Goal: Task Accomplishment & Management: Complete application form

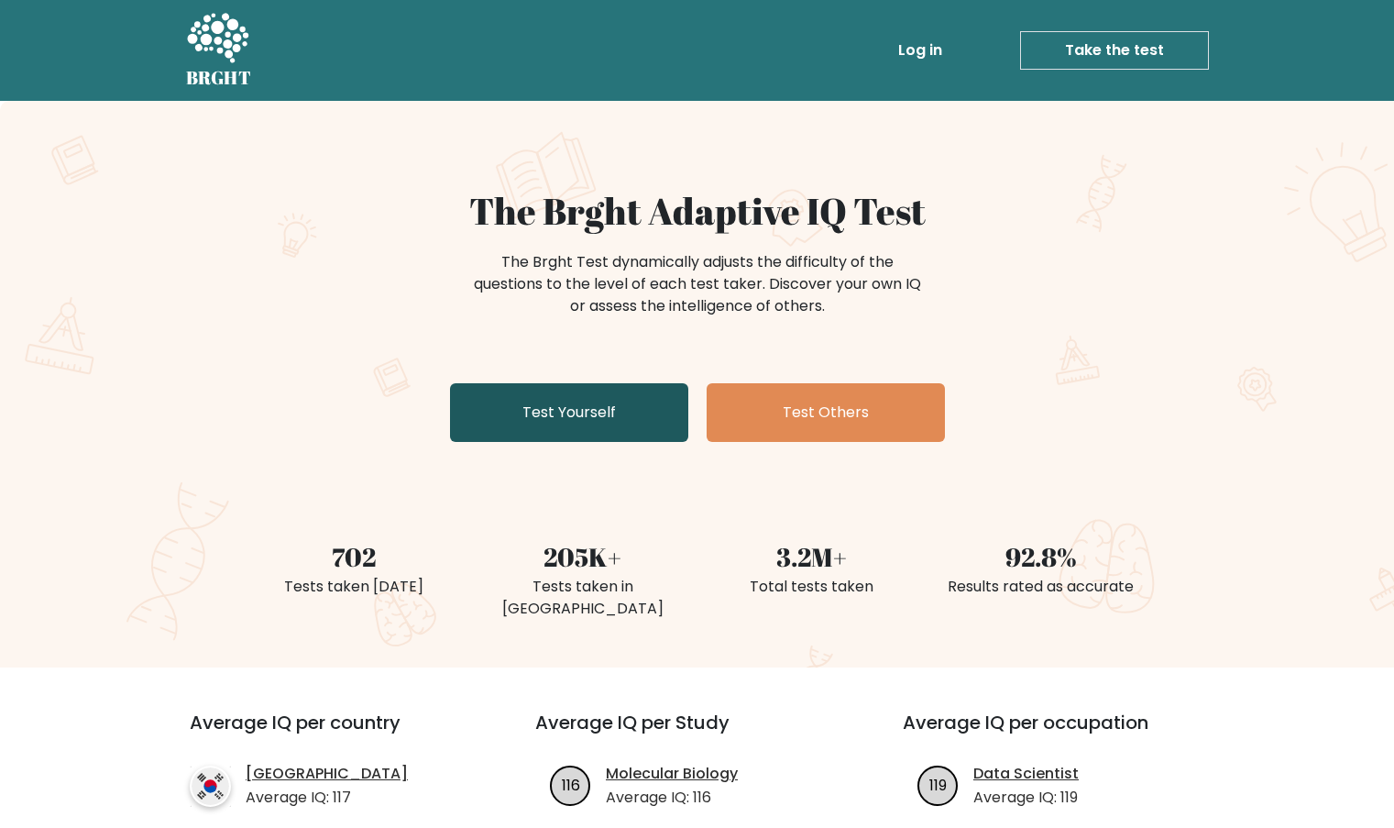
click at [566, 424] on link "Test Yourself" at bounding box center [569, 412] width 238 height 59
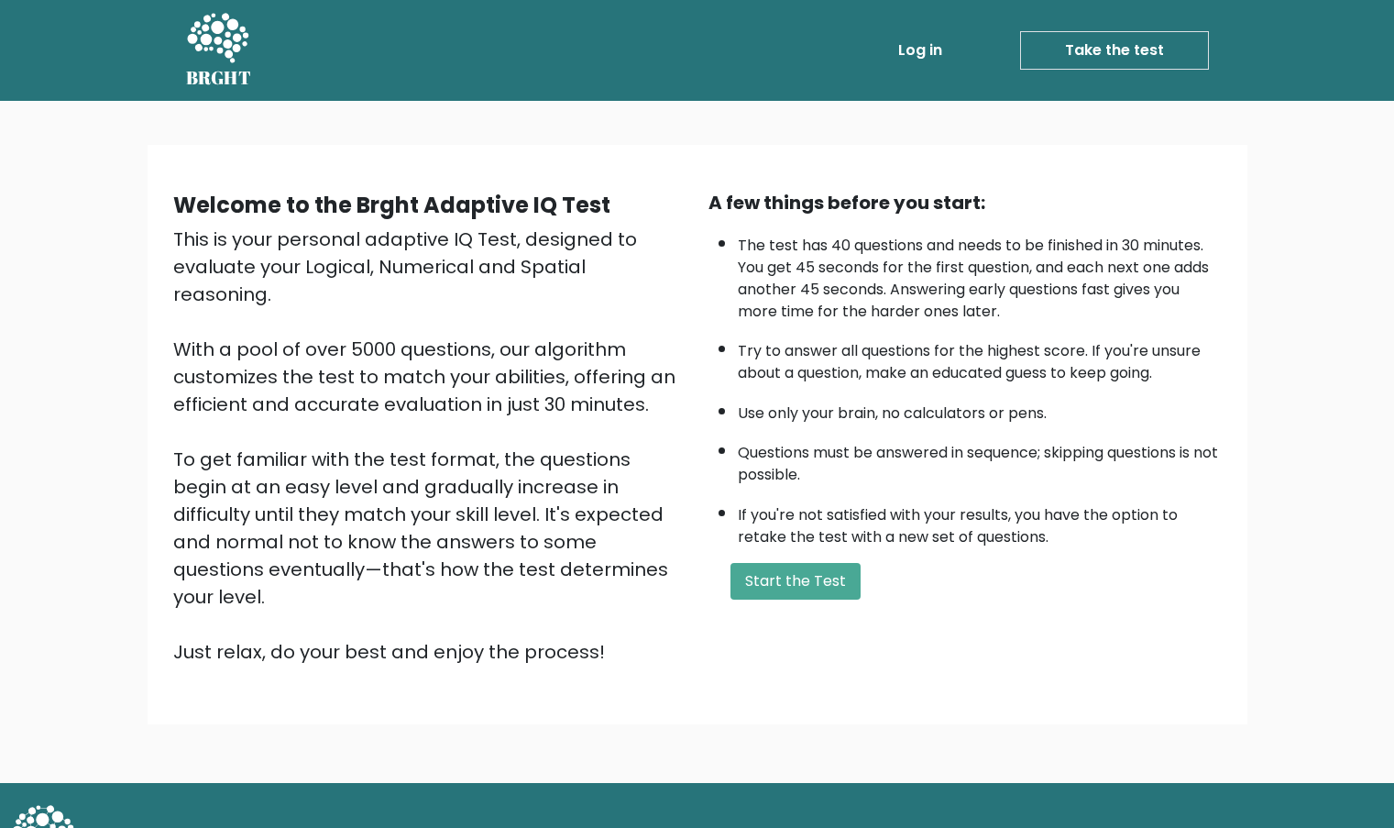
click at [786, 608] on div "A few things before you start: The test has 40 questions and needs to be finish…" at bounding box center [965, 427] width 535 height 477
click at [789, 599] on button "Start the Test" at bounding box center [796, 581] width 130 height 37
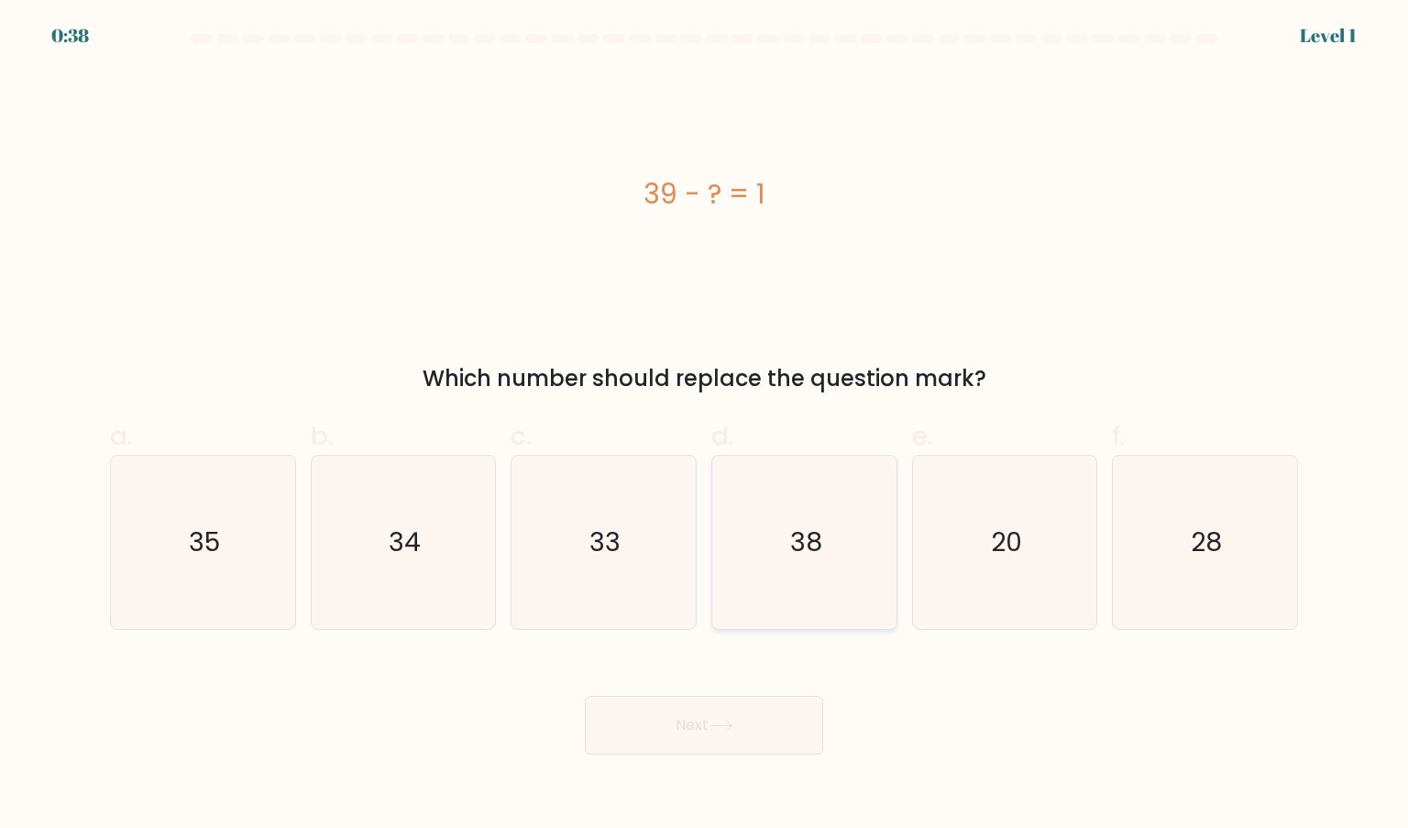
click at [791, 532] on text "38" at bounding box center [806, 541] width 32 height 37
click at [705, 426] on input "d. 38" at bounding box center [704, 420] width 1 height 12
radio input "true"
click at [733, 726] on icon at bounding box center [721, 725] width 25 height 10
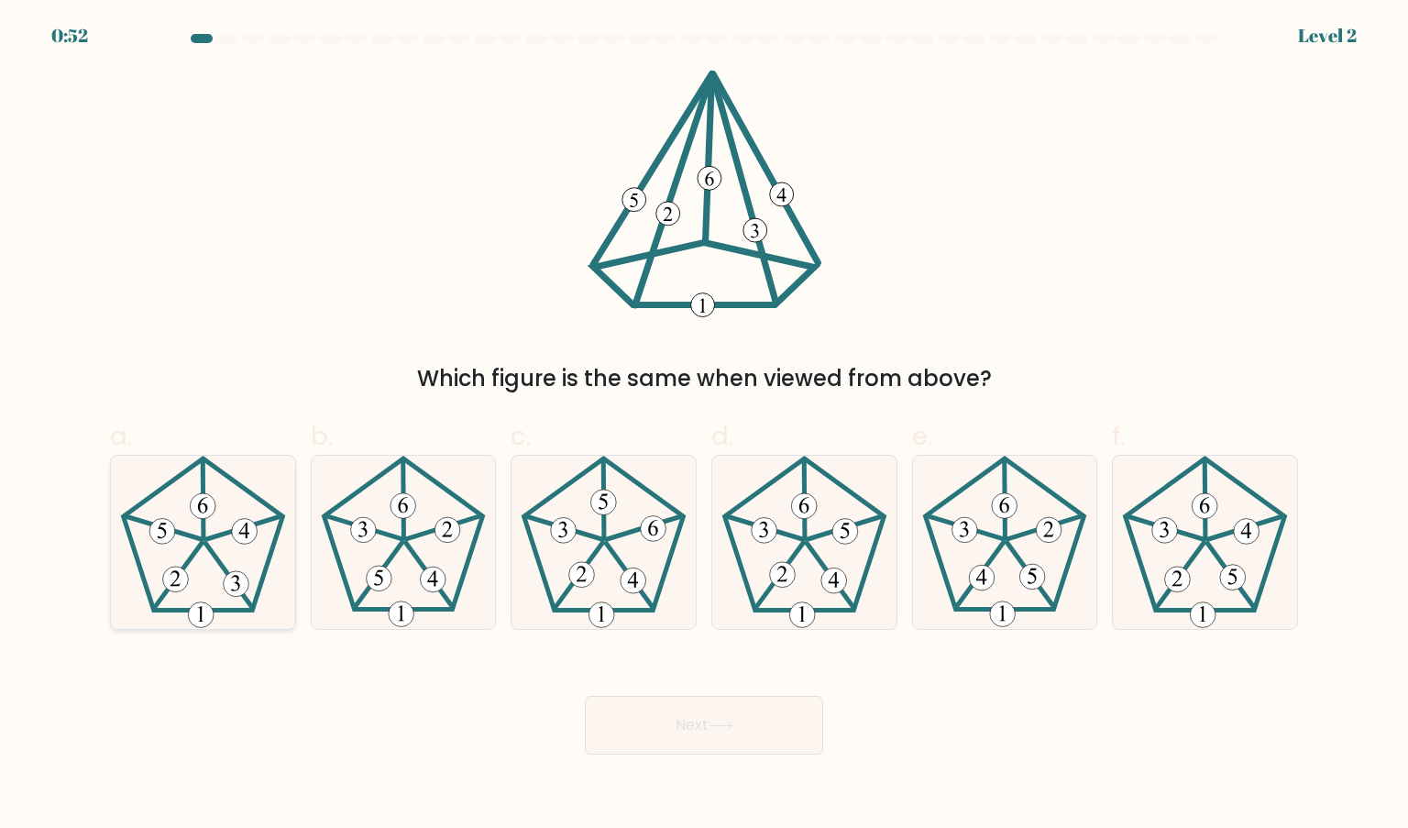
click at [212, 528] on icon at bounding box center [202, 542] width 172 height 172
click at [704, 426] on input "a." at bounding box center [704, 420] width 1 height 12
radio input "true"
click at [709, 739] on button "Next" at bounding box center [704, 725] width 238 height 59
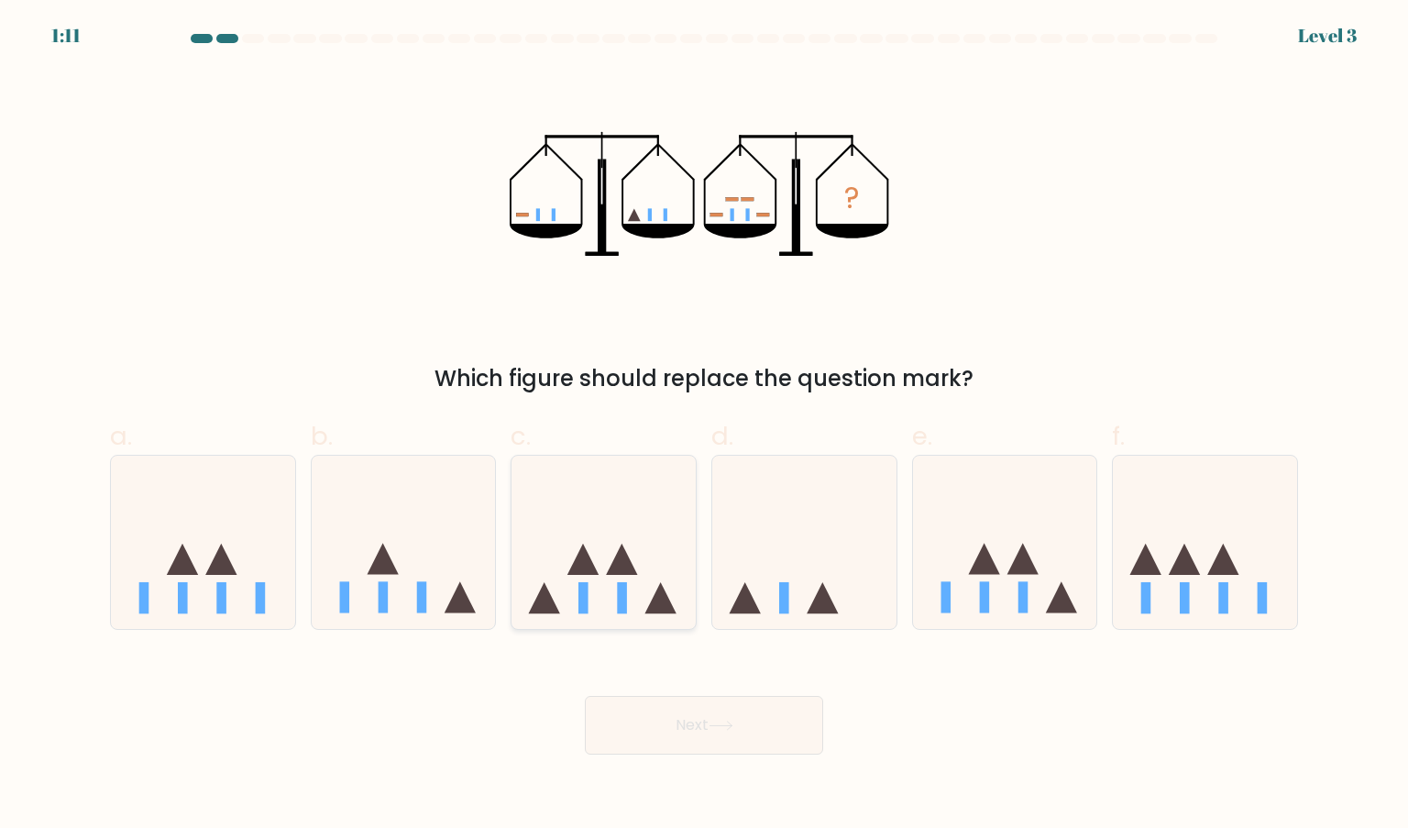
click at [611, 601] on icon at bounding box center [603, 542] width 184 height 152
click at [704, 426] on input "c." at bounding box center [704, 420] width 1 height 12
radio input "true"
click at [727, 733] on button "Next" at bounding box center [704, 725] width 238 height 59
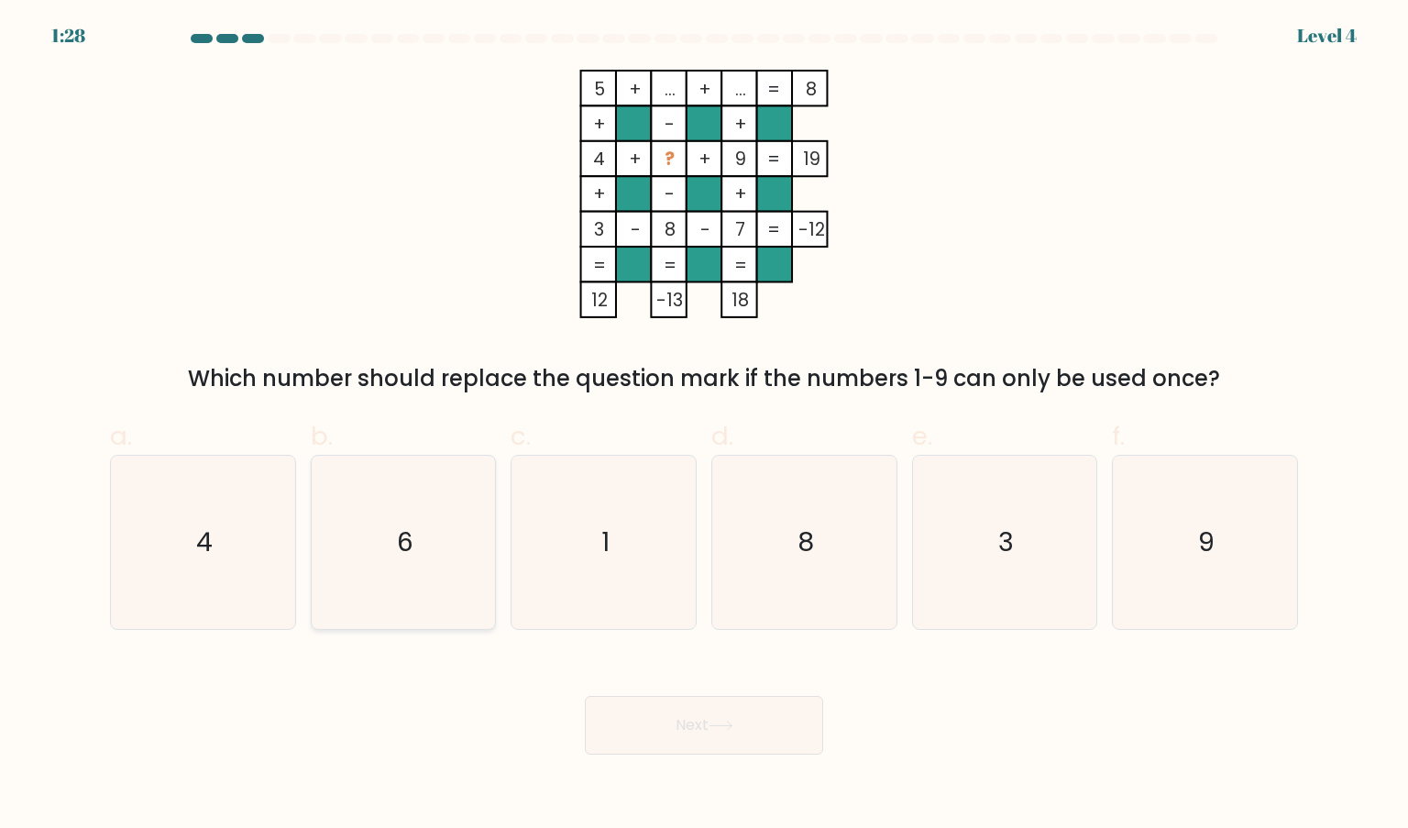
click at [371, 540] on icon "6" at bounding box center [403, 542] width 172 height 172
click at [704, 426] on input "b. 6" at bounding box center [704, 420] width 1 height 12
radio input "true"
click at [673, 735] on button "Next" at bounding box center [704, 725] width 238 height 59
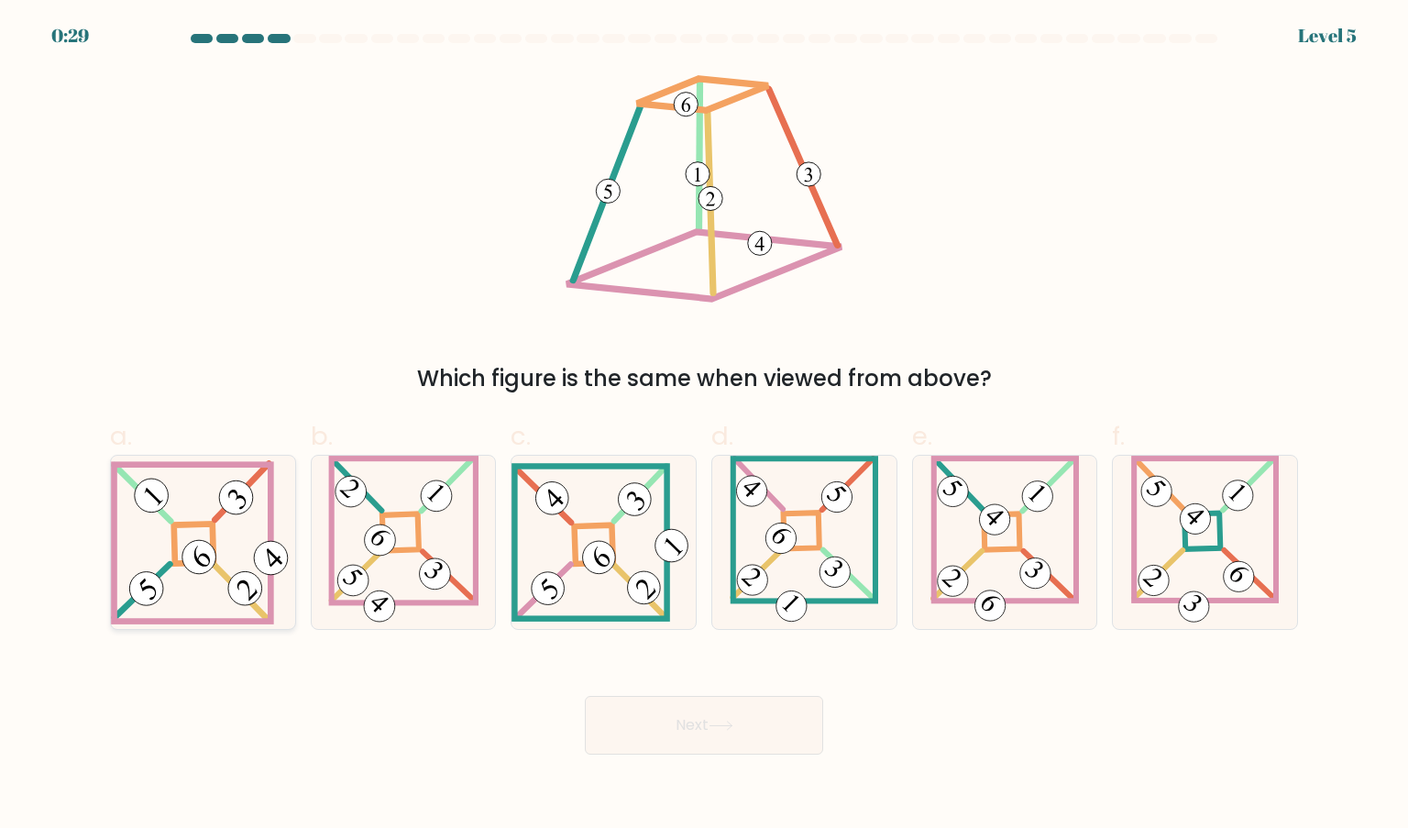
click at [201, 550] on 847 at bounding box center [199, 557] width 48 height 48
click at [704, 426] on input "a." at bounding box center [704, 420] width 1 height 12
radio input "true"
click at [666, 720] on button "Next" at bounding box center [704, 725] width 238 height 59
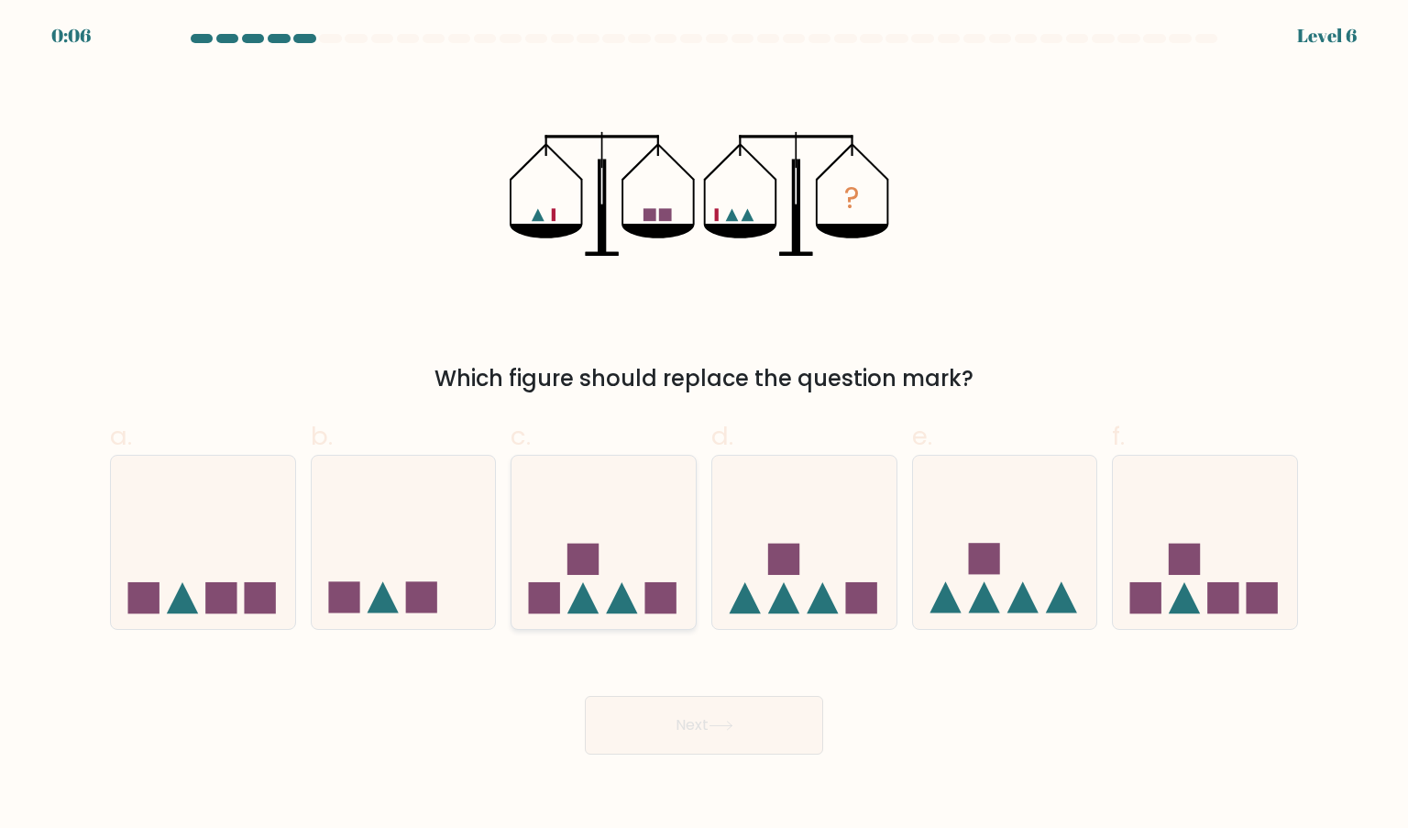
click at [569, 617] on icon at bounding box center [603, 542] width 184 height 152
click at [704, 426] on input "c." at bounding box center [704, 420] width 1 height 12
radio input "true"
click at [768, 732] on button "Next" at bounding box center [704, 725] width 238 height 59
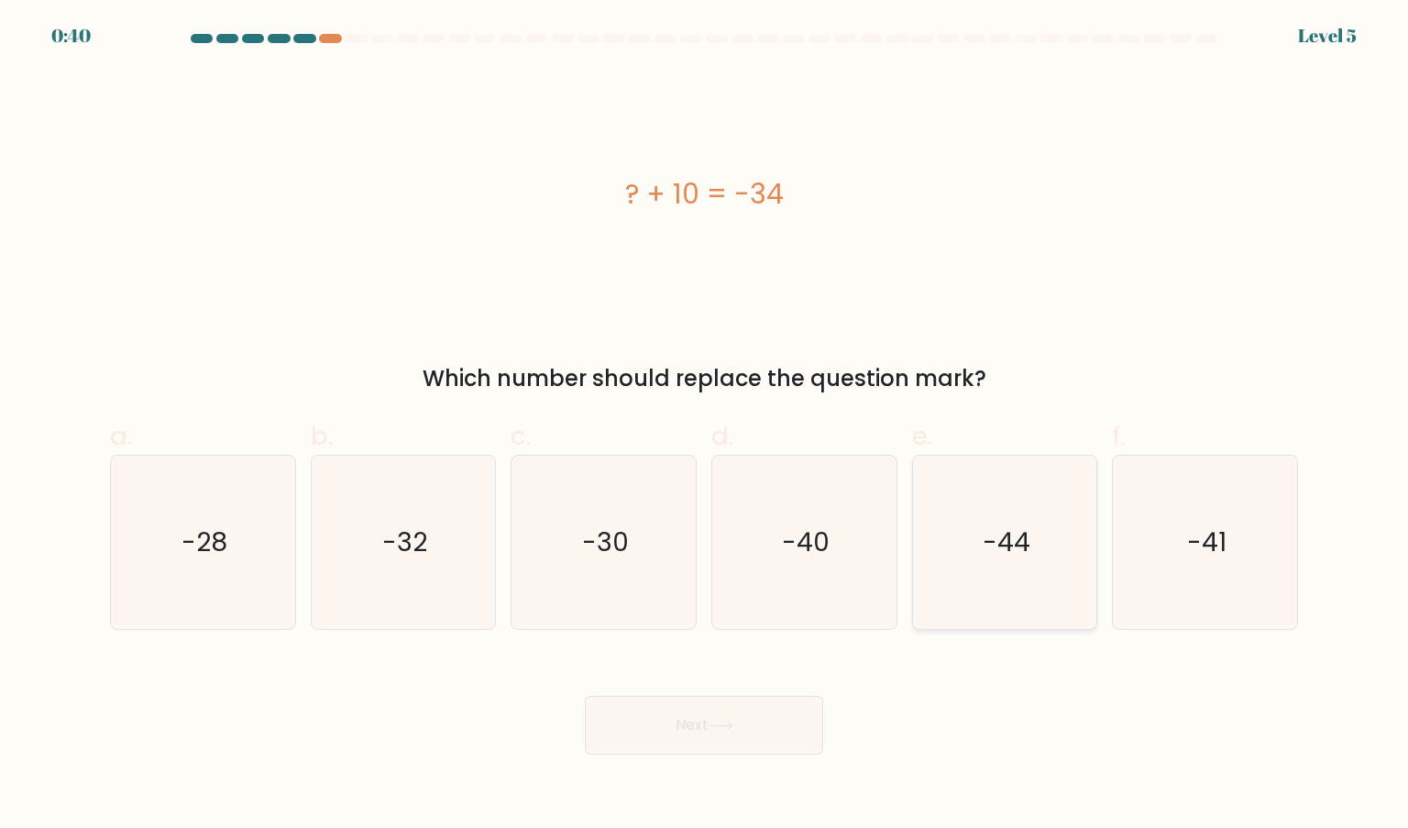
click at [1028, 540] on text "-44" at bounding box center [1007, 541] width 48 height 37
click at [705, 426] on input "e. -44" at bounding box center [704, 420] width 1 height 12
radio input "true"
click at [723, 736] on button "Next" at bounding box center [704, 725] width 238 height 59
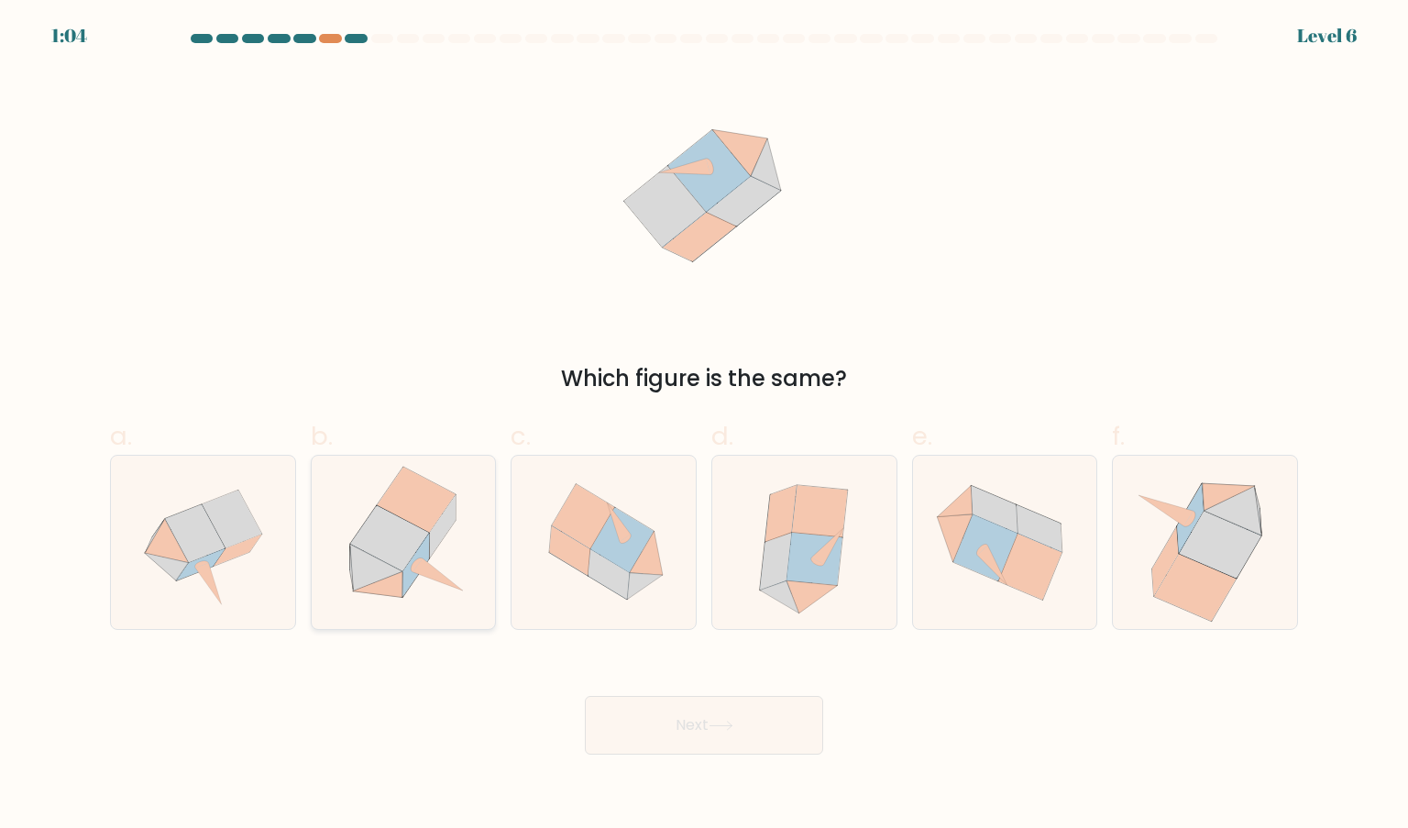
click at [413, 563] on icon at bounding box center [416, 564] width 27 height 63
click at [704, 426] on input "b." at bounding box center [704, 420] width 1 height 12
radio input "true"
click at [722, 729] on icon at bounding box center [721, 725] width 25 height 10
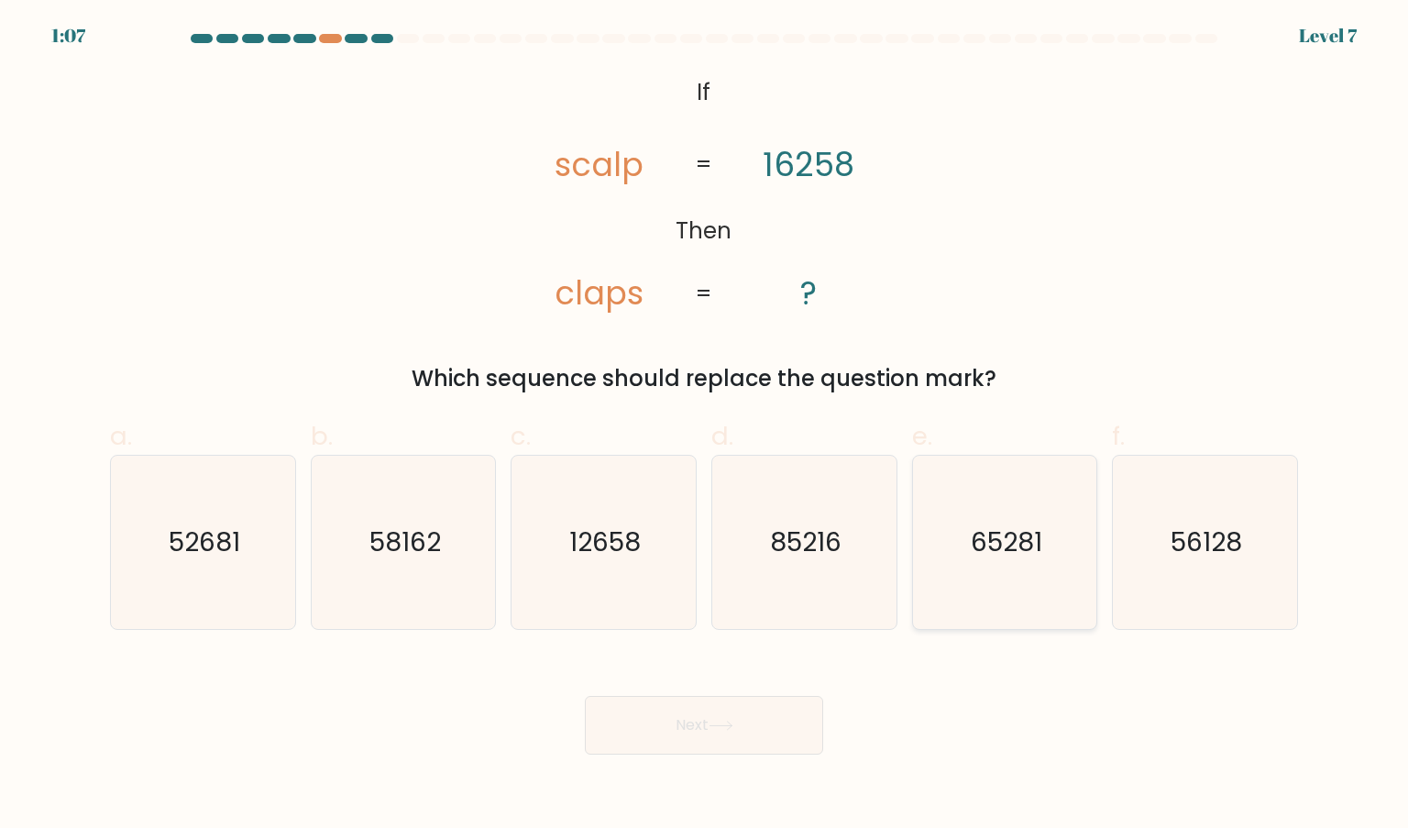
click at [1022, 582] on icon "65281" at bounding box center [1004, 542] width 172 height 172
click at [705, 426] on input "e. 65281" at bounding box center [704, 420] width 1 height 12
radio input "true"
click at [696, 742] on button "Next" at bounding box center [704, 725] width 238 height 59
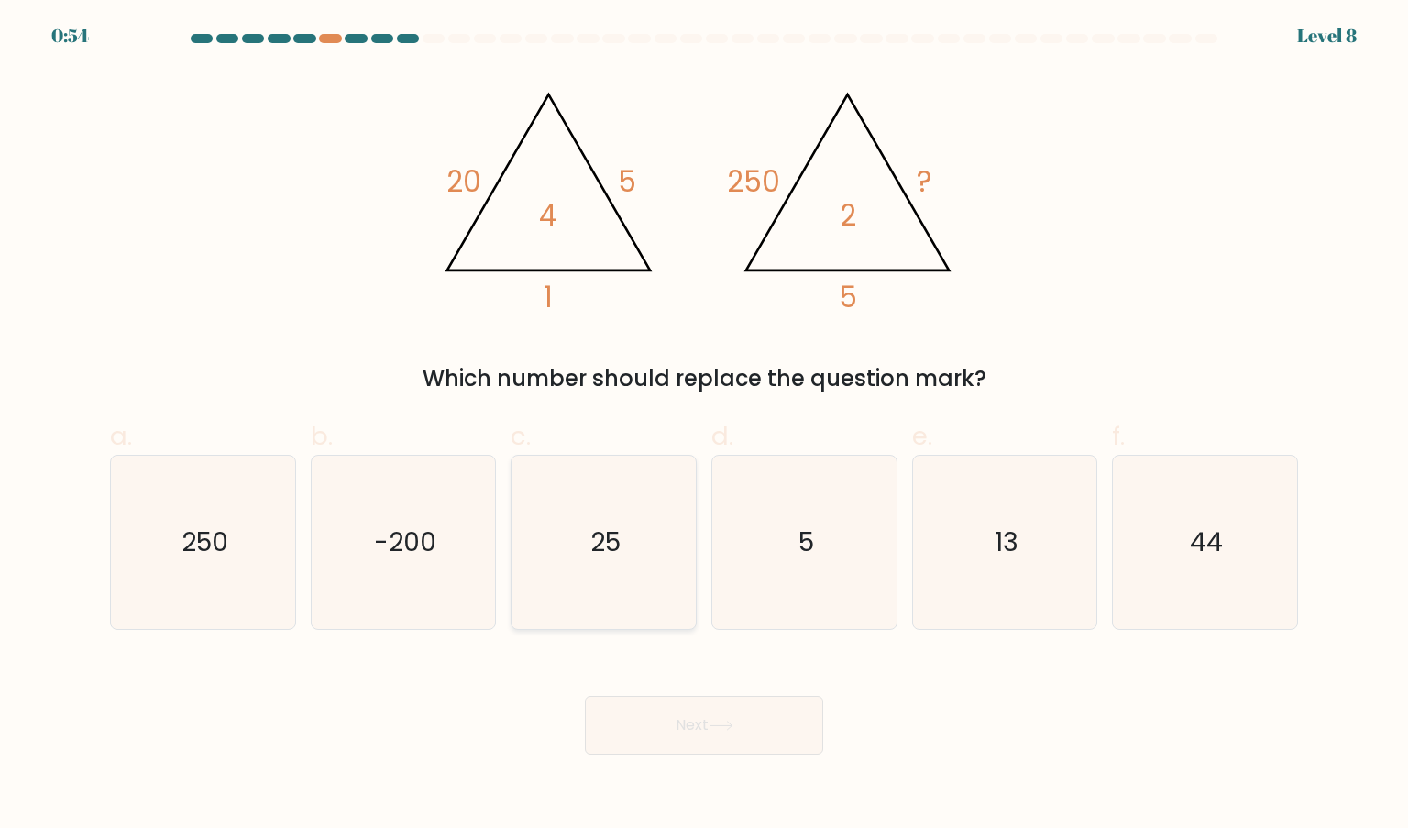
click at [589, 590] on icon "25" at bounding box center [603, 542] width 172 height 172
click at [704, 426] on input "c. 25" at bounding box center [704, 420] width 1 height 12
radio input "true"
click at [741, 723] on button "Next" at bounding box center [704, 725] width 238 height 59
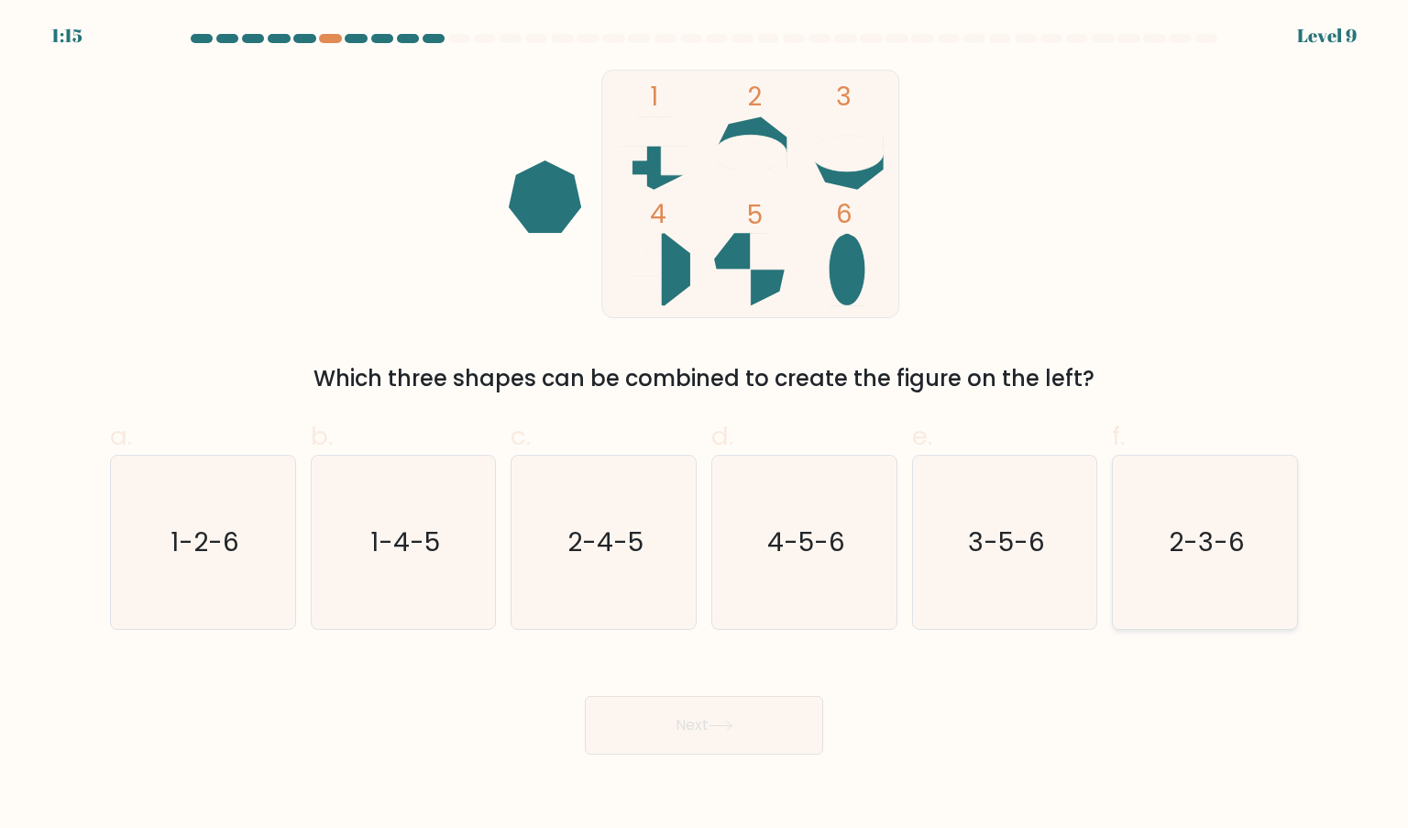
click at [1242, 587] on icon "2-3-6" at bounding box center [1204, 542] width 172 height 172
click at [705, 426] on input "f. 2-3-6" at bounding box center [704, 420] width 1 height 12
radio input "true"
click at [769, 730] on button "Next" at bounding box center [704, 725] width 238 height 59
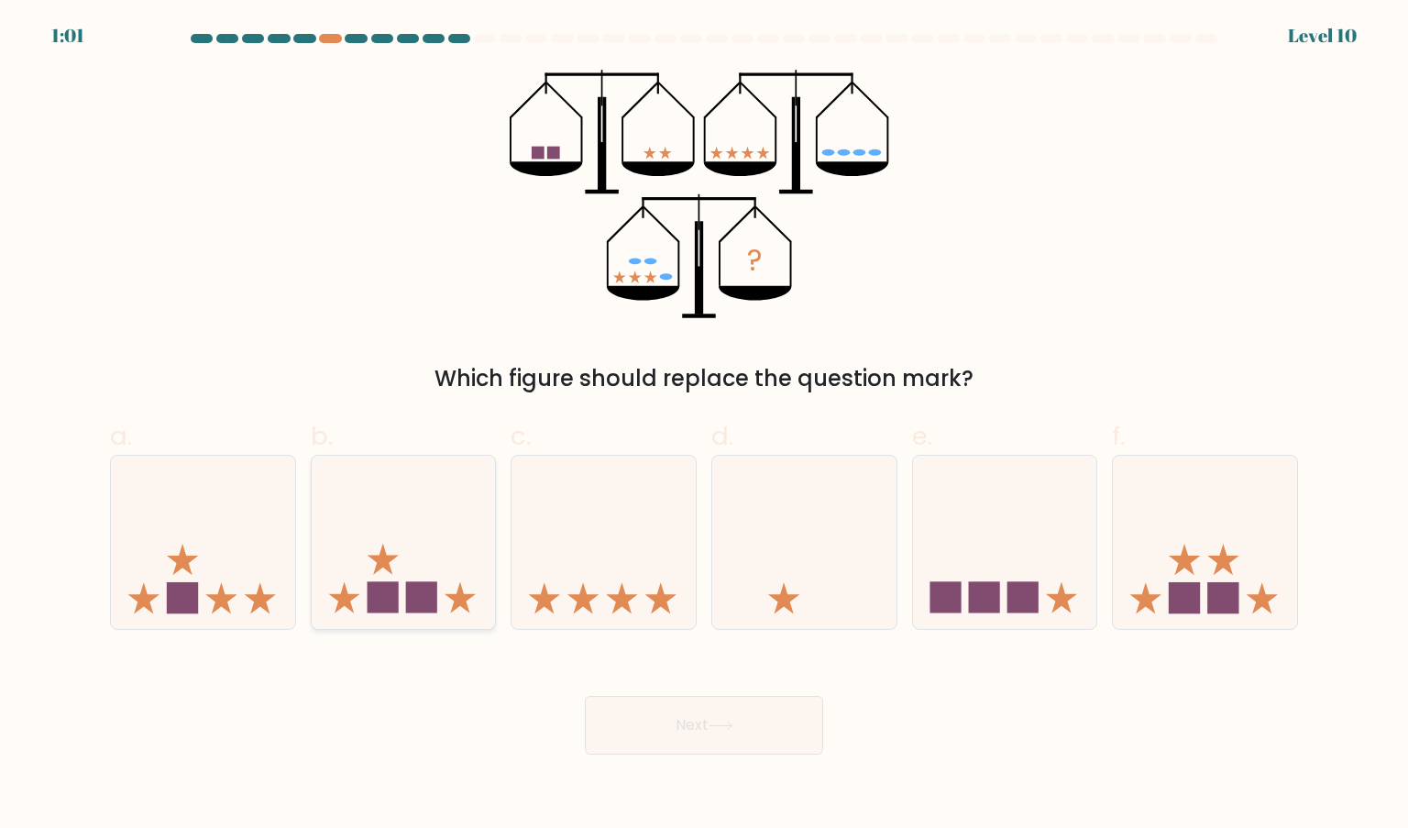
click at [377, 618] on icon at bounding box center [404, 542] width 184 height 152
click at [704, 426] on input "b." at bounding box center [704, 420] width 1 height 12
radio input "true"
click at [1193, 526] on icon at bounding box center [1205, 542] width 184 height 152
click at [705, 426] on input "f." at bounding box center [704, 420] width 1 height 12
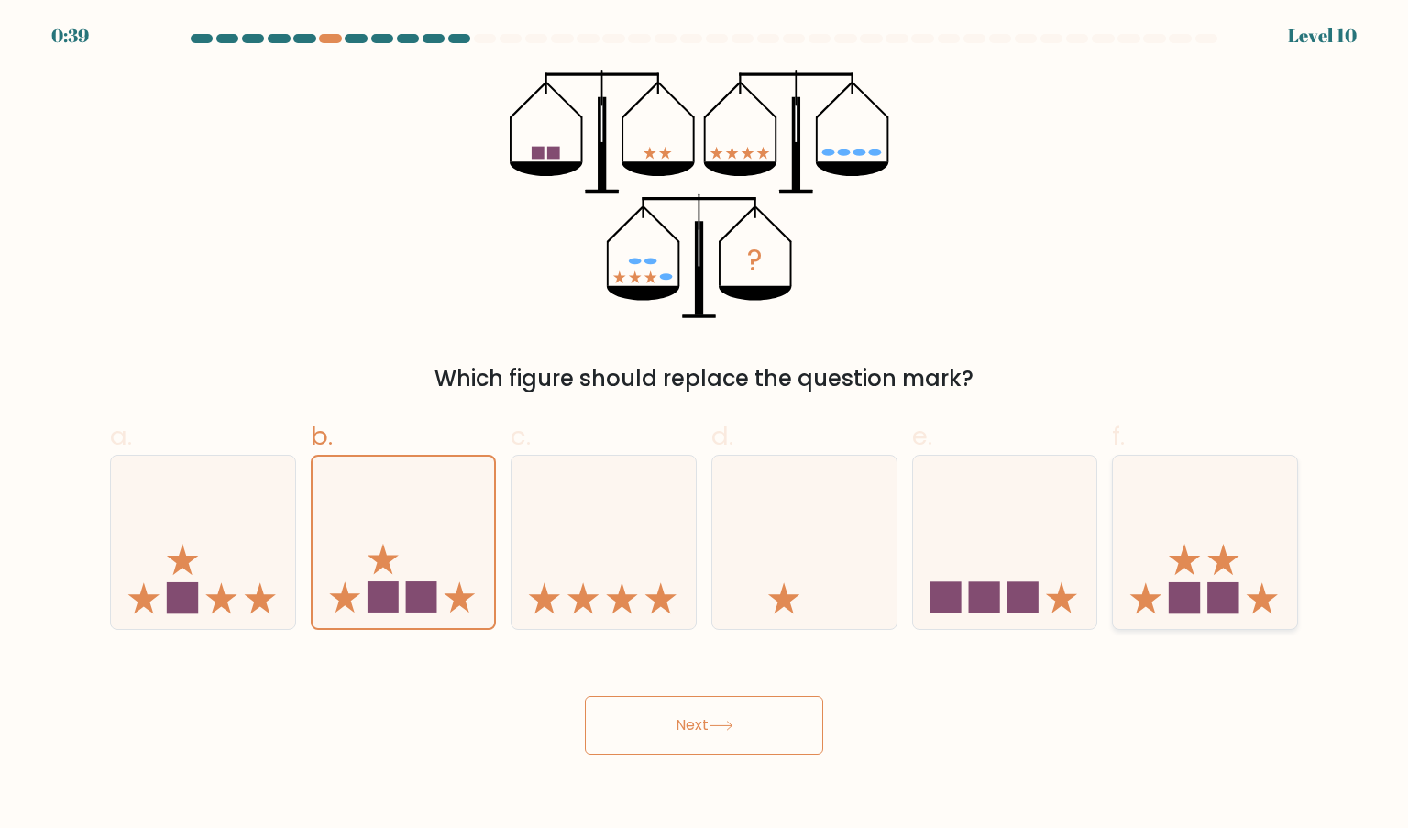
radio input "true"
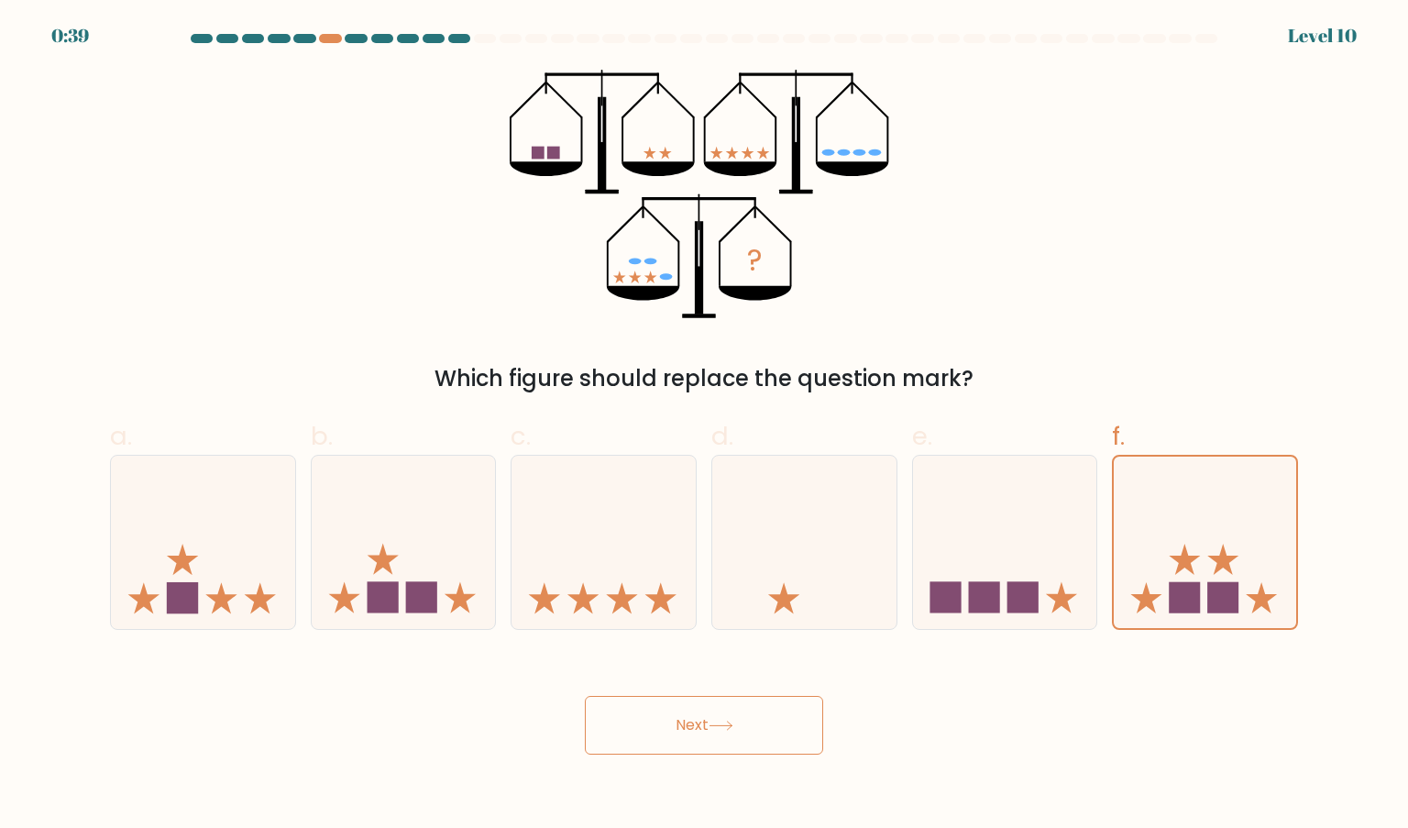
click at [747, 716] on button "Next" at bounding box center [704, 725] width 238 height 59
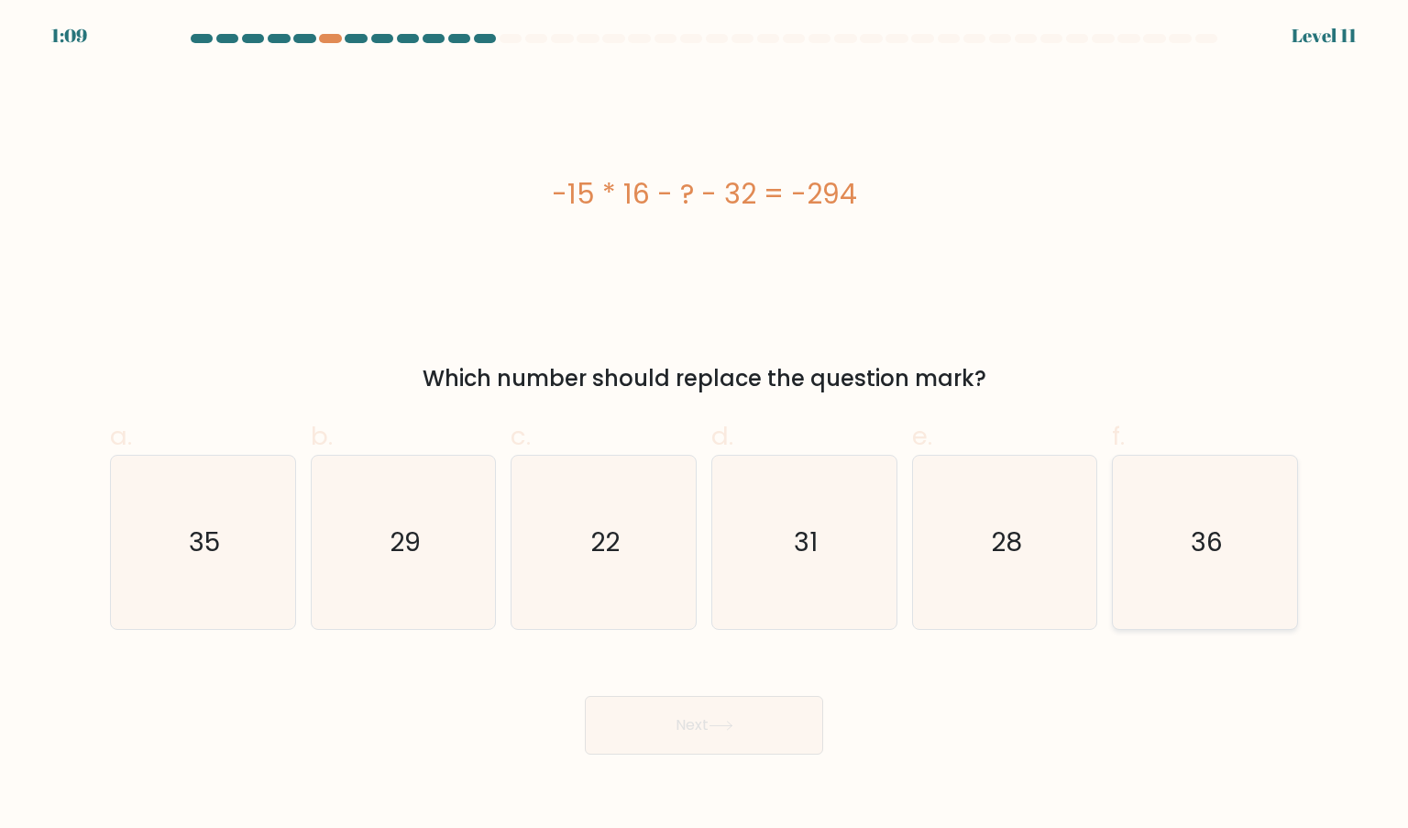
click at [1204, 584] on icon "36" at bounding box center [1204, 542] width 172 height 172
click at [705, 426] on input "f. 36" at bounding box center [704, 420] width 1 height 12
radio input "true"
click at [744, 724] on button "Next" at bounding box center [704, 725] width 238 height 59
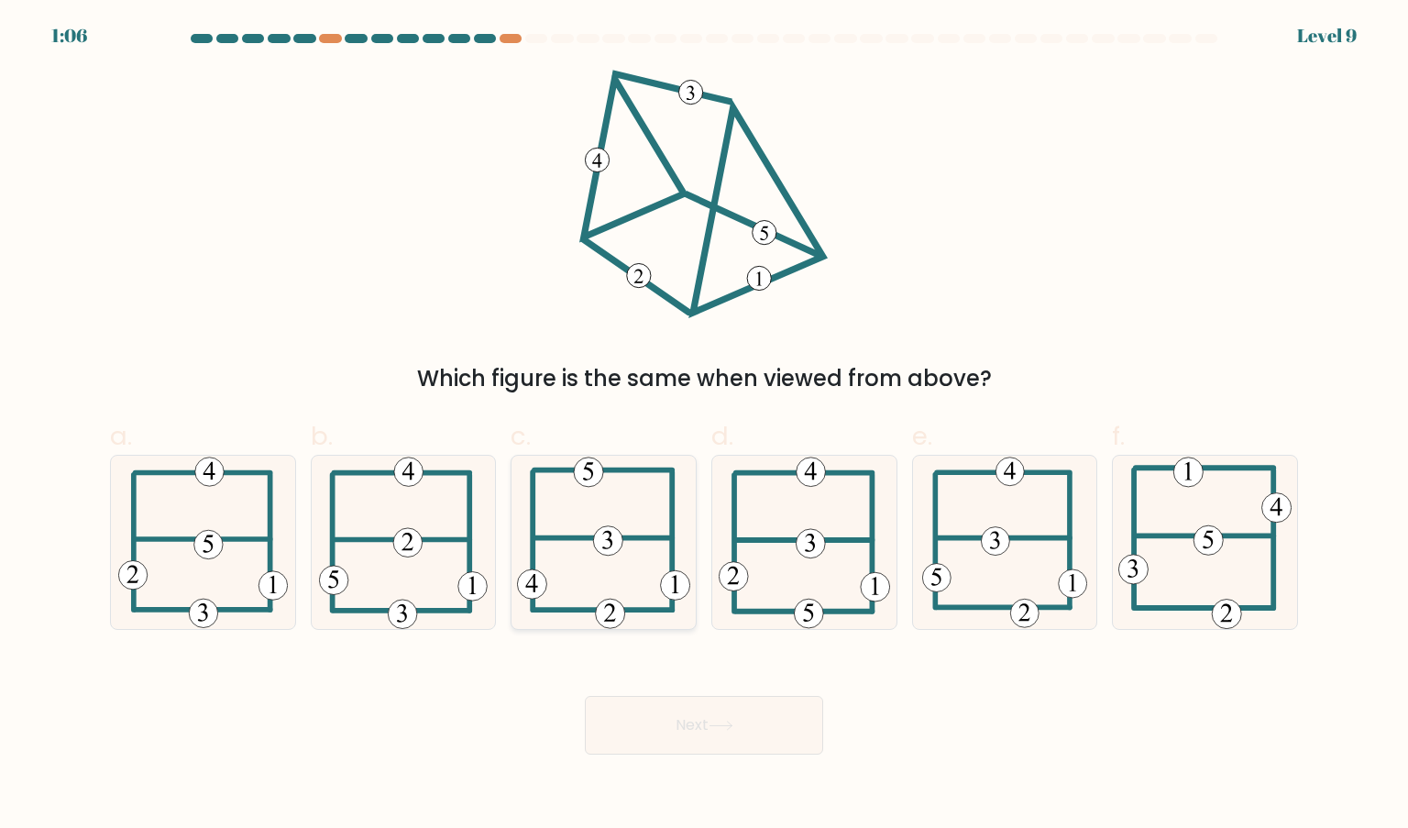
click at [597, 561] on icon at bounding box center [603, 542] width 173 height 172
click at [704, 426] on input "c." at bounding box center [704, 420] width 1 height 12
radio input "true"
click at [628, 605] on icon at bounding box center [603, 541] width 171 height 170
click at [704, 426] on input "c." at bounding box center [704, 420] width 1 height 12
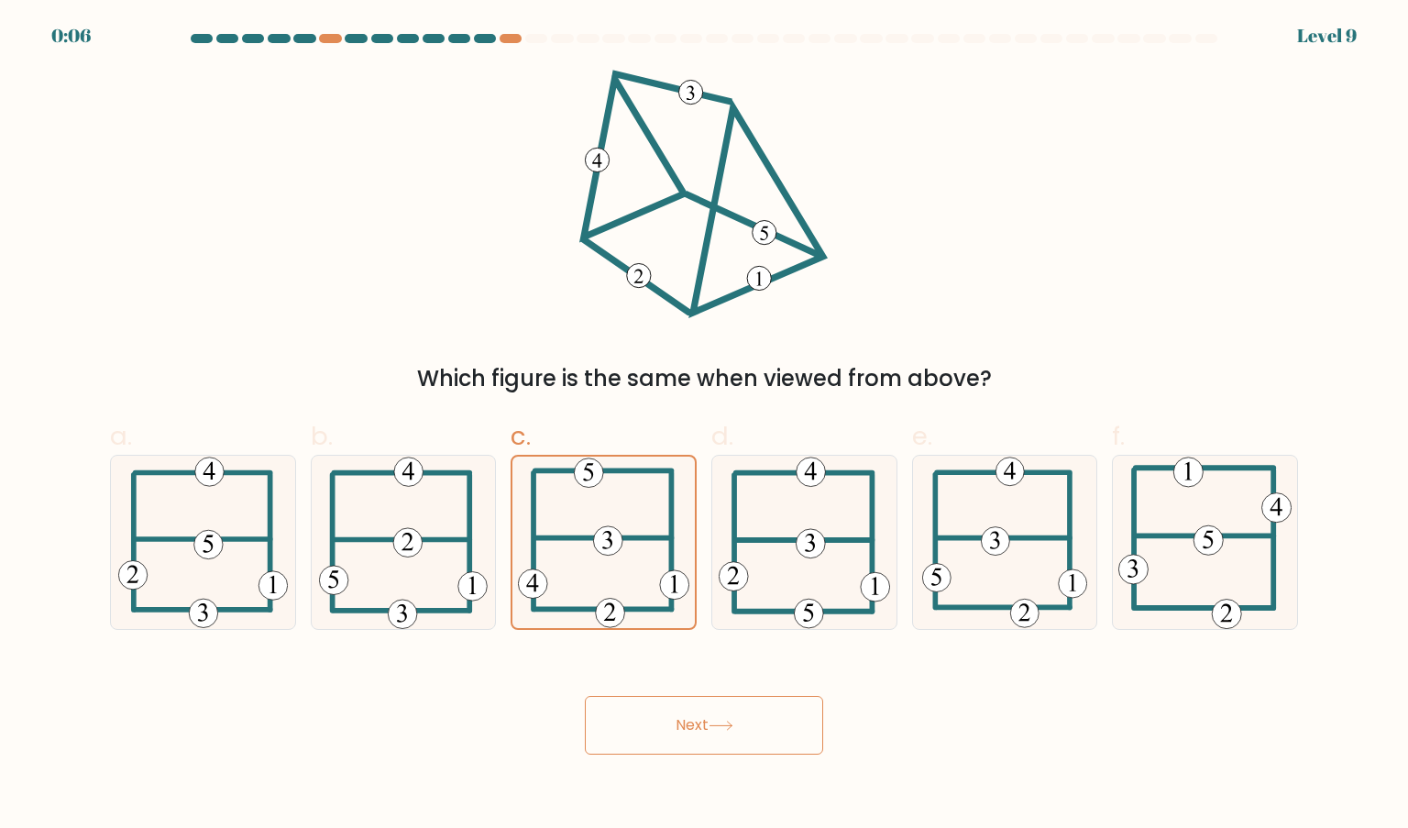
click at [666, 732] on button "Next" at bounding box center [704, 725] width 238 height 59
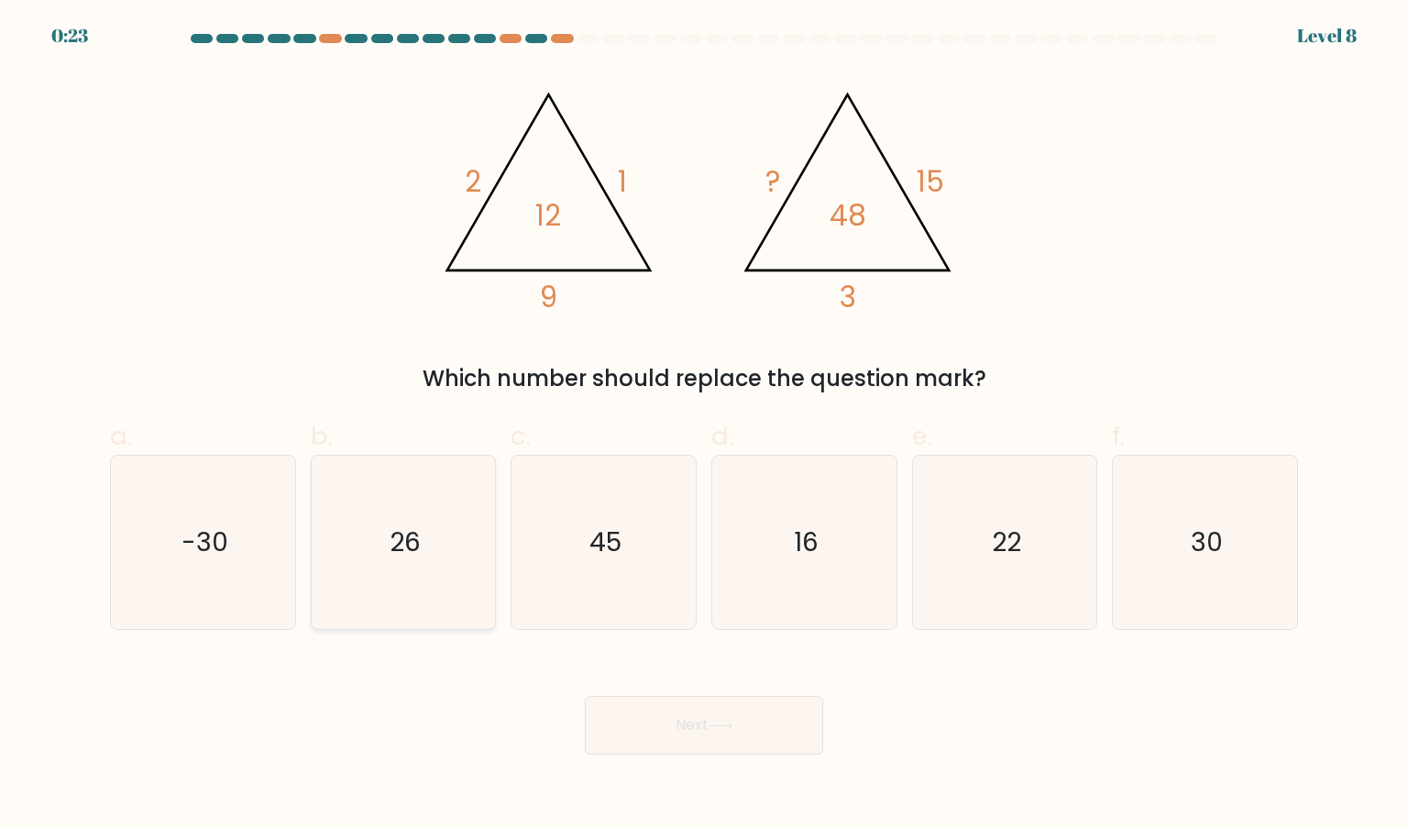
click at [412, 575] on icon "26" at bounding box center [403, 542] width 172 height 172
click at [704, 426] on input "b. 26" at bounding box center [704, 420] width 1 height 12
radio input "true"
click at [630, 725] on button "Next" at bounding box center [704, 725] width 238 height 59
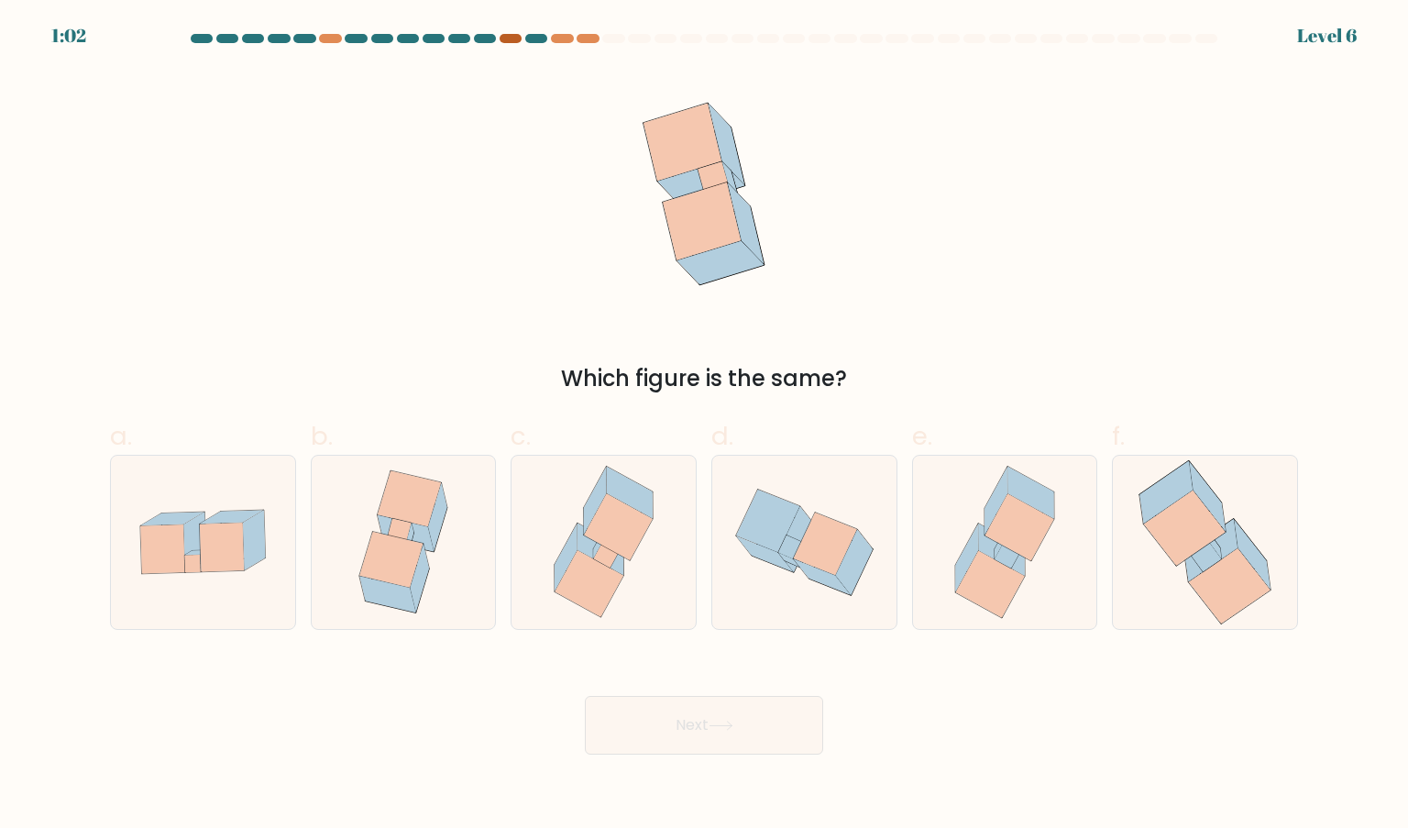
click at [513, 38] on div at bounding box center [511, 38] width 22 height 9
click at [192, 548] on icon at bounding box center [194, 542] width 22 height 60
click at [704, 426] on input "a." at bounding box center [704, 420] width 1 height 12
radio input "true"
click at [725, 732] on button "Next" at bounding box center [704, 725] width 238 height 59
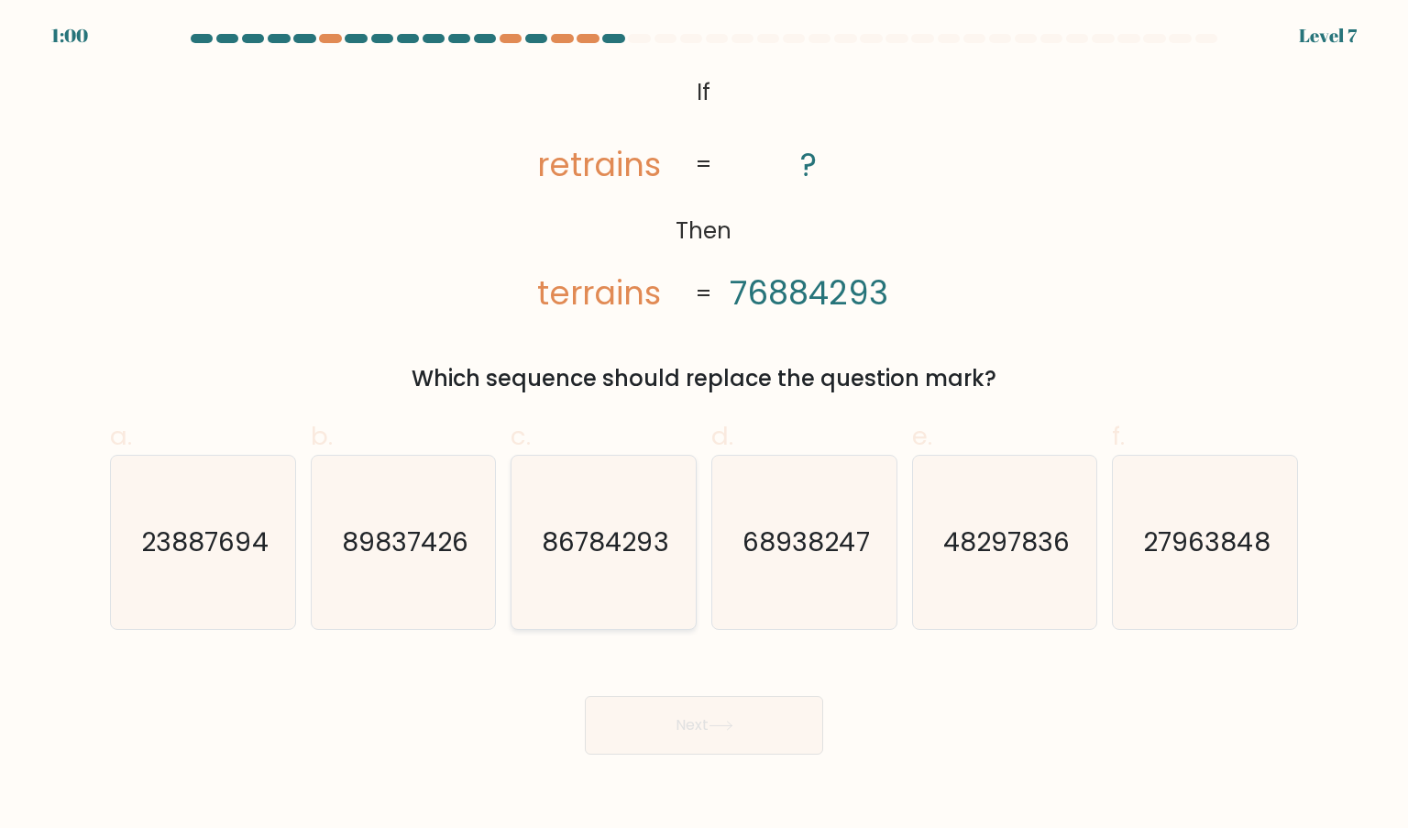
click at [653, 566] on icon "86784293" at bounding box center [603, 542] width 172 height 172
click at [704, 426] on input "c. 86784293" at bounding box center [704, 420] width 1 height 12
radio input "true"
click at [715, 711] on button "Next" at bounding box center [704, 725] width 238 height 59
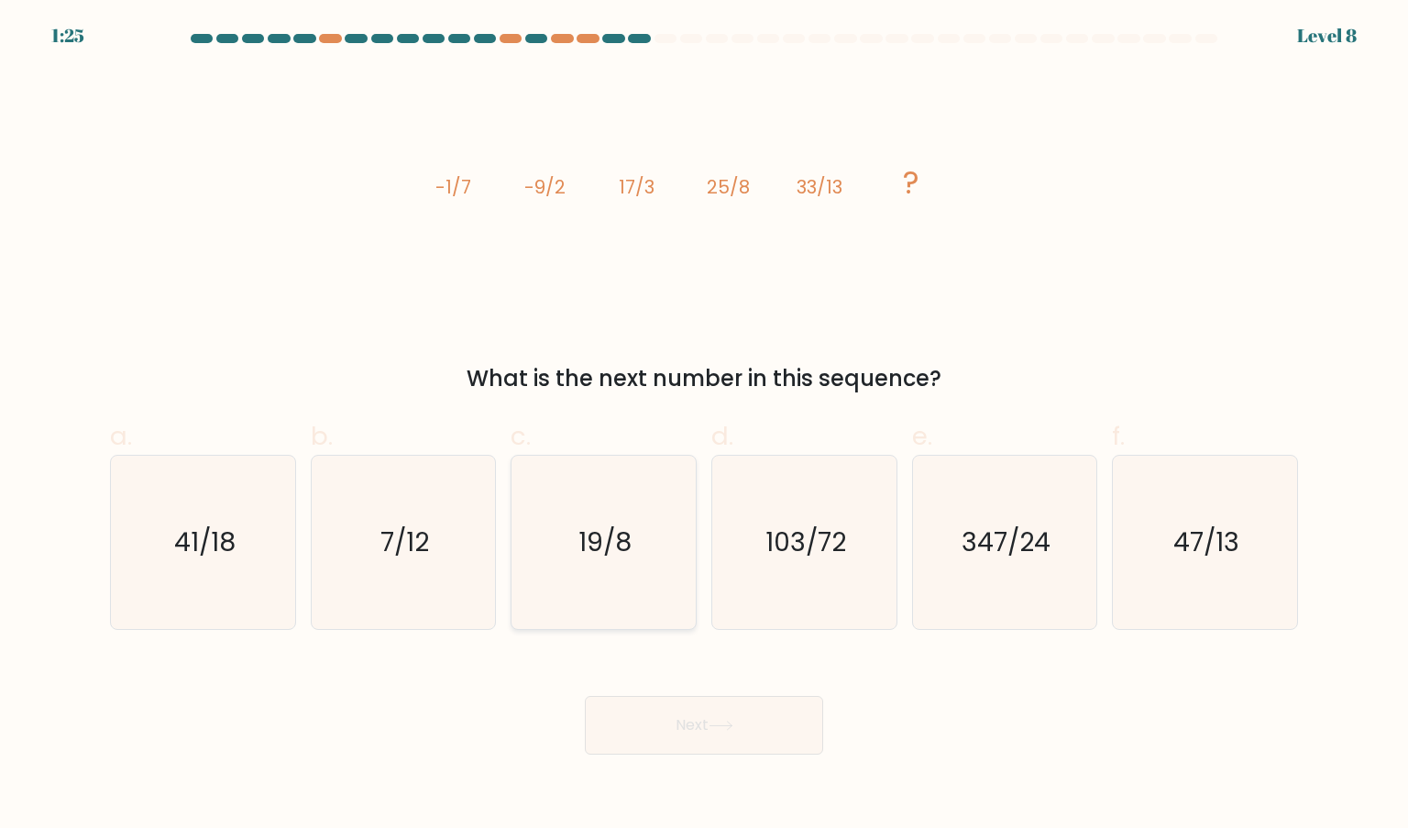
click at [577, 497] on icon "19/8" at bounding box center [603, 542] width 172 height 172
click at [704, 426] on input "c. 19/8" at bounding box center [704, 420] width 1 height 12
radio input "true"
click at [222, 523] on text "41/18" at bounding box center [204, 541] width 61 height 37
click at [704, 426] on input "a. 41/18" at bounding box center [704, 420] width 1 height 12
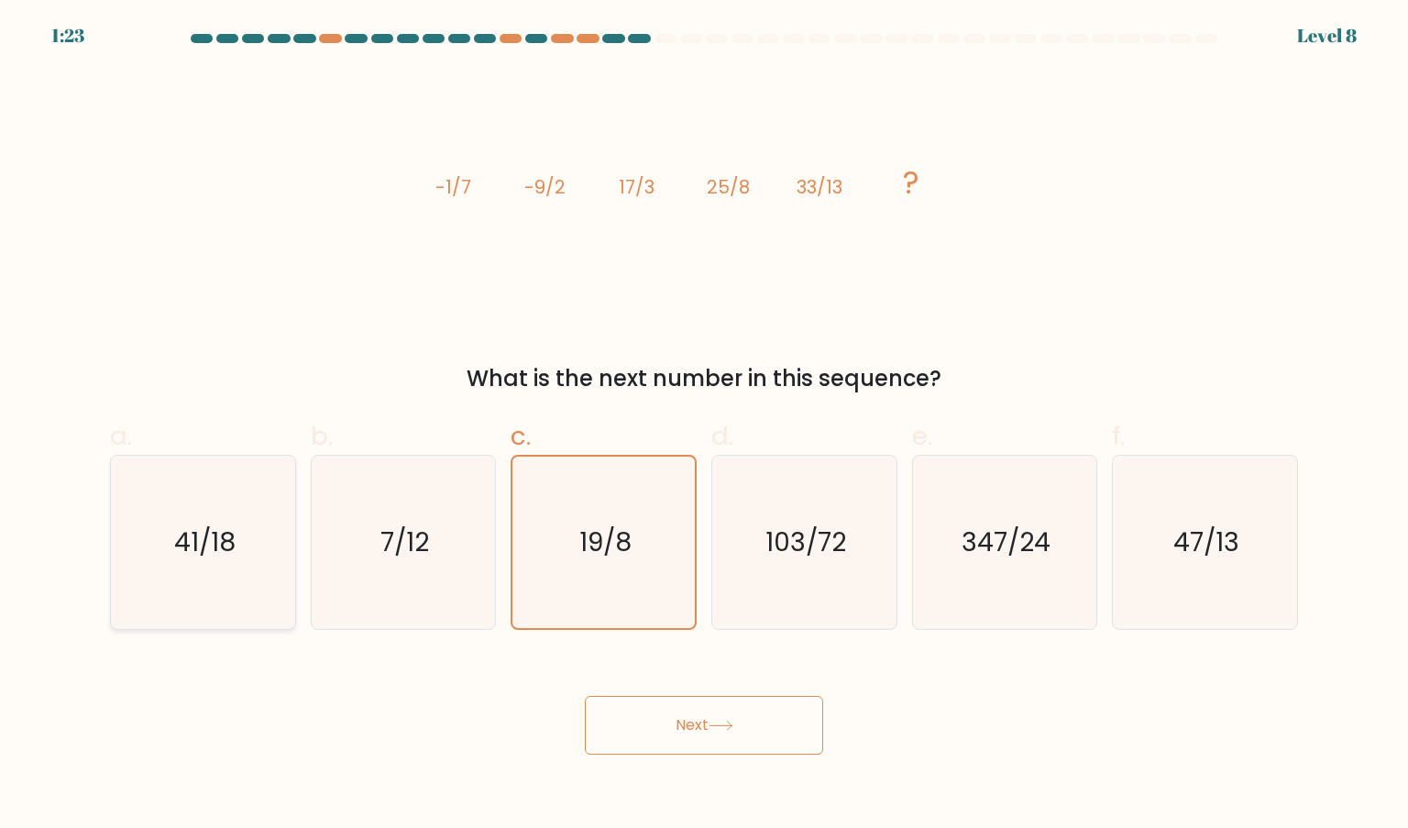
radio input "true"
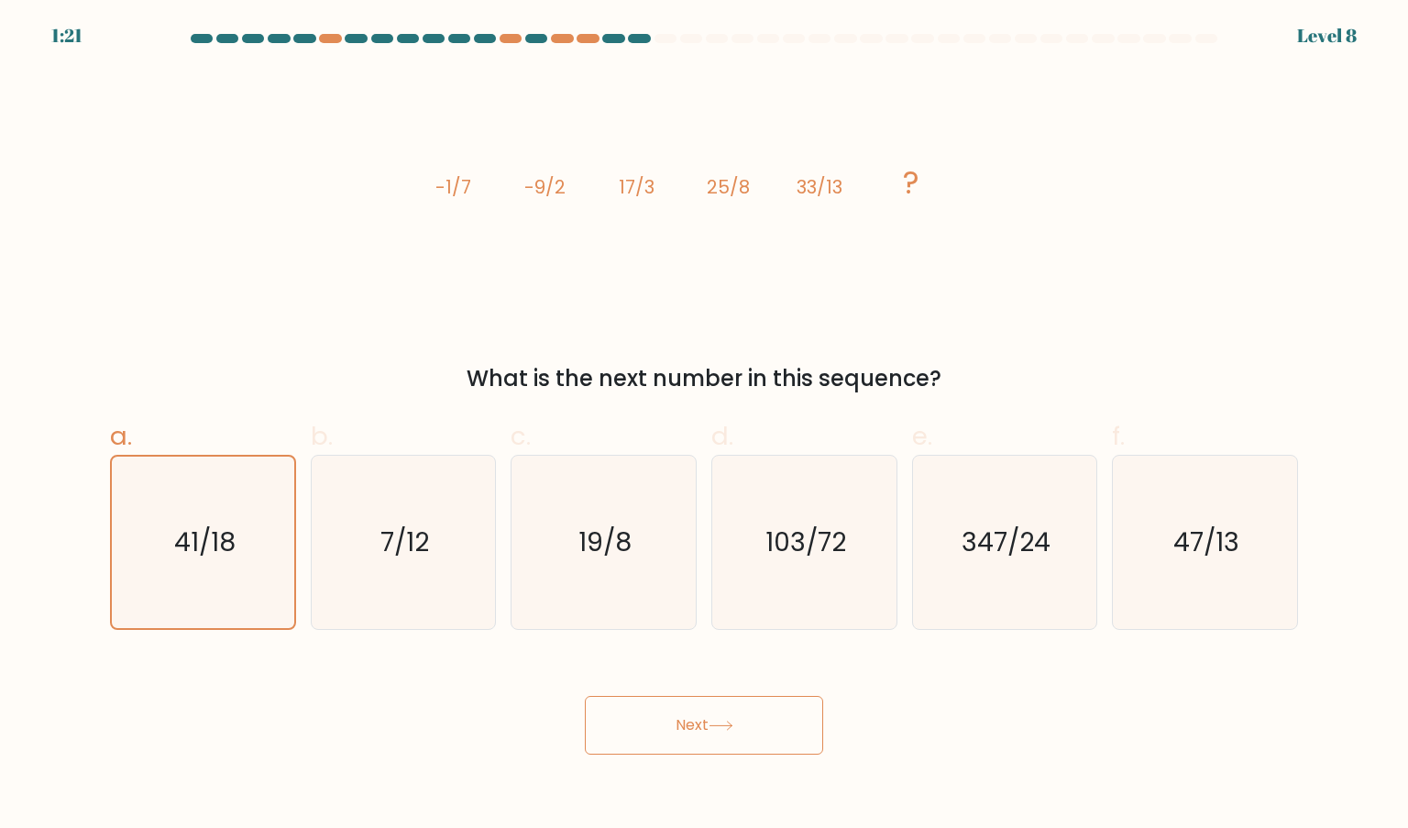
click at [764, 707] on button "Next" at bounding box center [704, 725] width 238 height 59
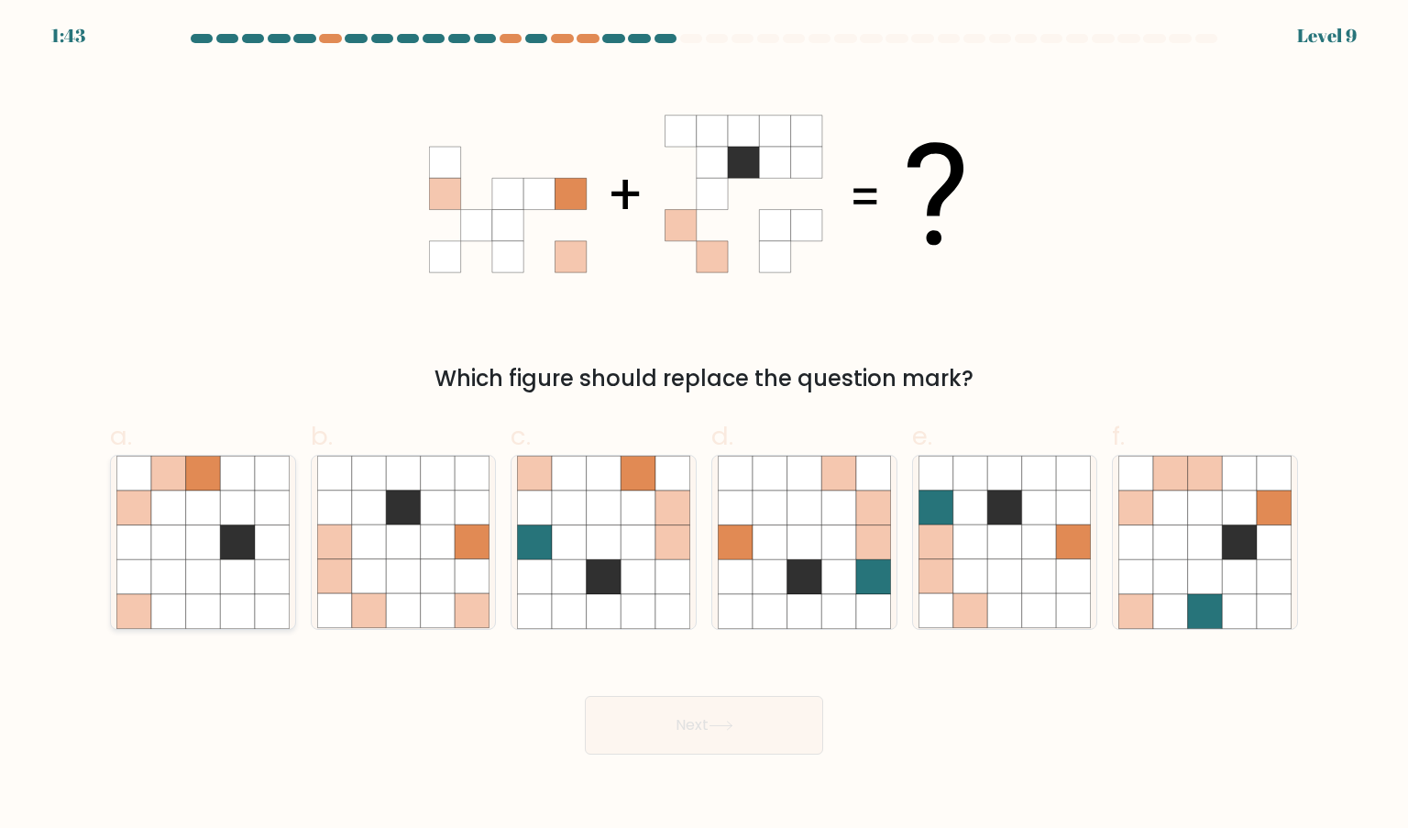
click at [238, 577] on icon at bounding box center [237, 576] width 35 height 35
click at [704, 426] on input "a." at bounding box center [704, 420] width 1 height 12
radio input "true"
click at [753, 717] on button "Next" at bounding box center [704, 725] width 238 height 59
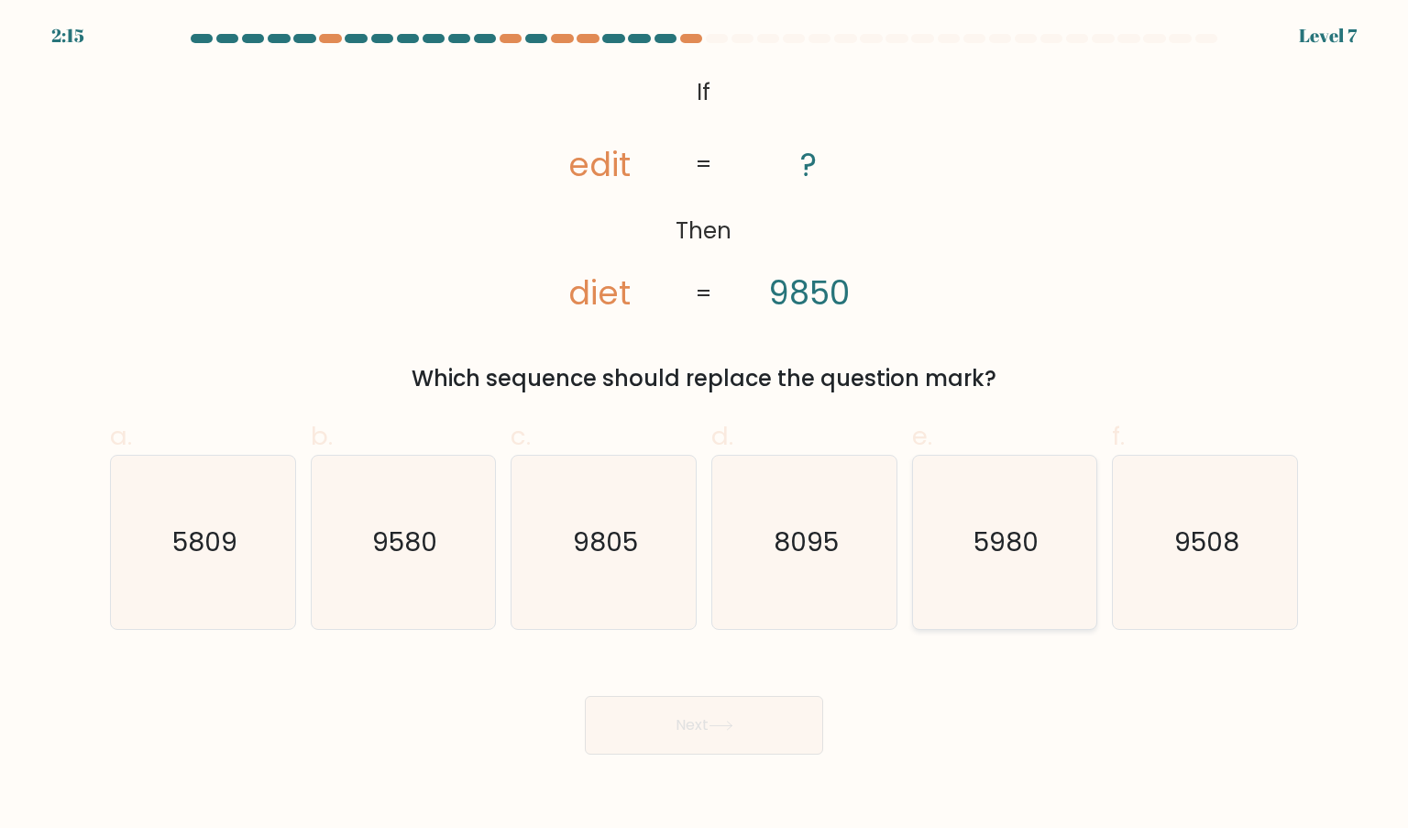
click at [998, 562] on icon "5980" at bounding box center [1004, 542] width 172 height 172
click at [705, 426] on input "e. 5980" at bounding box center [704, 420] width 1 height 12
radio input "true"
click at [762, 745] on button "Next" at bounding box center [704, 725] width 238 height 59
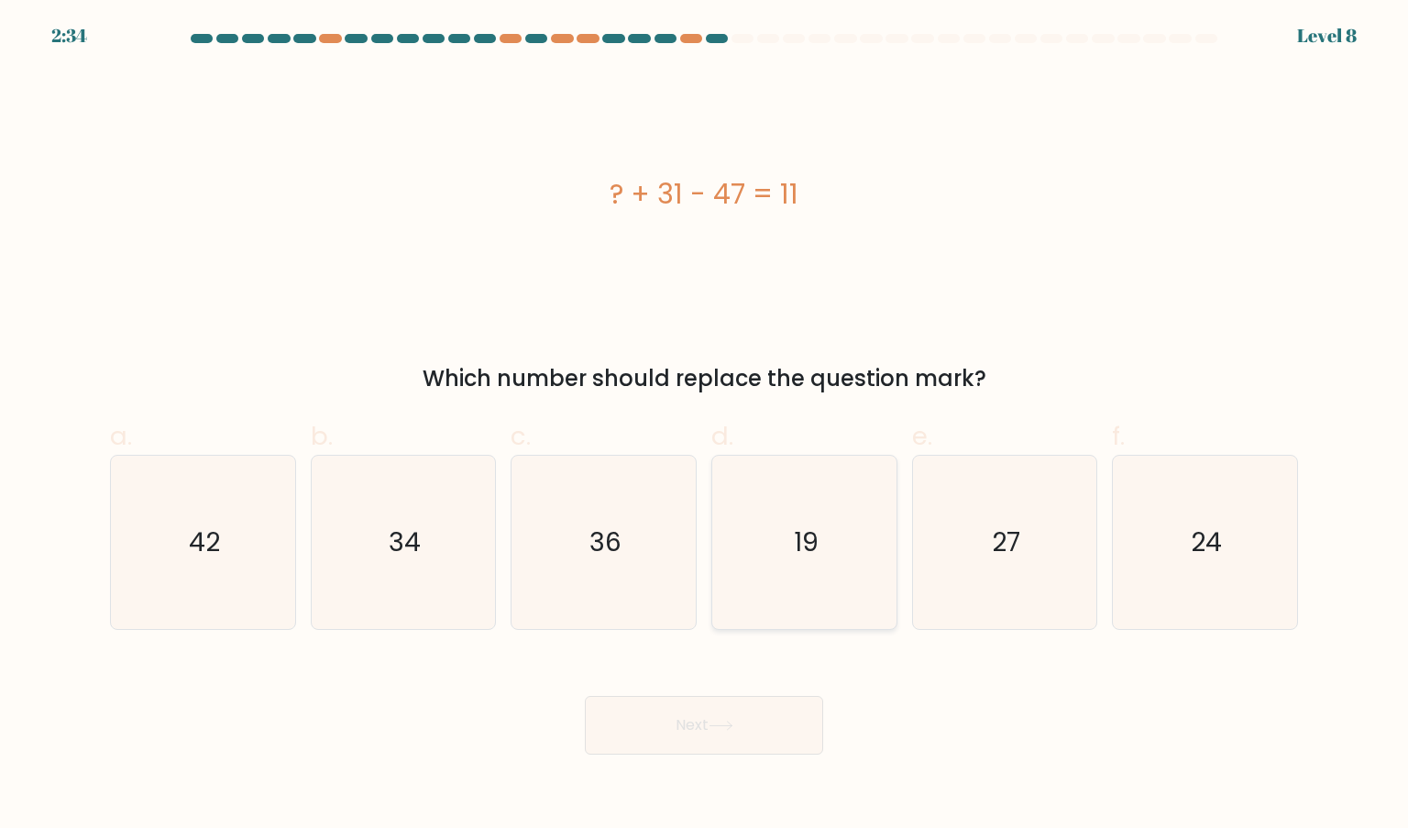
click at [798, 555] on text "19" at bounding box center [806, 541] width 25 height 37
click at [705, 426] on input "d. 19" at bounding box center [704, 420] width 1 height 12
radio input "true"
click at [742, 735] on button "Next" at bounding box center [704, 725] width 238 height 59
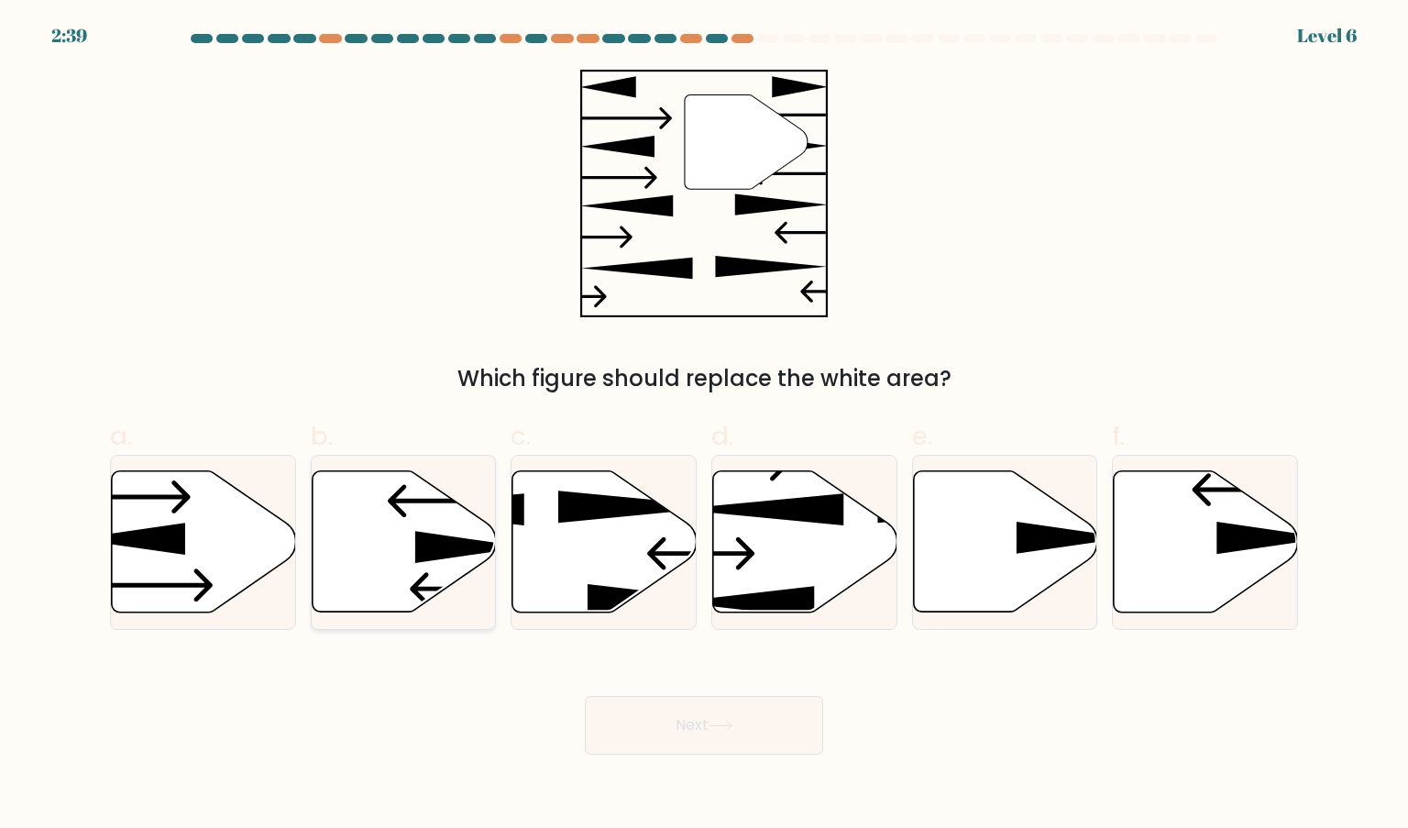
click at [450, 553] on icon at bounding box center [470, 547] width 111 height 32
click at [704, 426] on input "b." at bounding box center [704, 420] width 1 height 12
radio input "true"
click at [755, 717] on button "Next" at bounding box center [704, 725] width 238 height 59
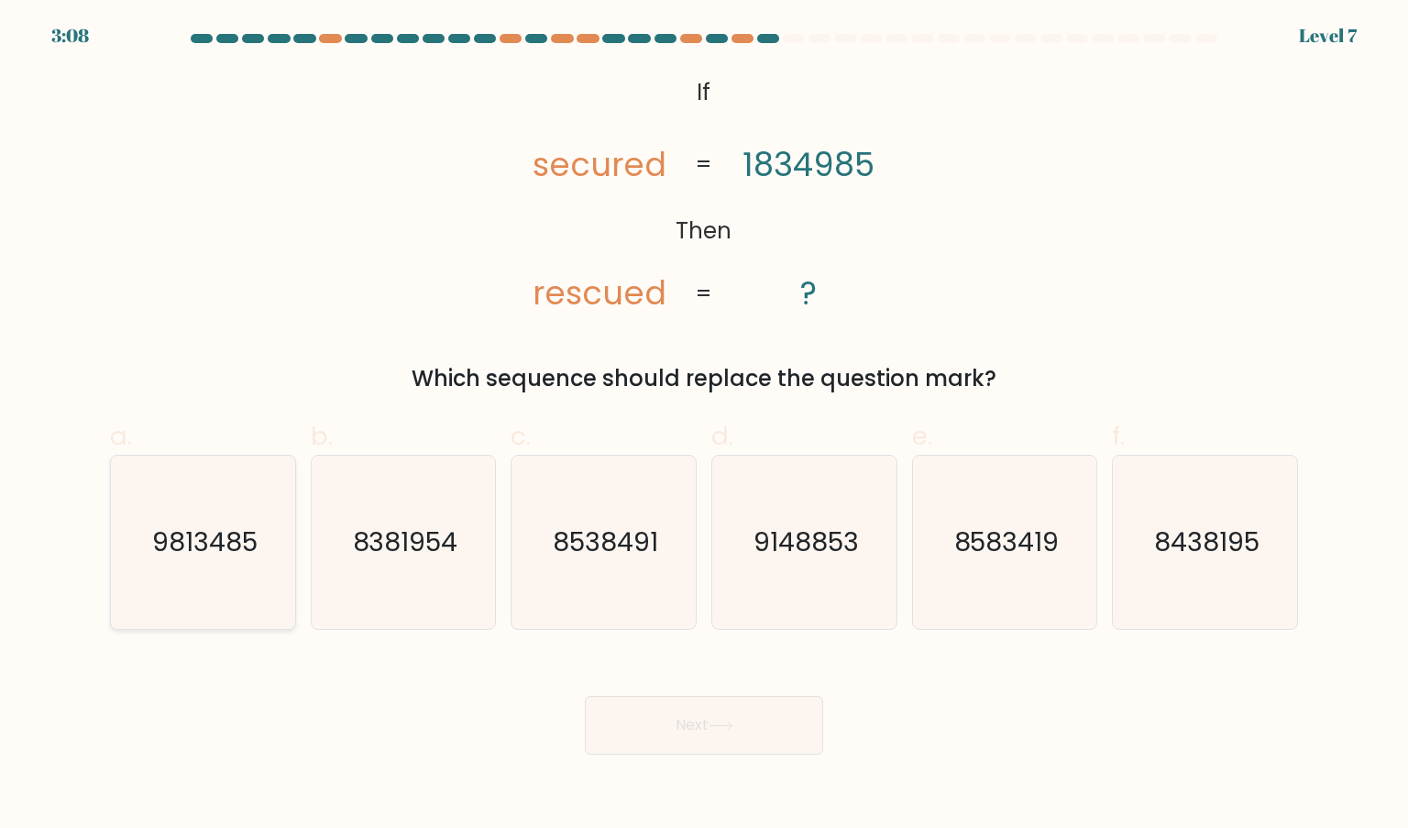
click at [179, 554] on text "9813485" at bounding box center [204, 541] width 105 height 37
click at [704, 426] on input "a. 9813485" at bounding box center [704, 420] width 1 height 12
radio input "true"
click at [779, 736] on button "Next" at bounding box center [704, 725] width 238 height 59
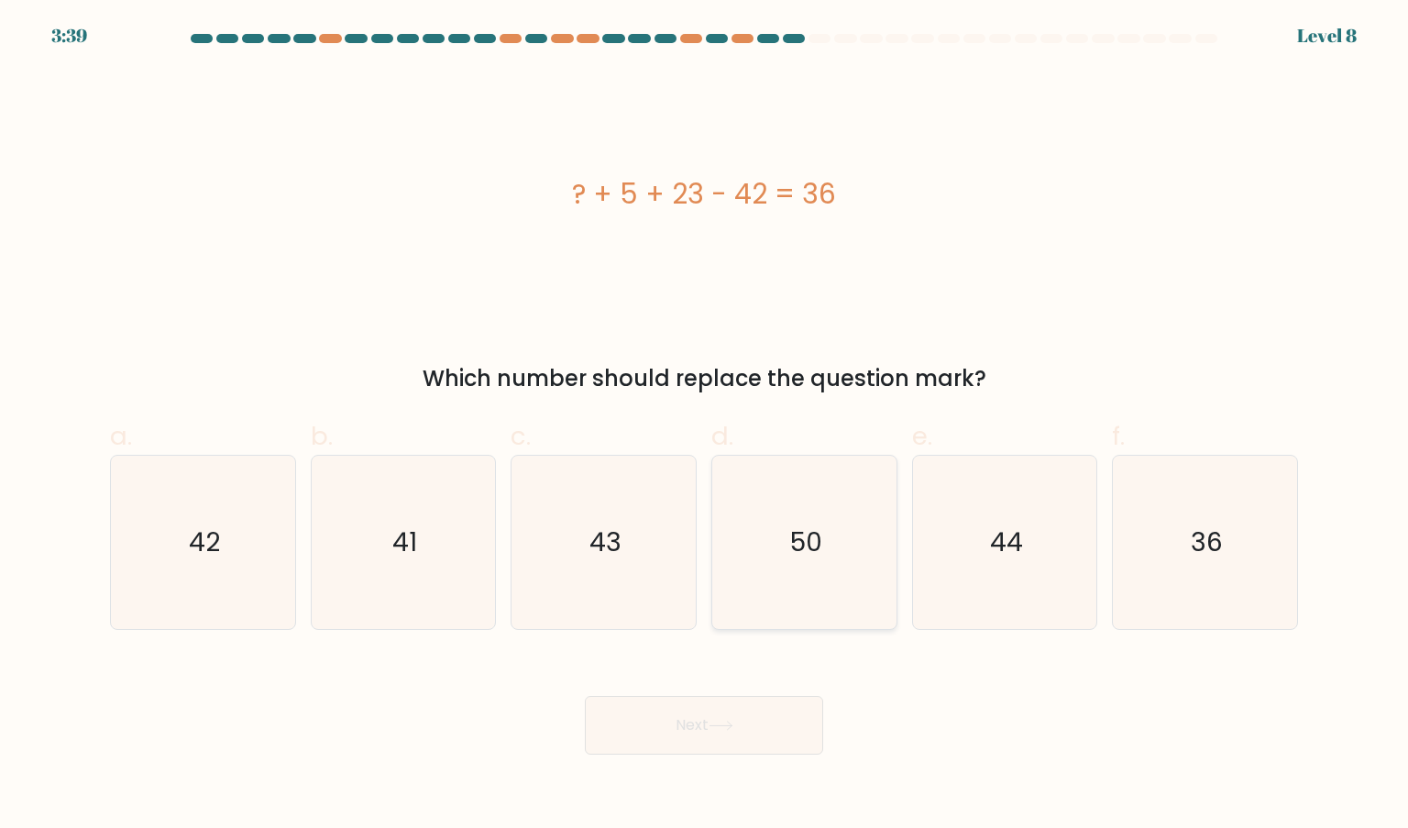
click at [831, 547] on icon "50" at bounding box center [804, 542] width 172 height 172
click at [705, 426] on input "d. 50" at bounding box center [704, 420] width 1 height 12
radio input "true"
click at [771, 719] on button "Next" at bounding box center [704, 725] width 238 height 59
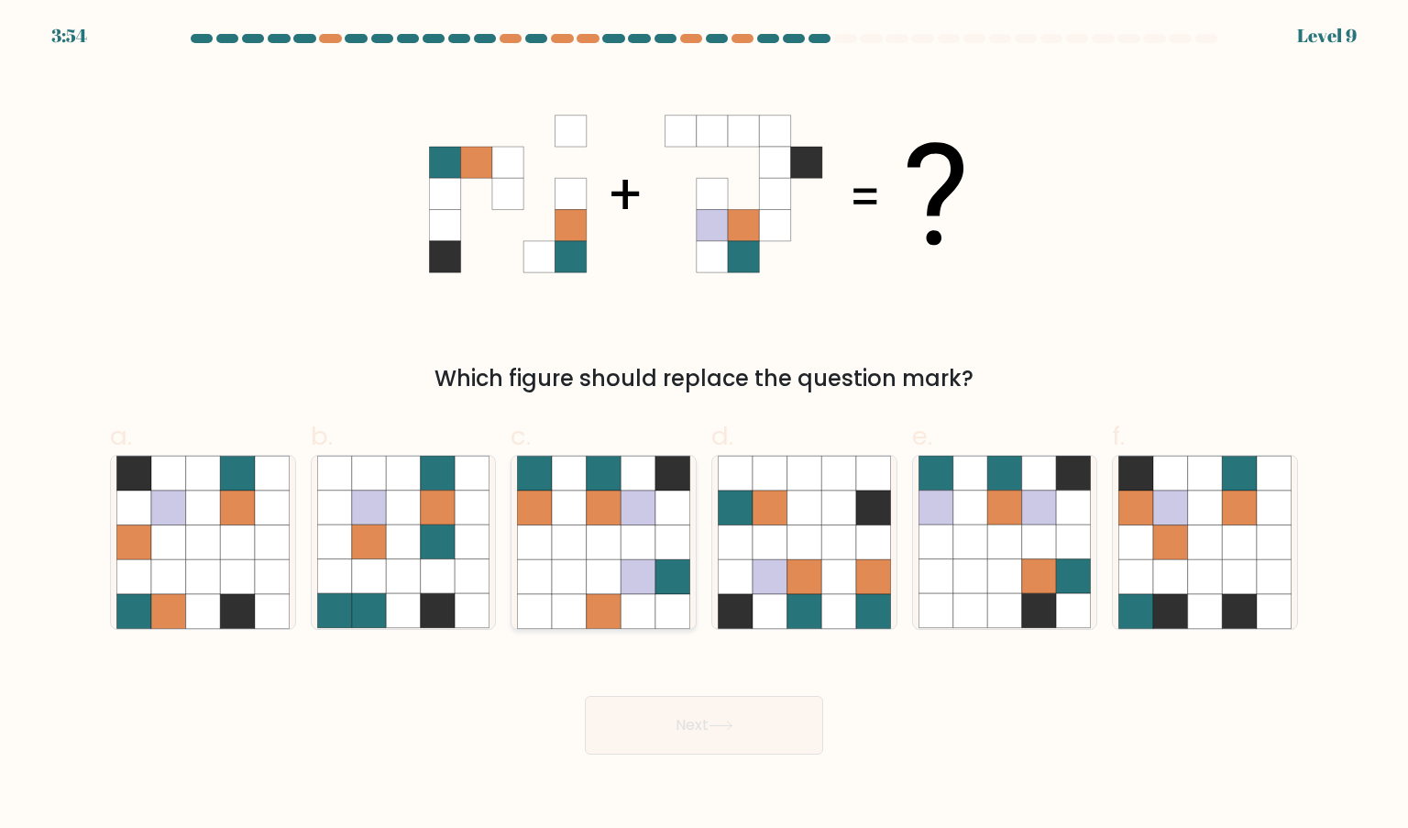
click at [643, 577] on icon at bounding box center [638, 576] width 35 height 35
click at [704, 426] on input "c." at bounding box center [704, 420] width 1 height 12
radio input "true"
click at [842, 593] on icon at bounding box center [838, 576] width 35 height 35
click at [705, 426] on input "d." at bounding box center [704, 420] width 1 height 12
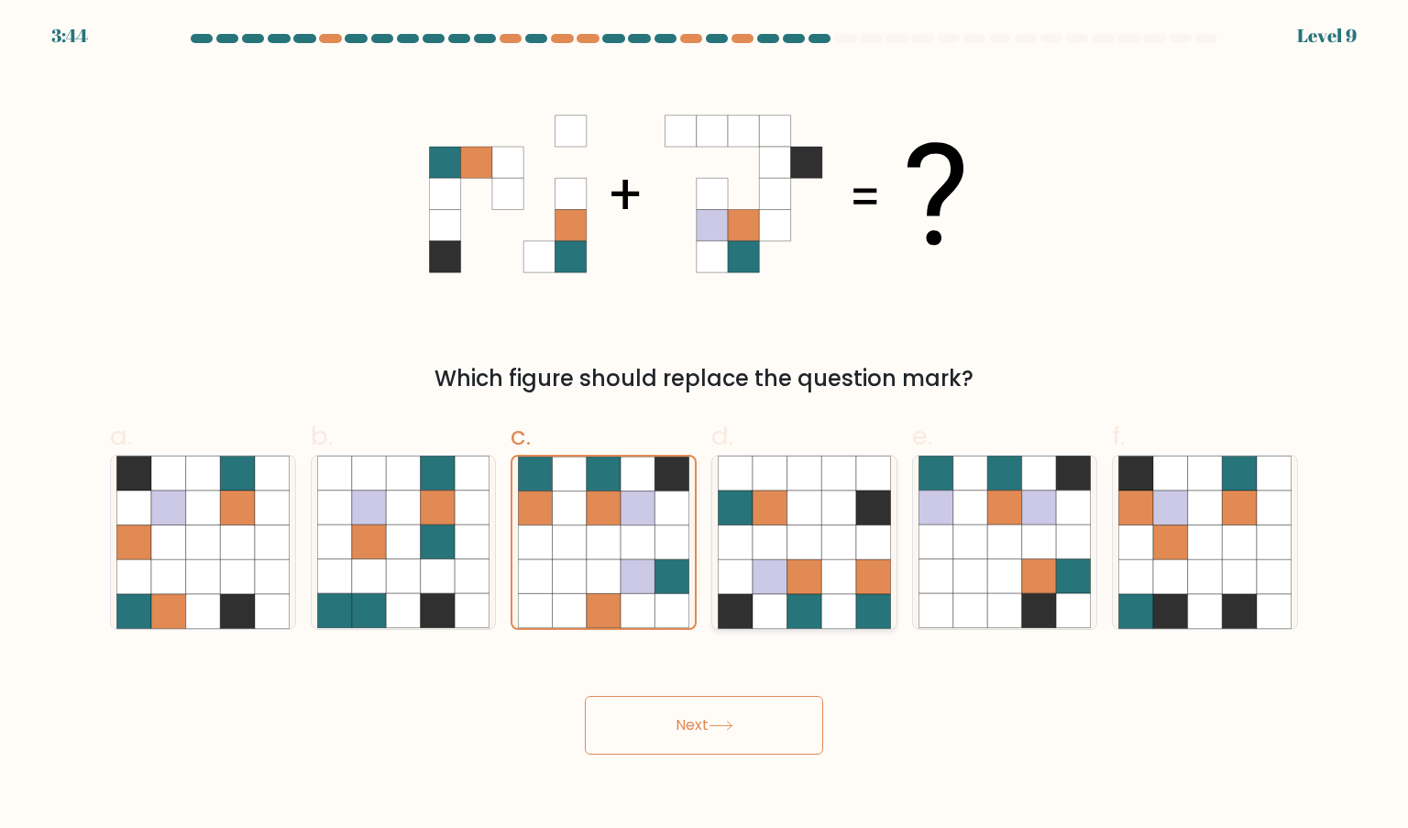
radio input "true"
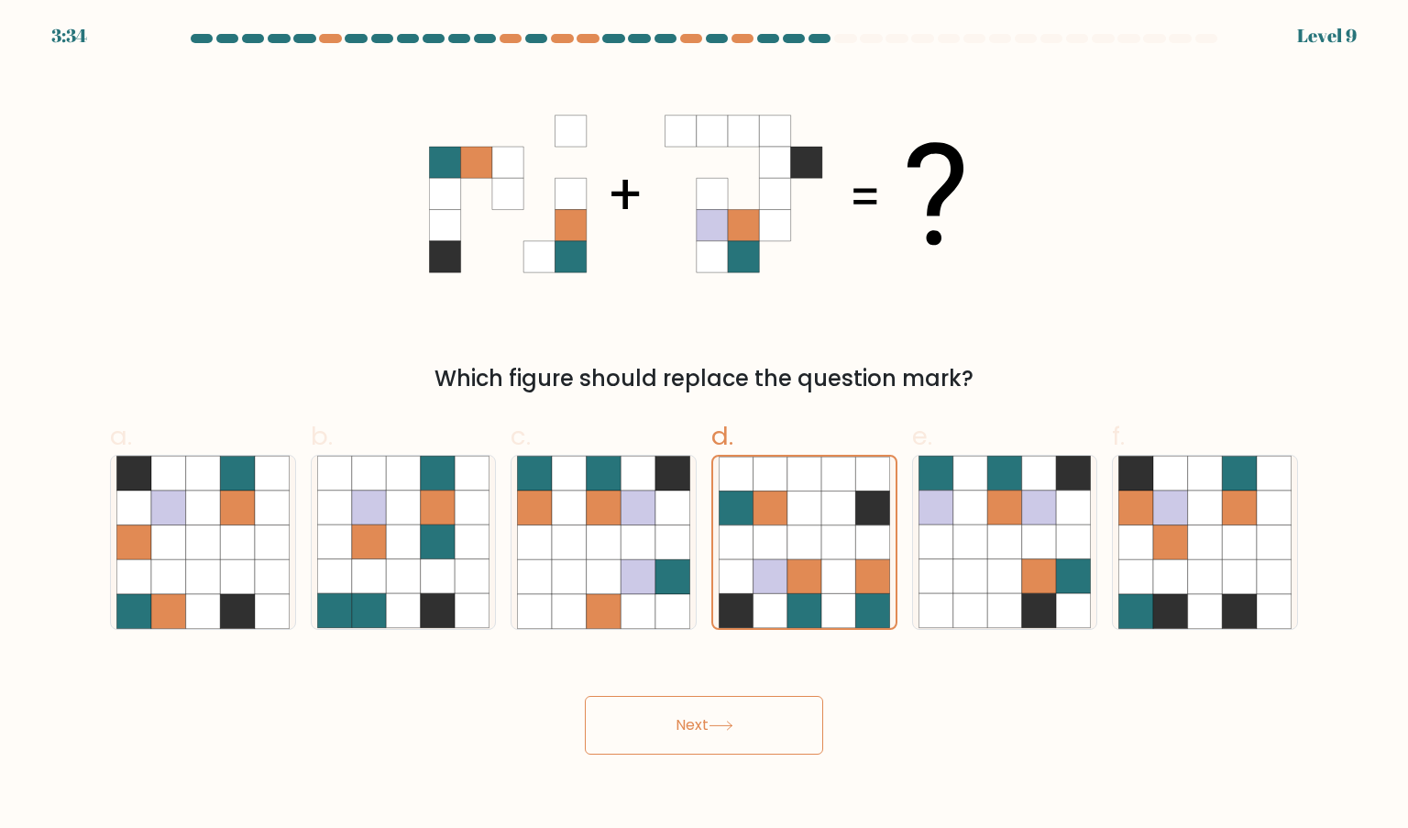
click at [787, 735] on button "Next" at bounding box center [704, 725] width 238 height 59
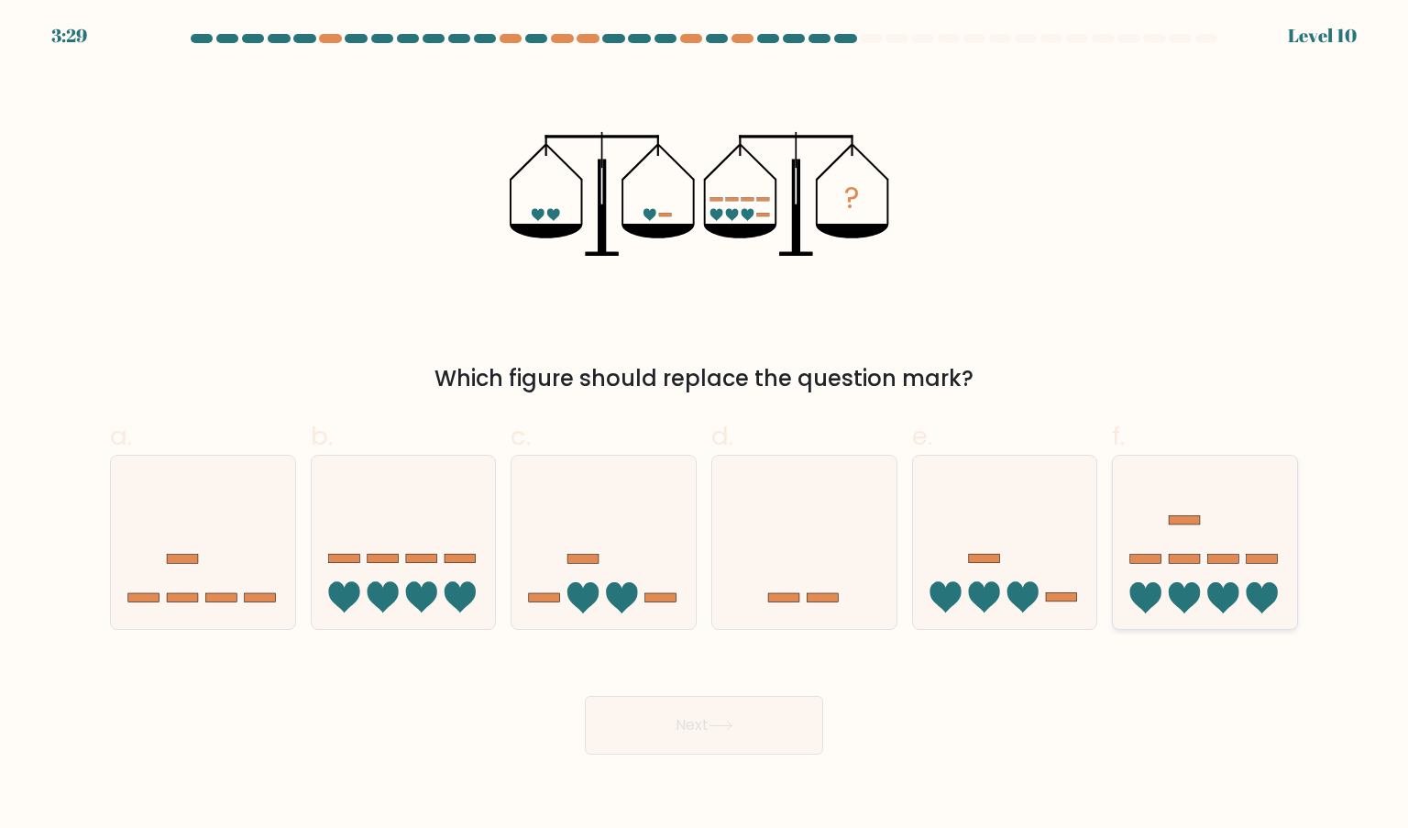
click at [1210, 599] on icon at bounding box center [1222, 597] width 31 height 31
click at [705, 426] on input "f." at bounding box center [704, 420] width 1 height 12
radio input "true"
click at [777, 727] on button "Next" at bounding box center [704, 725] width 238 height 59
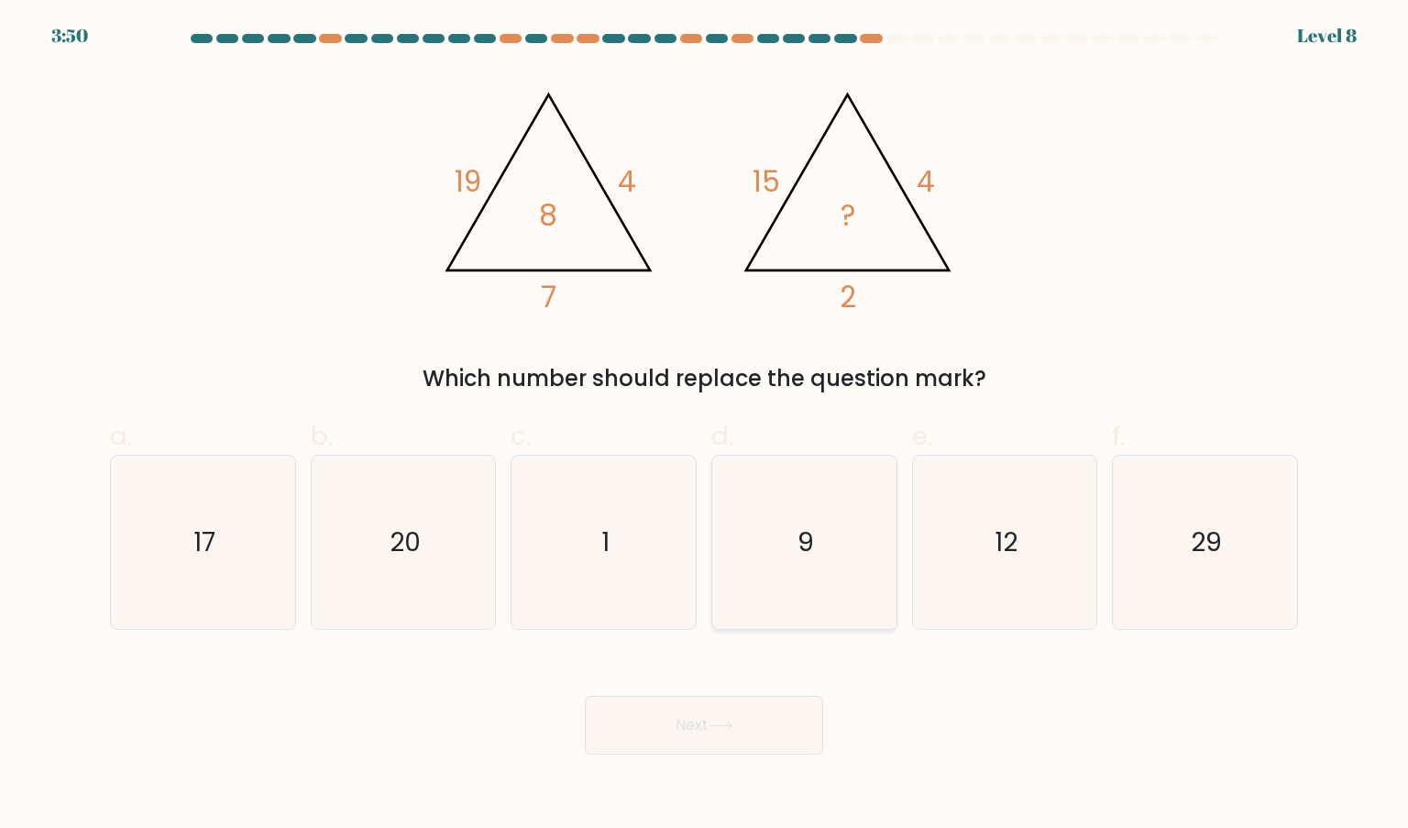
click at [774, 507] on icon "9" at bounding box center [804, 542] width 172 height 172
click at [705, 426] on input "d. 9" at bounding box center [704, 420] width 1 height 12
radio input "true"
click at [706, 747] on button "Next" at bounding box center [704, 725] width 238 height 59
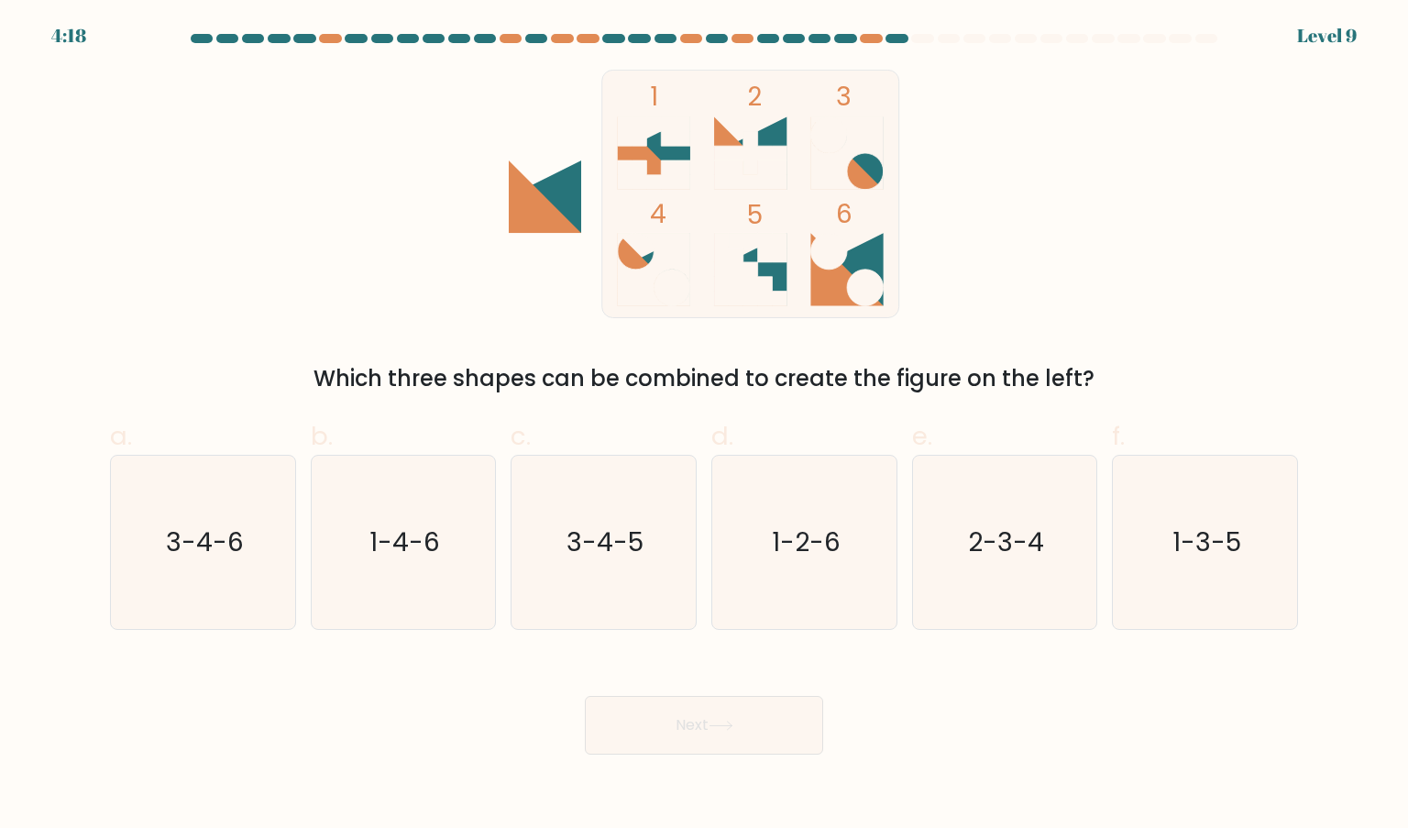
click at [864, 268] on icon at bounding box center [846, 269] width 72 height 72
click at [209, 586] on icon "3-4-6" at bounding box center [202, 542] width 172 height 172
click at [704, 426] on input "a. 3-4-6" at bounding box center [704, 420] width 1 height 12
radio input "true"
click at [694, 739] on button "Next" at bounding box center [704, 725] width 238 height 59
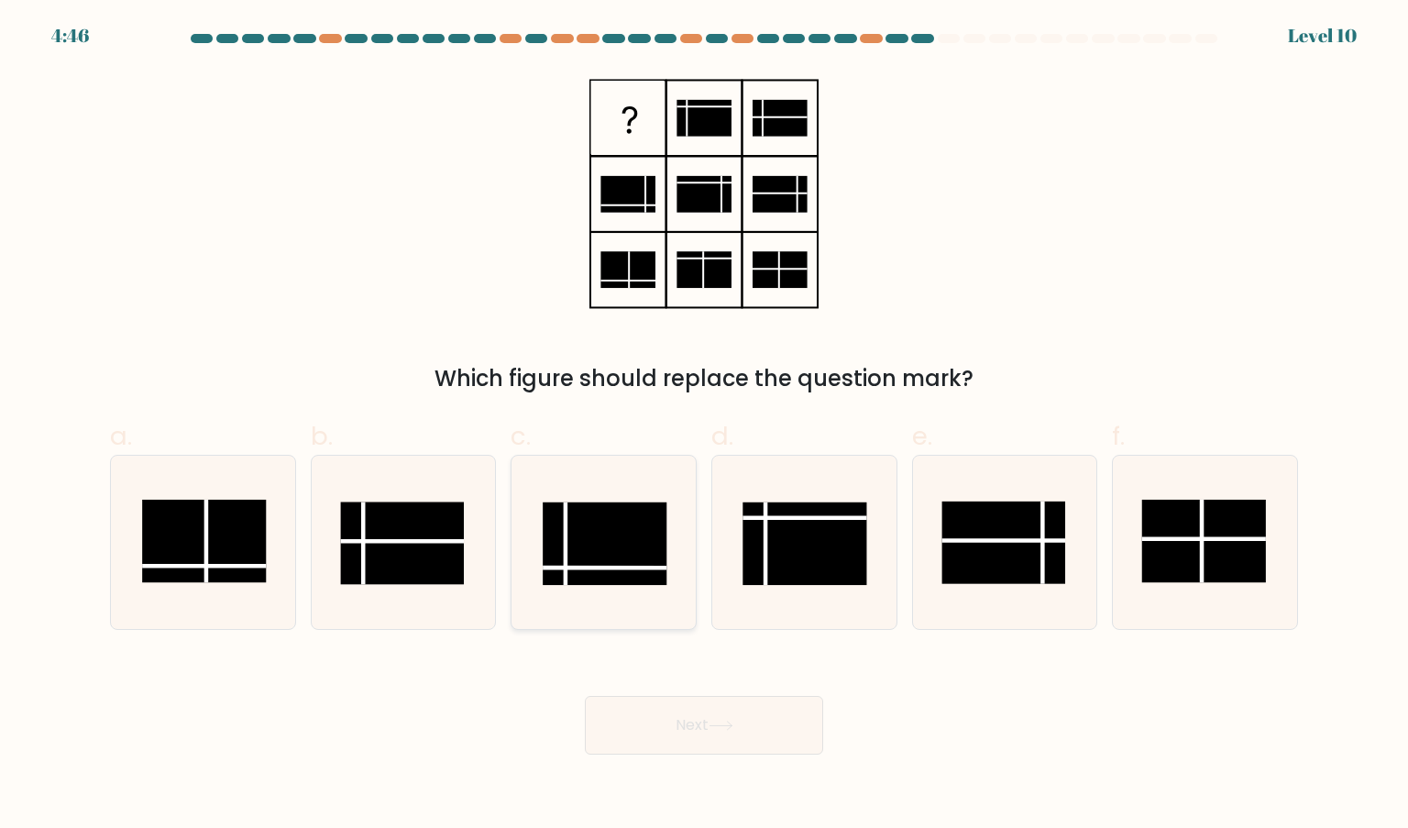
click at [648, 556] on rect at bounding box center [605, 543] width 124 height 82
click at [704, 426] on input "c." at bounding box center [704, 420] width 1 height 12
radio input "true"
click at [705, 709] on button "Next" at bounding box center [704, 725] width 238 height 59
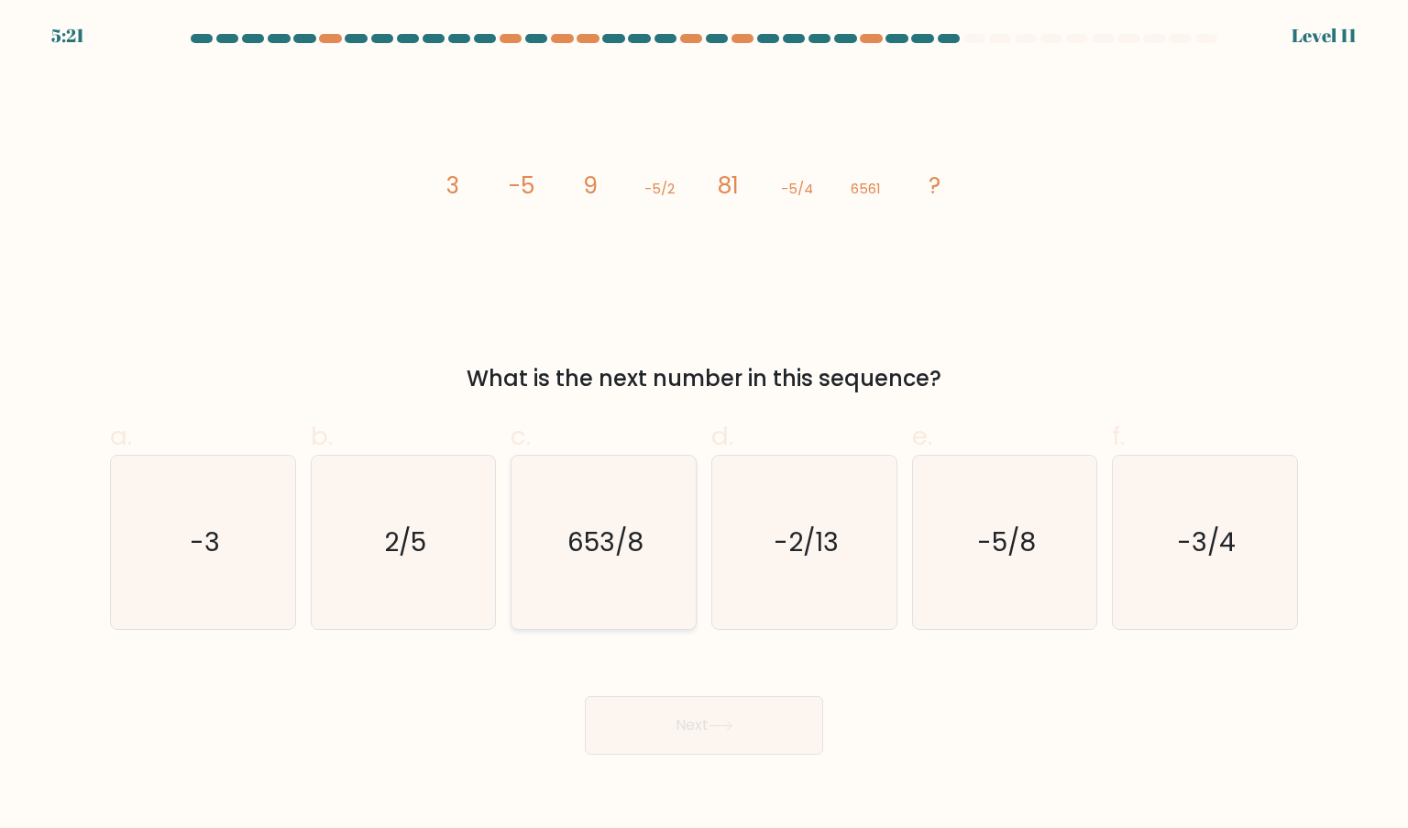
click at [569, 579] on icon "653/8" at bounding box center [603, 542] width 172 height 172
click at [704, 426] on input "c. 653/8" at bounding box center [704, 420] width 1 height 12
radio input "true"
click at [660, 726] on button "Next" at bounding box center [704, 725] width 238 height 59
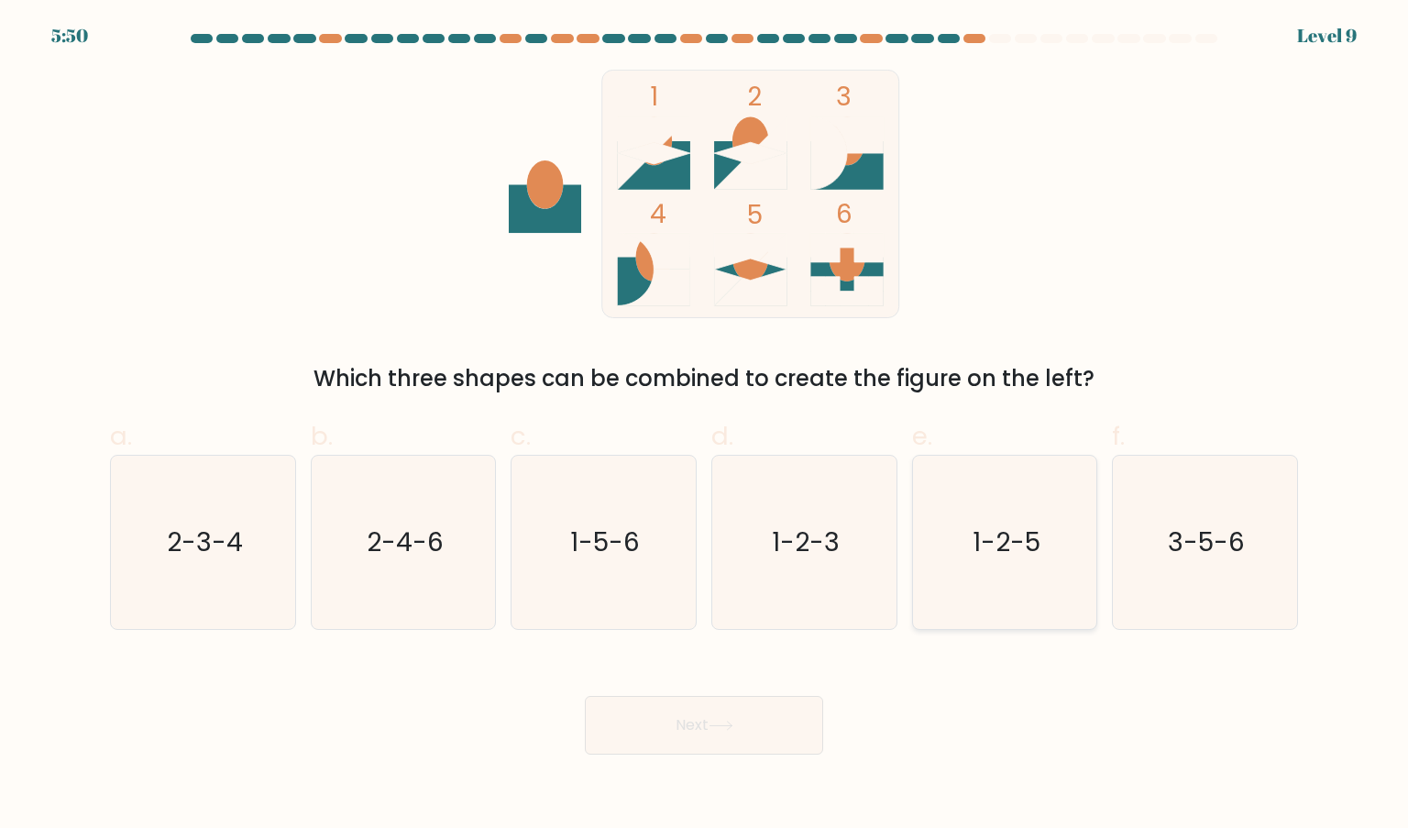
click at [1087, 565] on icon "1-2-5" at bounding box center [1004, 542] width 172 height 172
click at [705, 426] on input "e. 1-2-5" at bounding box center [704, 420] width 1 height 12
radio input "true"
click at [706, 717] on button "Next" at bounding box center [704, 725] width 238 height 59
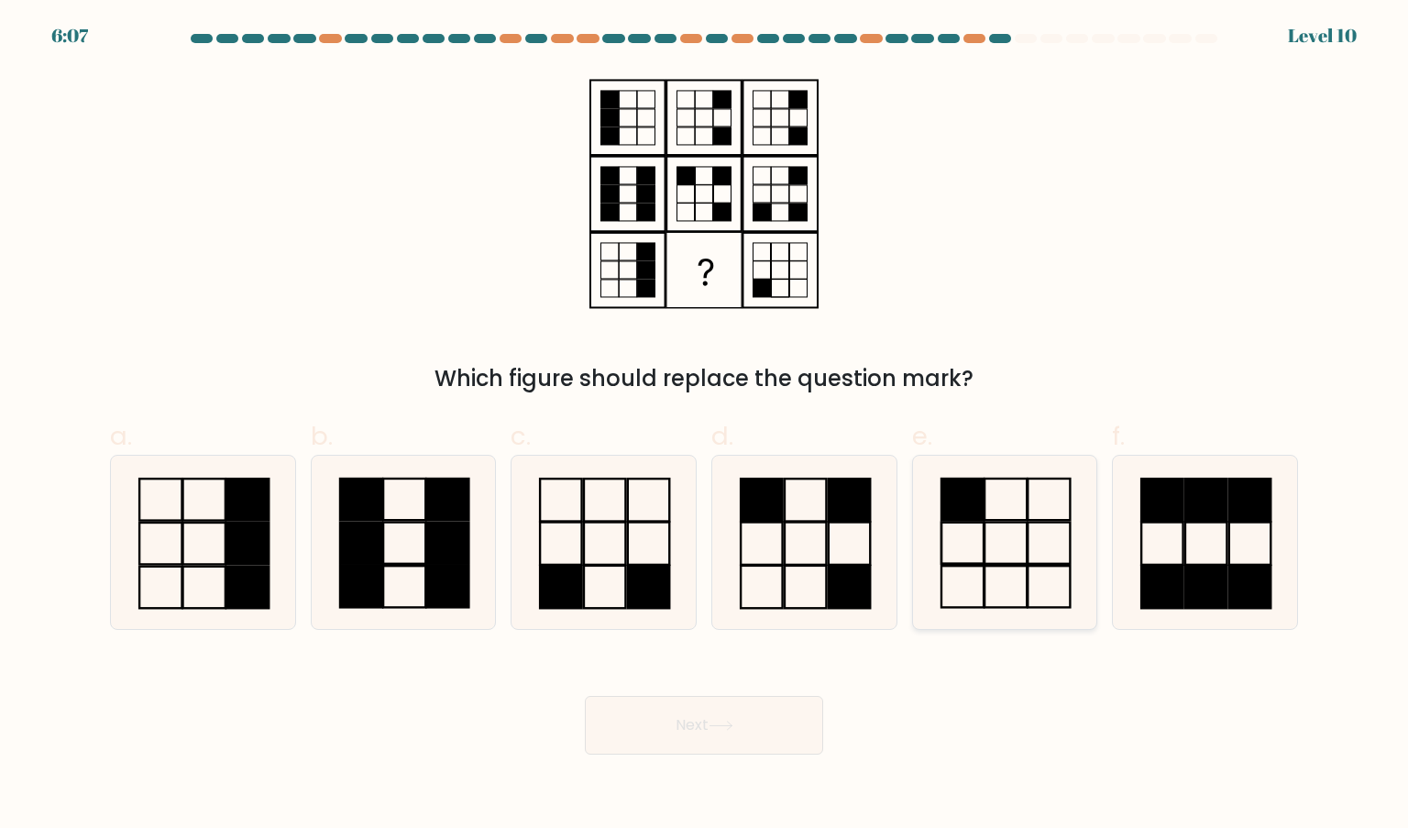
click at [989, 544] on icon at bounding box center [1004, 542] width 172 height 172
click at [705, 426] on input "e." at bounding box center [704, 420] width 1 height 12
radio input "true"
click at [757, 705] on button "Next" at bounding box center [704, 725] width 238 height 59
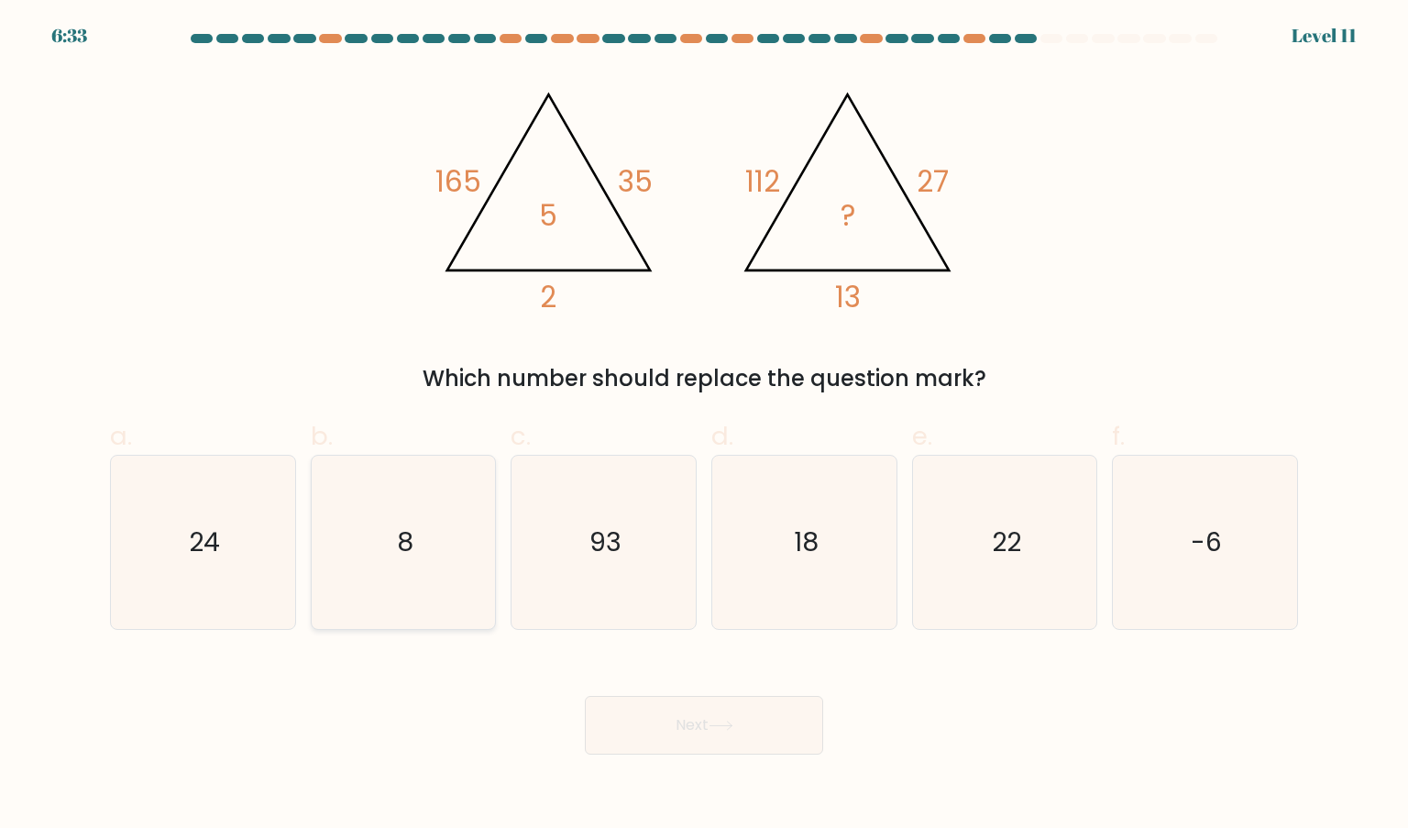
click at [402, 558] on text "8" at bounding box center [405, 541] width 16 height 37
click at [704, 426] on input "b. 8" at bounding box center [704, 420] width 1 height 12
radio input "true"
click at [722, 726] on icon at bounding box center [721, 725] width 25 height 10
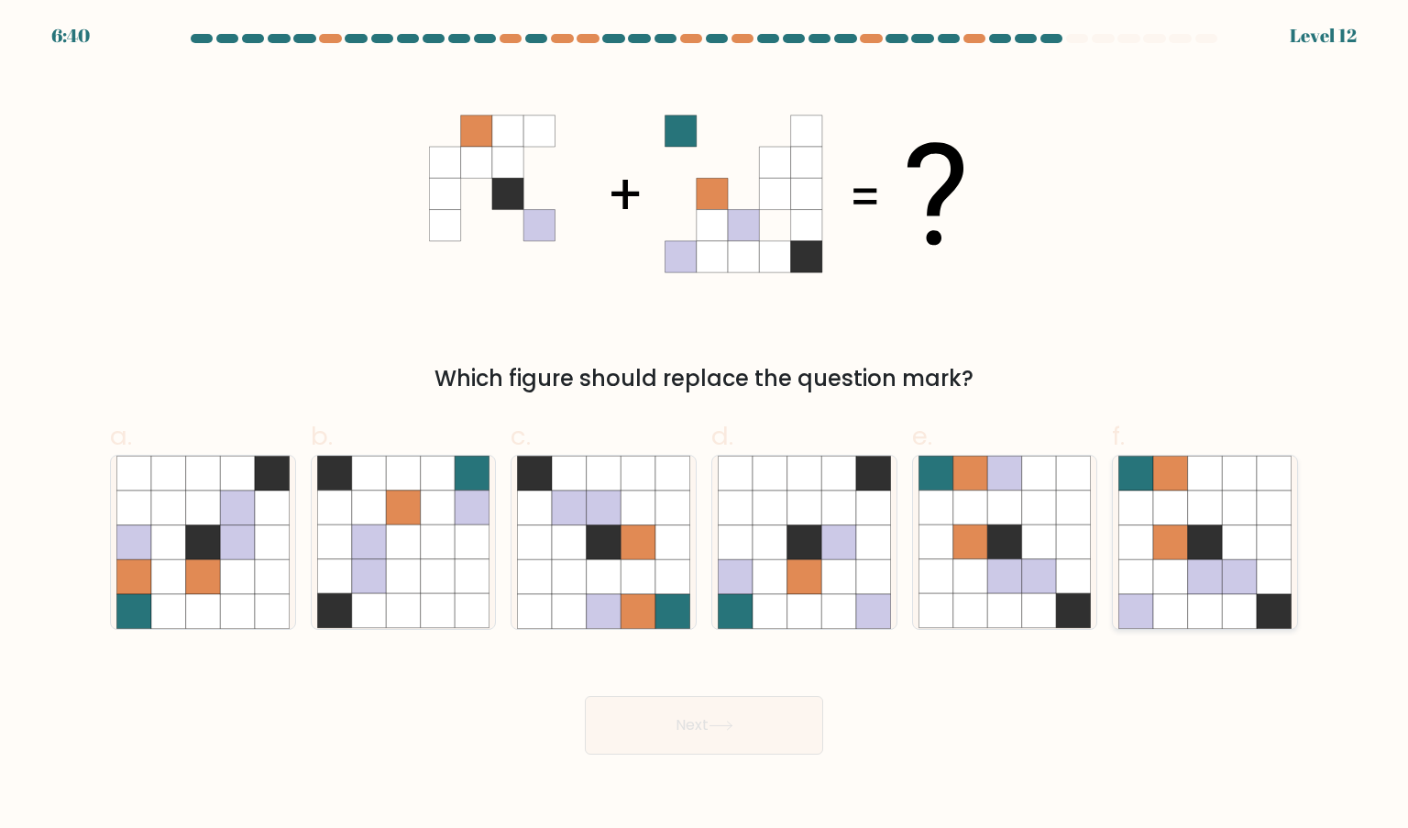
click at [1258, 551] on icon at bounding box center [1274, 542] width 35 height 35
click at [705, 426] on input "f." at bounding box center [704, 420] width 1 height 12
radio input "true"
click at [709, 740] on button "Next" at bounding box center [704, 725] width 238 height 59
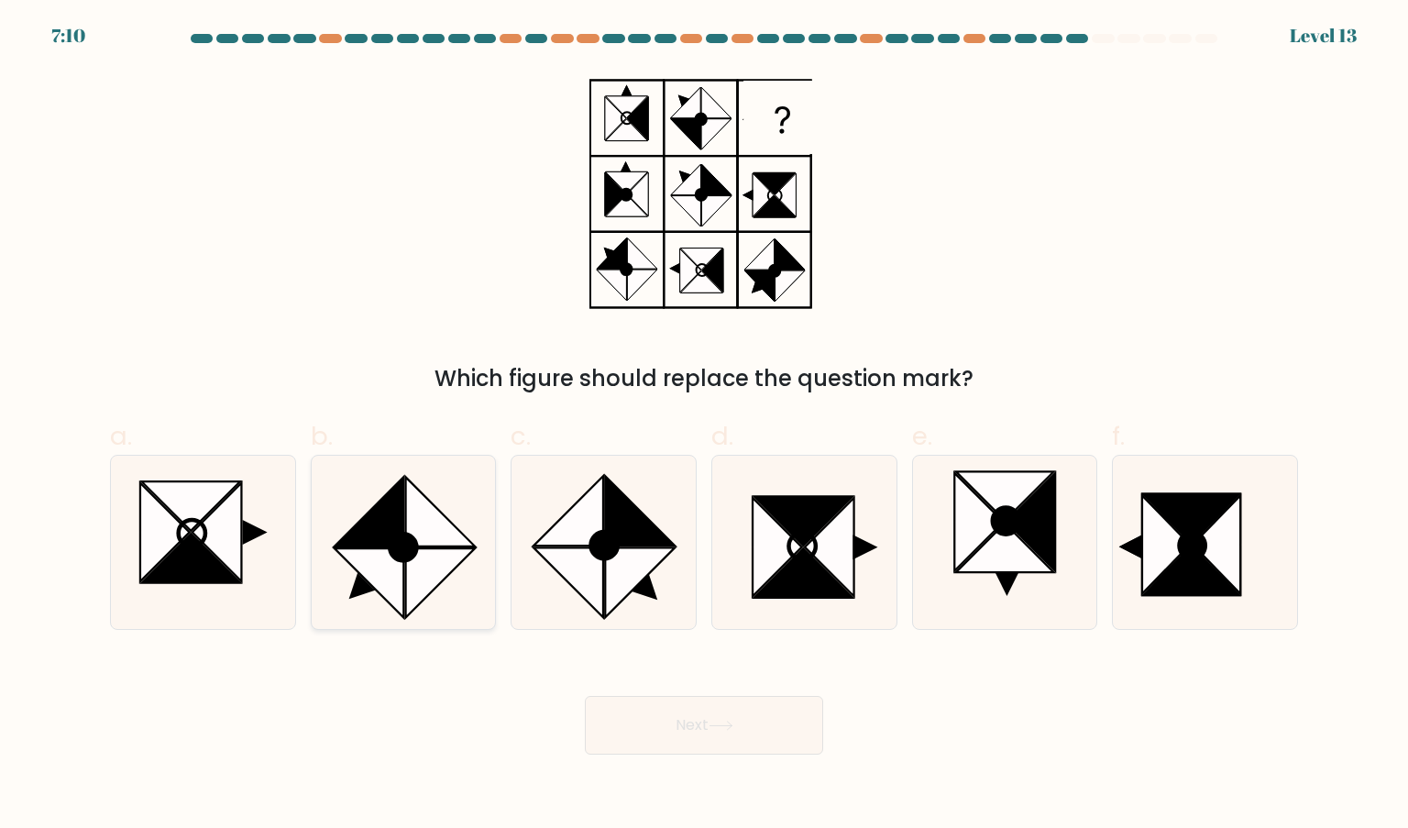
click at [380, 584] on icon at bounding box center [370, 583] width 70 height 70
click at [704, 426] on input "b." at bounding box center [704, 420] width 1 height 12
radio input "true"
click at [686, 711] on button "Next" at bounding box center [704, 725] width 238 height 59
click at [682, 724] on button "Next" at bounding box center [704, 725] width 238 height 59
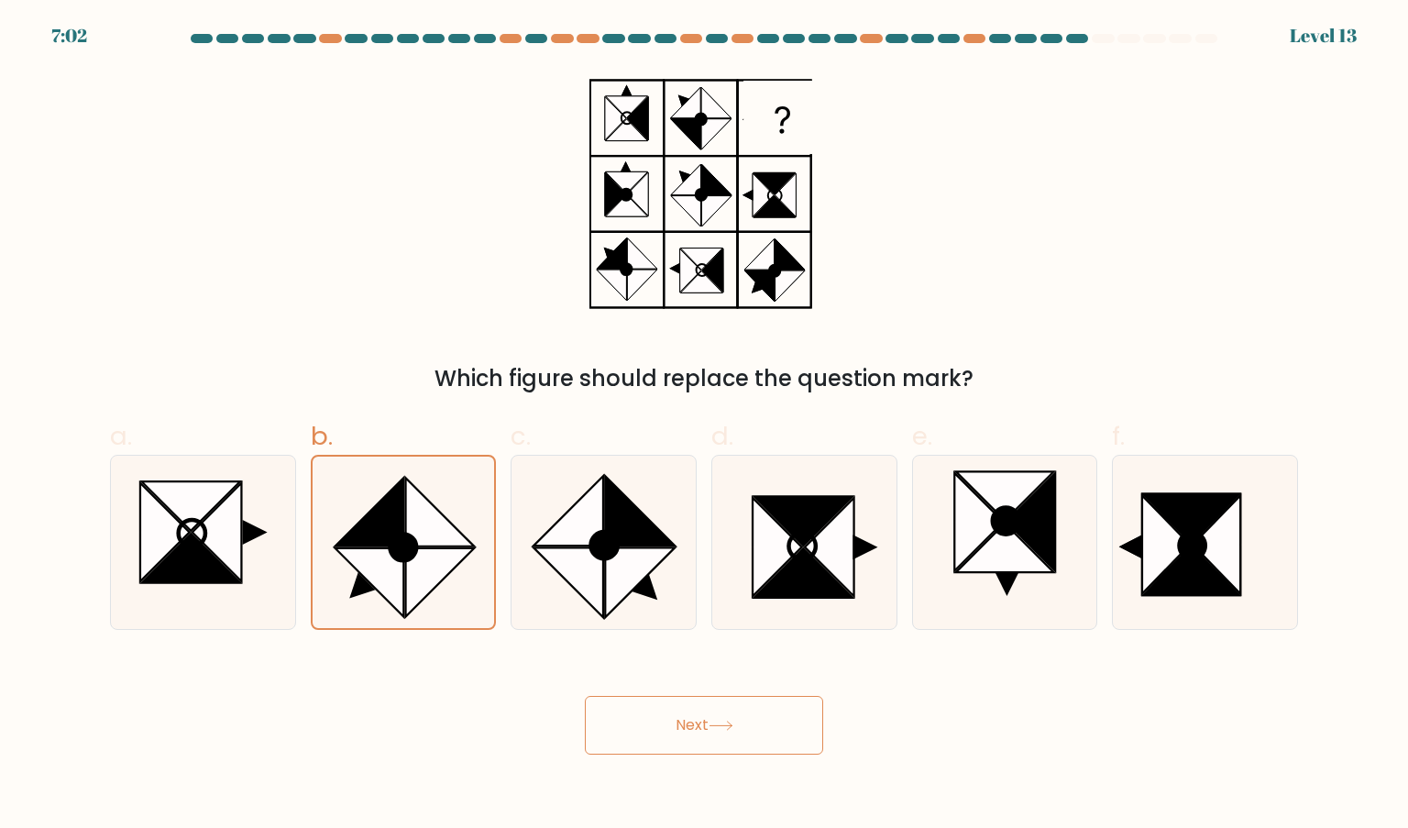
click at [759, 730] on button "Next" at bounding box center [704, 725] width 238 height 59
click at [380, 518] on icon at bounding box center [369, 512] width 69 height 69
click at [704, 426] on input "b." at bounding box center [704, 420] width 1 height 12
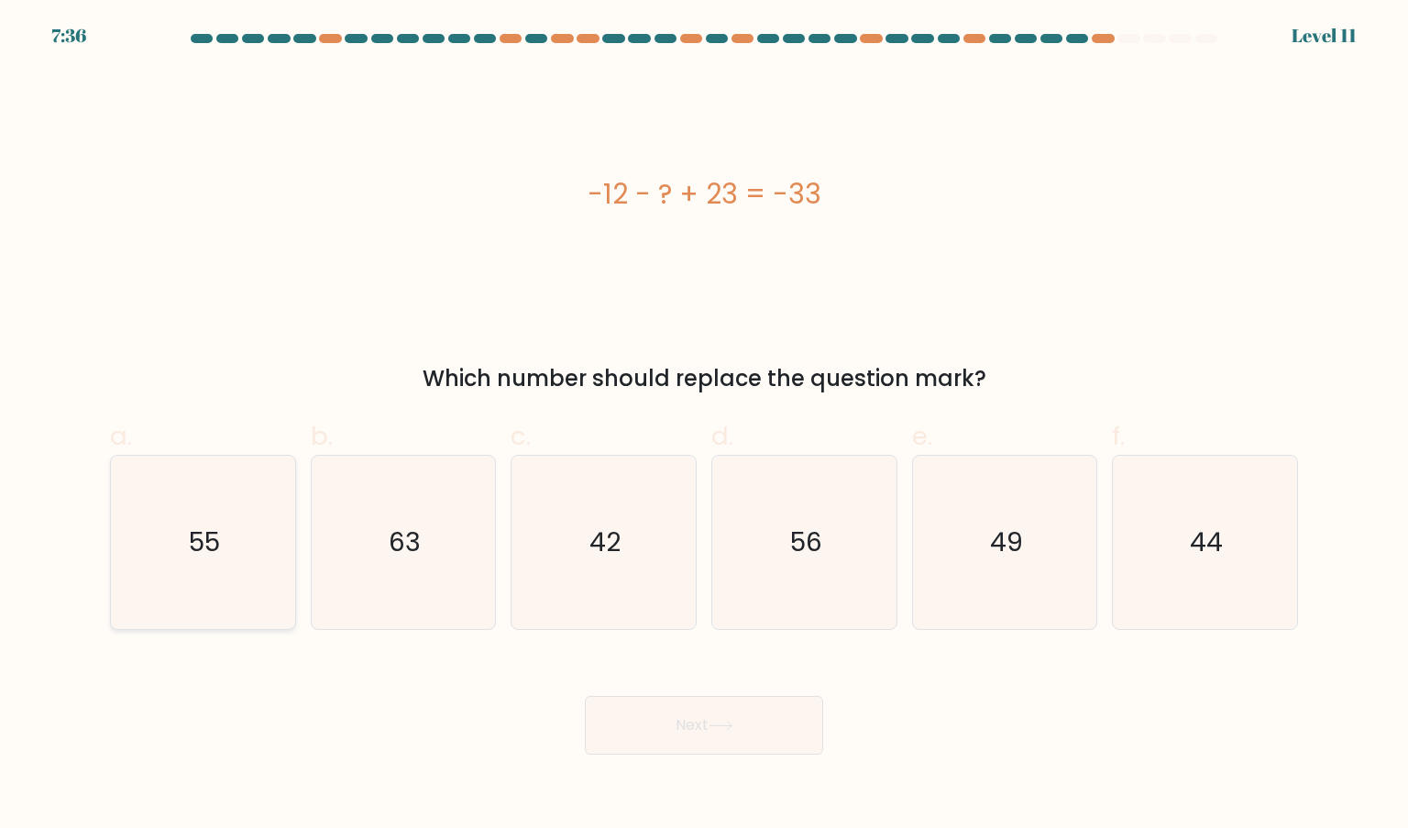
click at [271, 547] on icon "55" at bounding box center [202, 542] width 172 height 172
click at [704, 426] on input "a. 55" at bounding box center [704, 420] width 1 height 12
radio input "true"
click at [728, 742] on button "Next" at bounding box center [704, 725] width 238 height 59
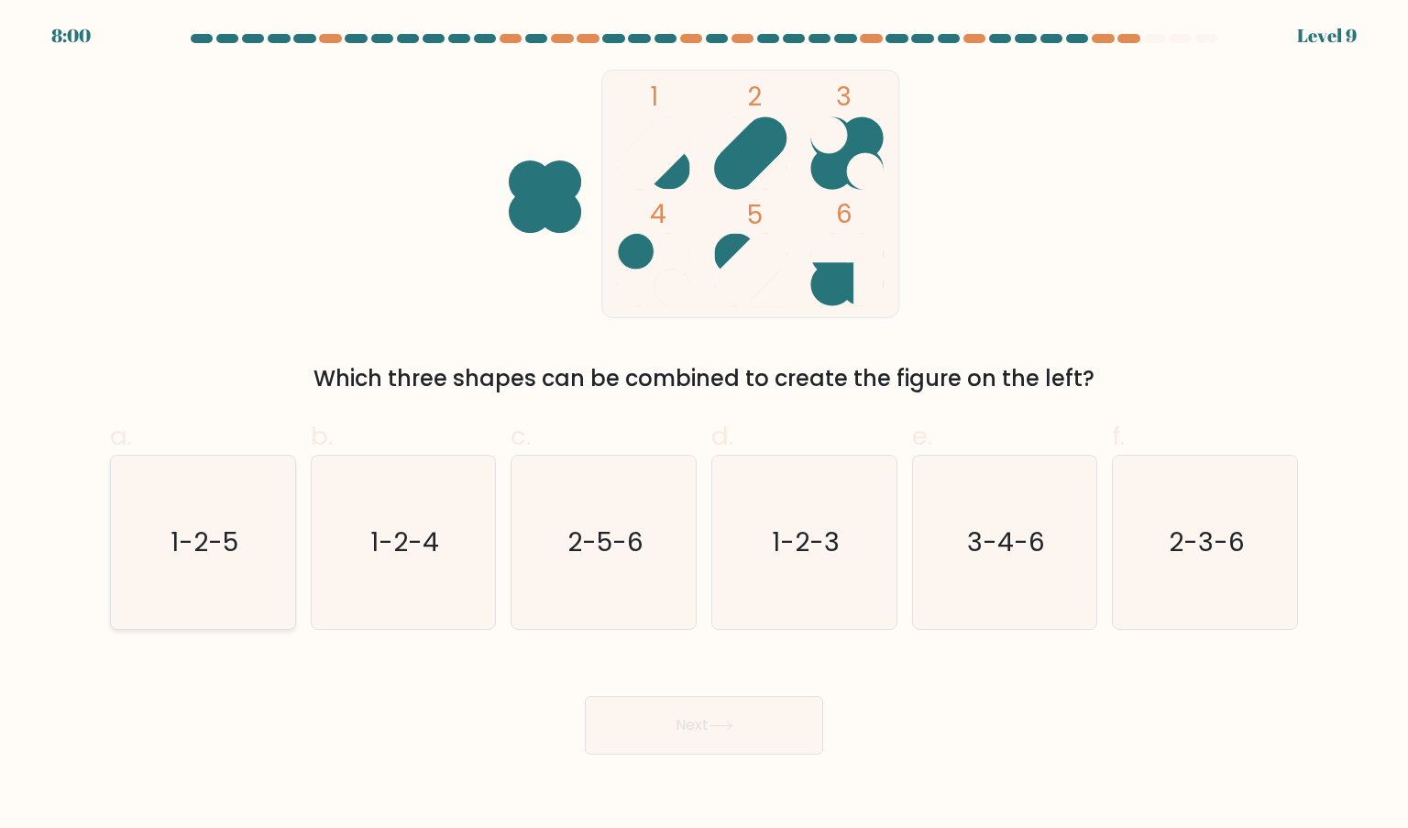
click at [164, 550] on icon "1-2-5" at bounding box center [202, 542] width 172 height 172
click at [704, 426] on input "a. 1-2-5" at bounding box center [704, 420] width 1 height 12
radio input "true"
click at [691, 709] on button "Next" at bounding box center [704, 725] width 238 height 59
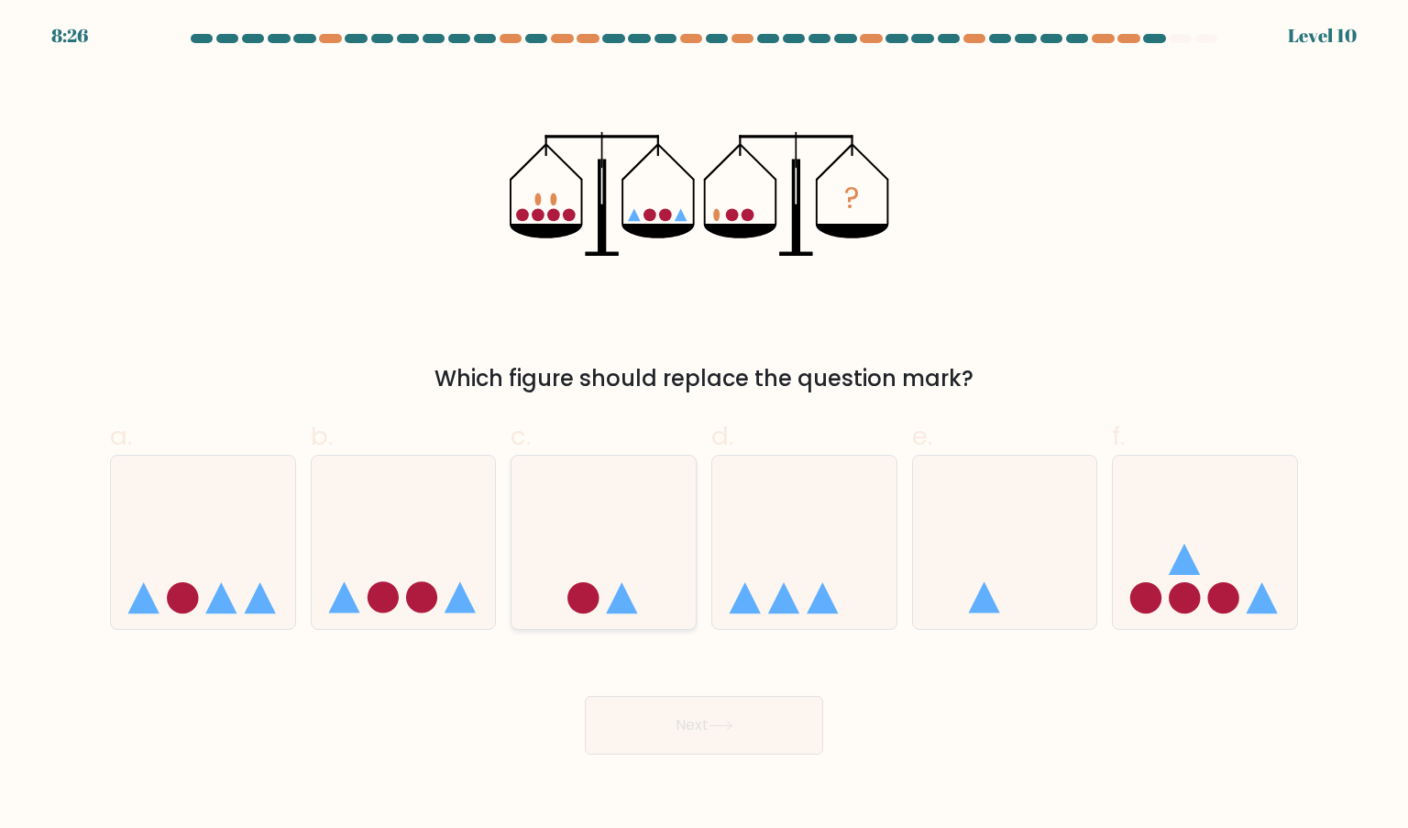
click at [582, 592] on circle at bounding box center [582, 597] width 31 height 31
click at [704, 426] on input "c." at bounding box center [704, 420] width 1 height 12
radio input "true"
click at [720, 734] on button "Next" at bounding box center [704, 725] width 238 height 59
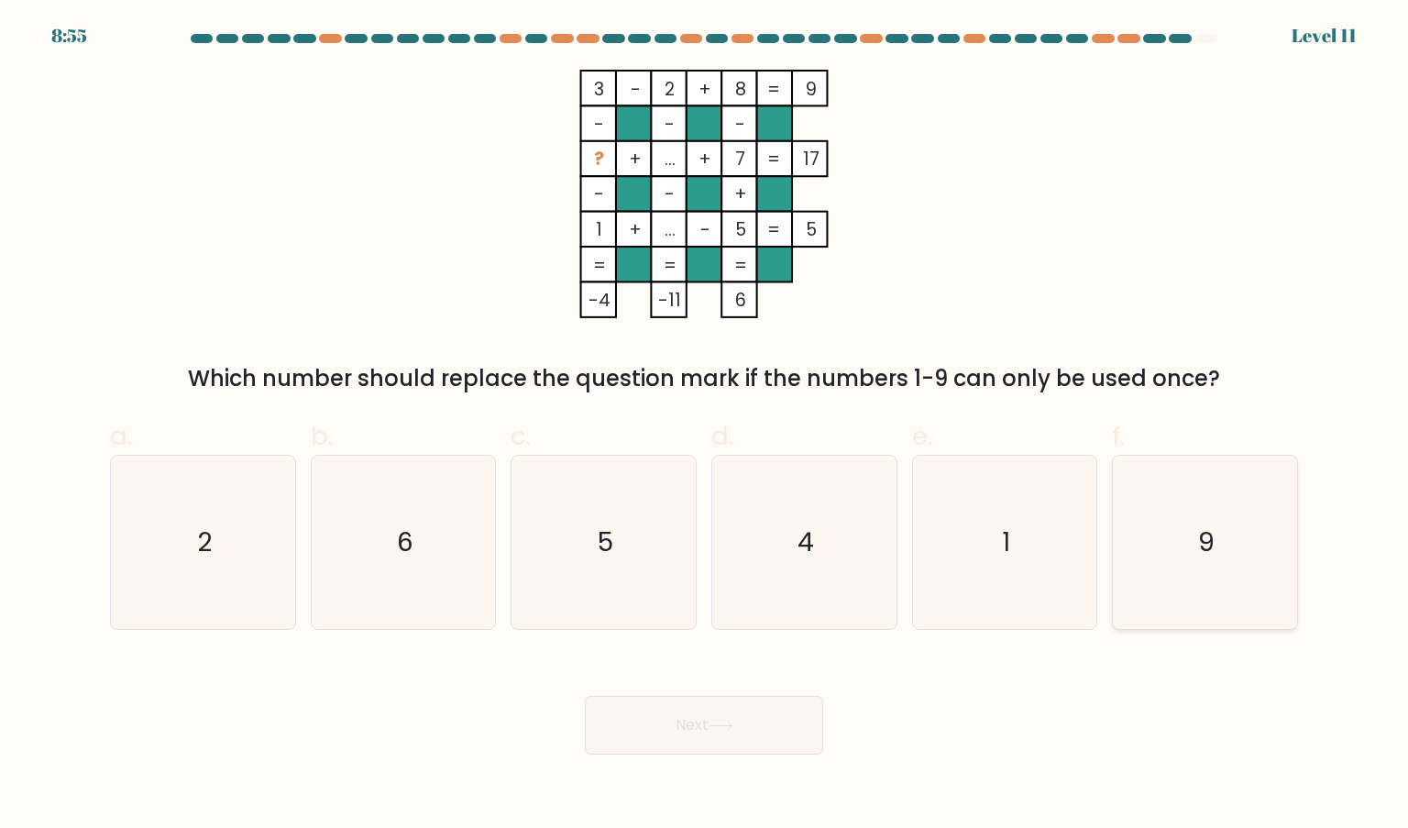
click at [1216, 580] on icon "9" at bounding box center [1204, 542] width 172 height 172
click at [705, 426] on input "f. 9" at bounding box center [704, 420] width 1 height 12
radio input "true"
click at [754, 736] on button "Next" at bounding box center [704, 725] width 238 height 59
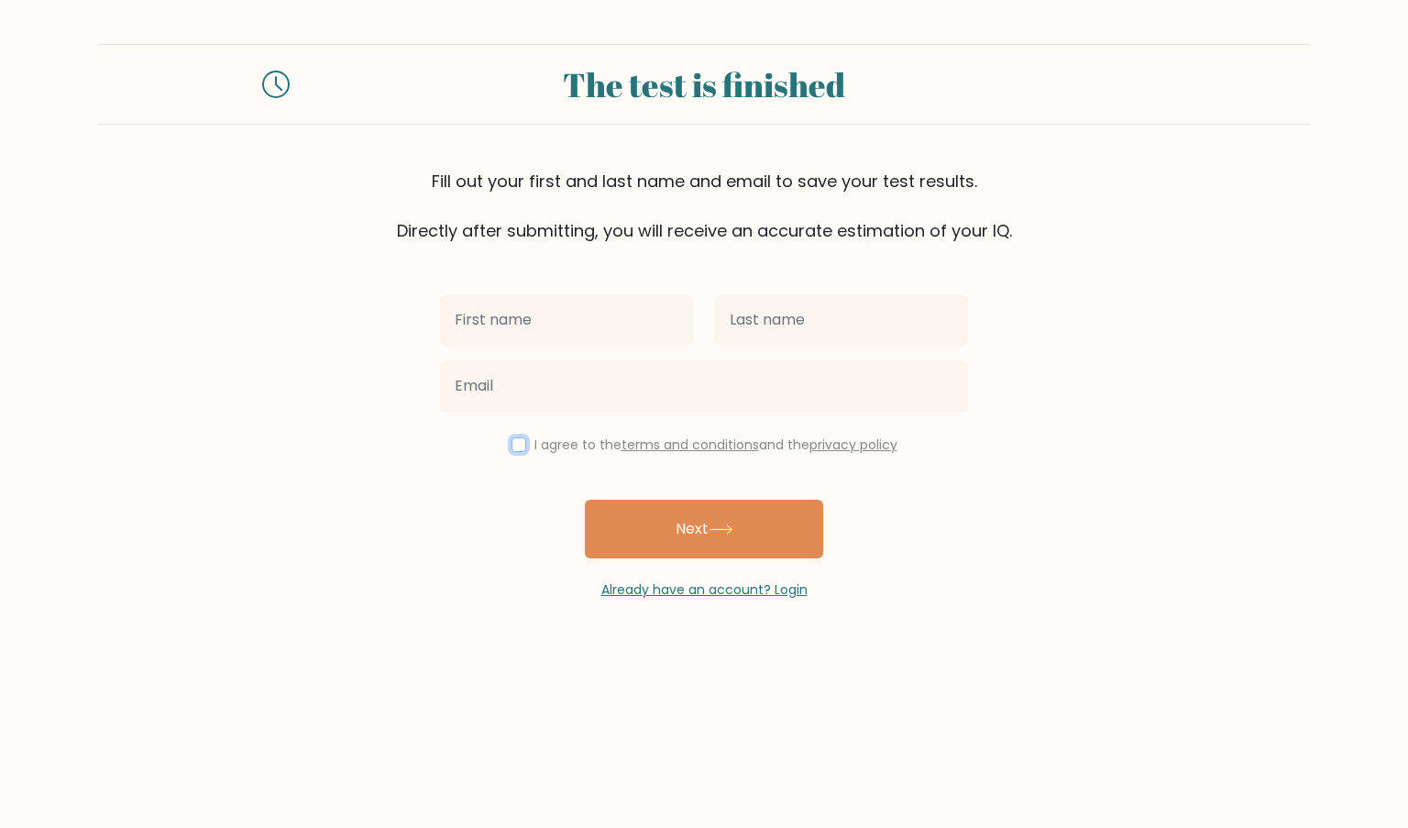
click at [519, 449] on input "checkbox" at bounding box center [518, 444] width 15 height 15
checkbox input "true"
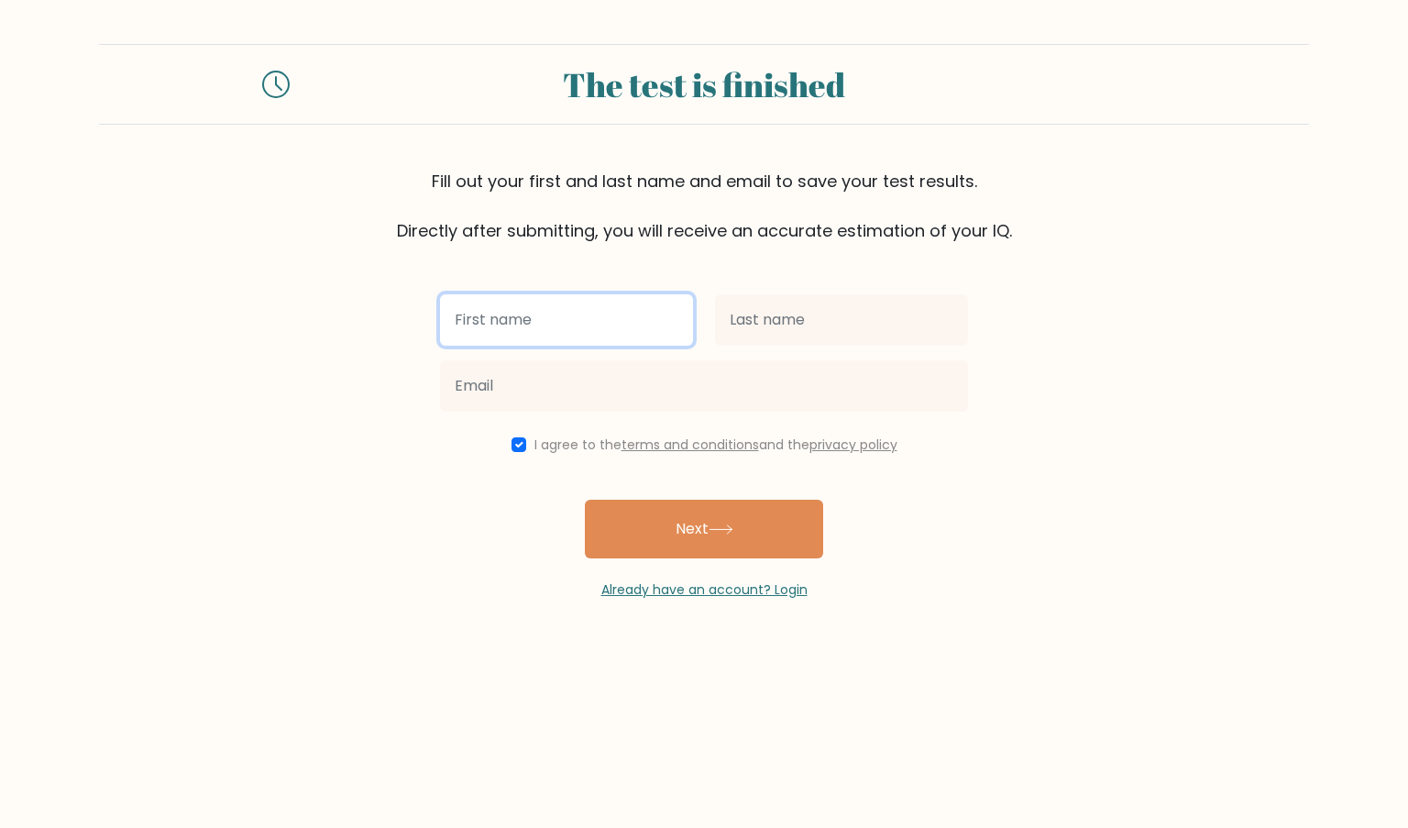
click at [529, 308] on input "text" at bounding box center [566, 319] width 253 height 51
type input "Goldylynn"
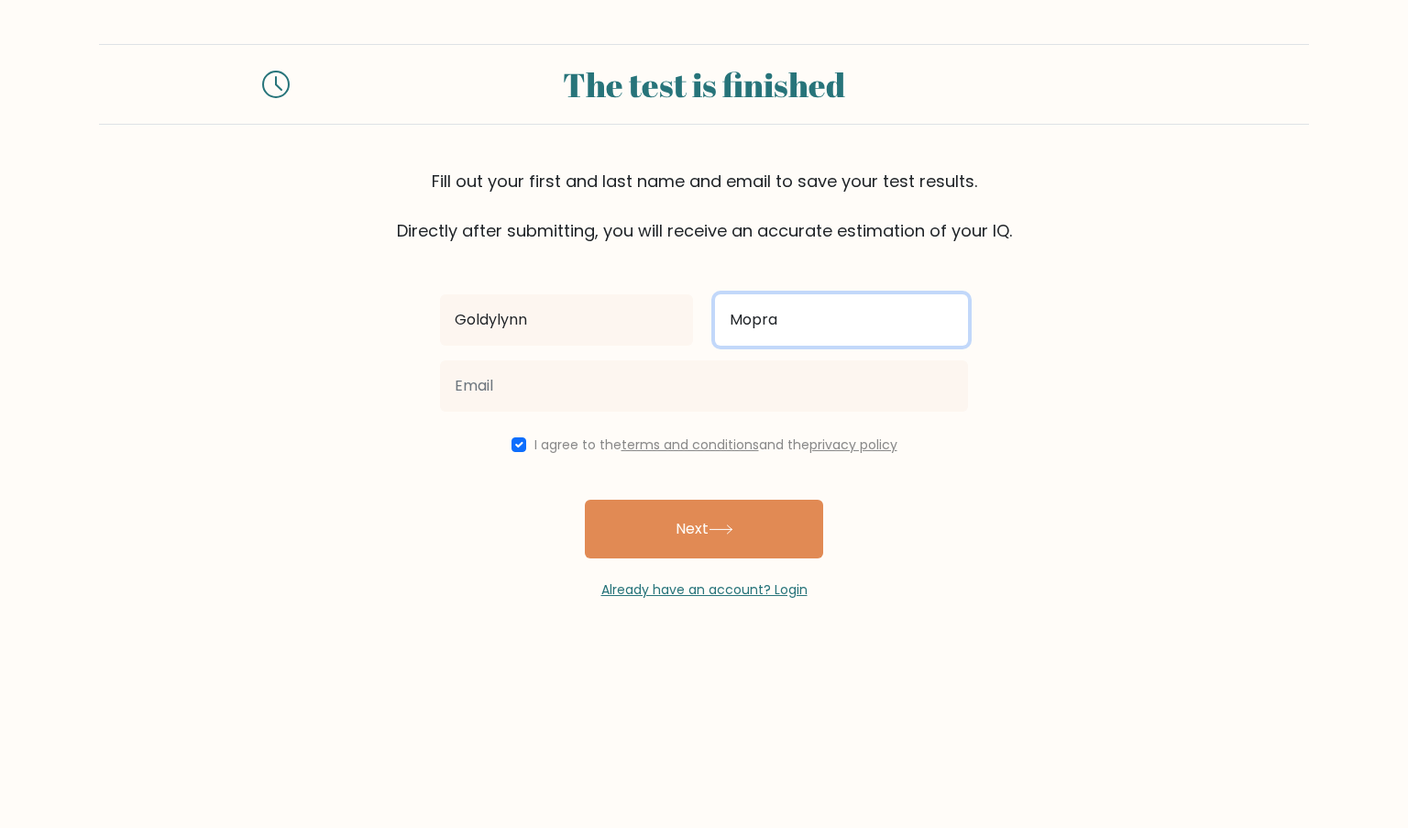
type input "Mopra"
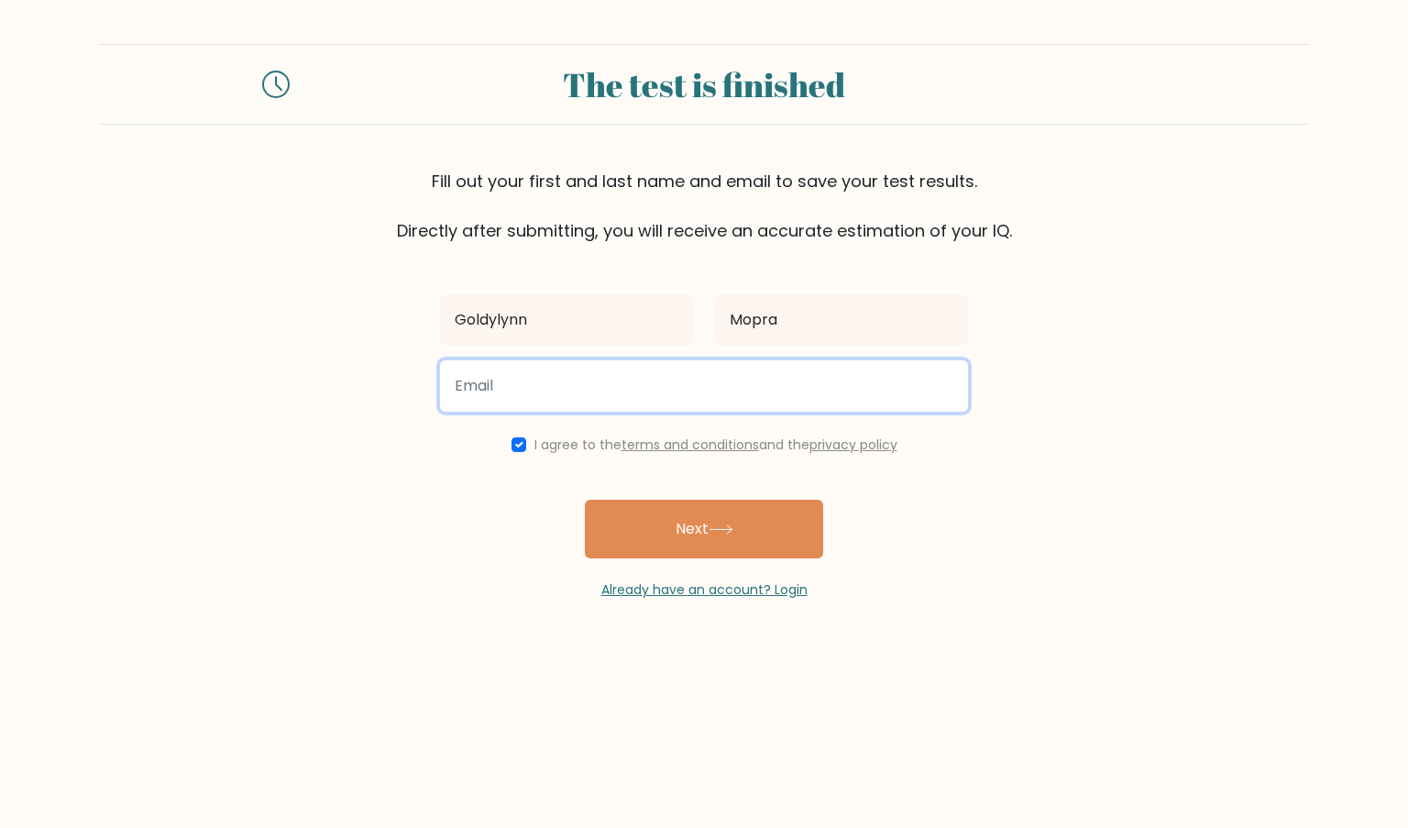
click at [643, 382] on input "email" at bounding box center [704, 385] width 528 height 51
type input "workwithgoldi@gmail.com"
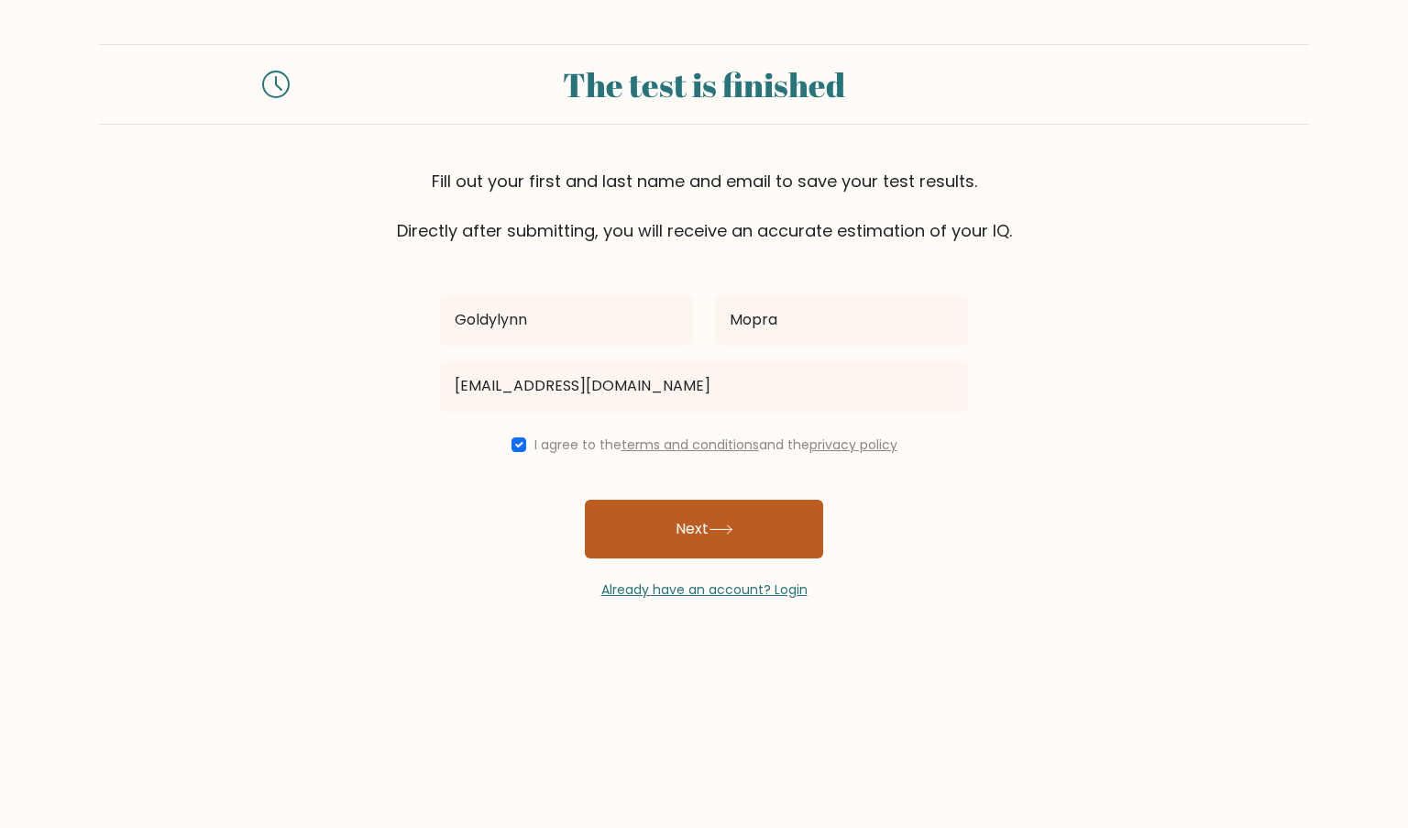
click at [742, 531] on button "Next" at bounding box center [704, 529] width 238 height 59
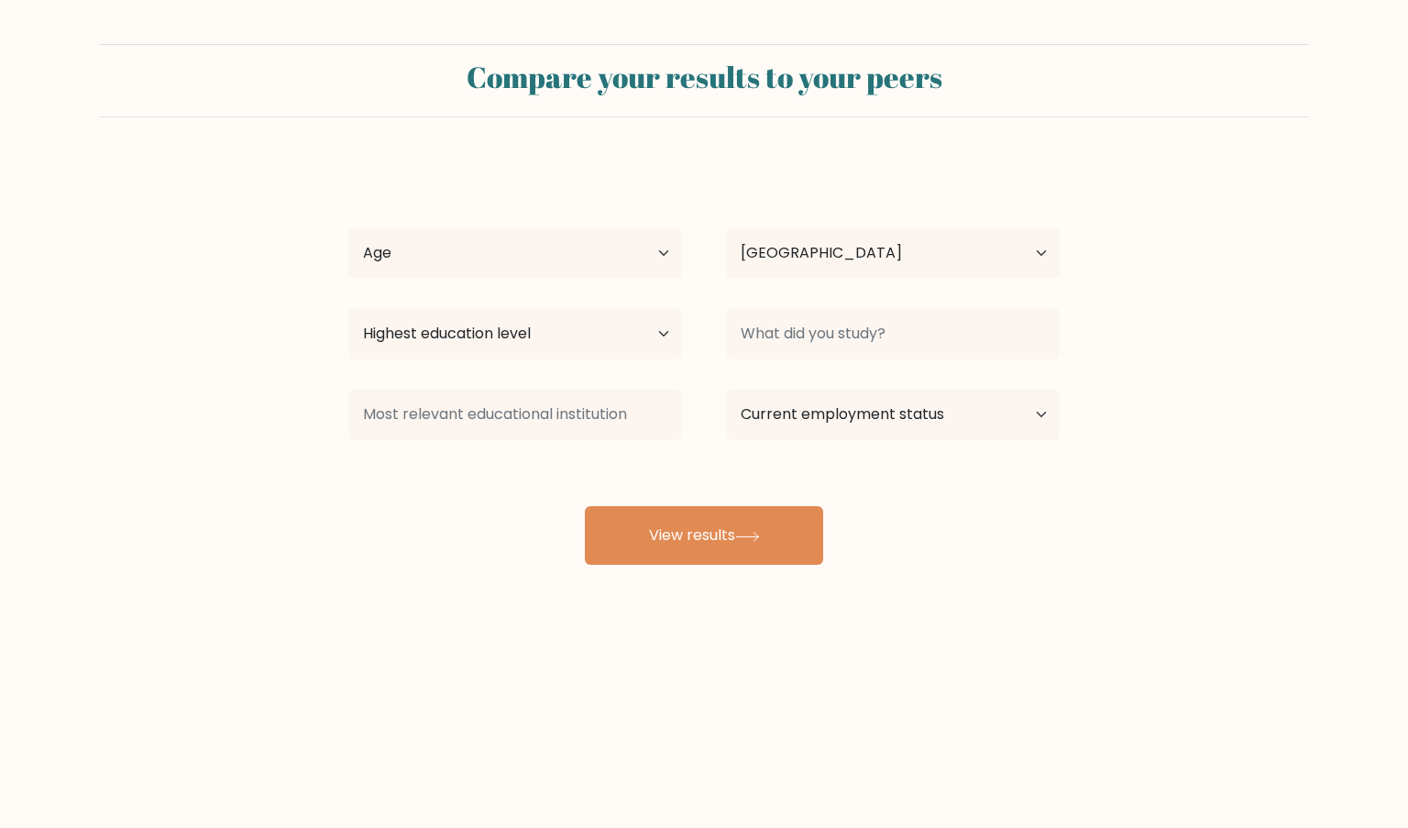
select select "PH"
click at [653, 253] on select "Age Under [DEMOGRAPHIC_DATA] [DEMOGRAPHIC_DATA] [DEMOGRAPHIC_DATA] [DEMOGRAPHIC…" at bounding box center [515, 252] width 334 height 51
select select "35_44"
click at [348, 227] on select "Age Under [DEMOGRAPHIC_DATA] [DEMOGRAPHIC_DATA] [DEMOGRAPHIC_DATA] [DEMOGRAPHIC…" at bounding box center [515, 252] width 334 height 51
click at [527, 346] on select "Highest education level No schooling Primary Lower Secondary Upper Secondary Oc…" at bounding box center [515, 333] width 334 height 51
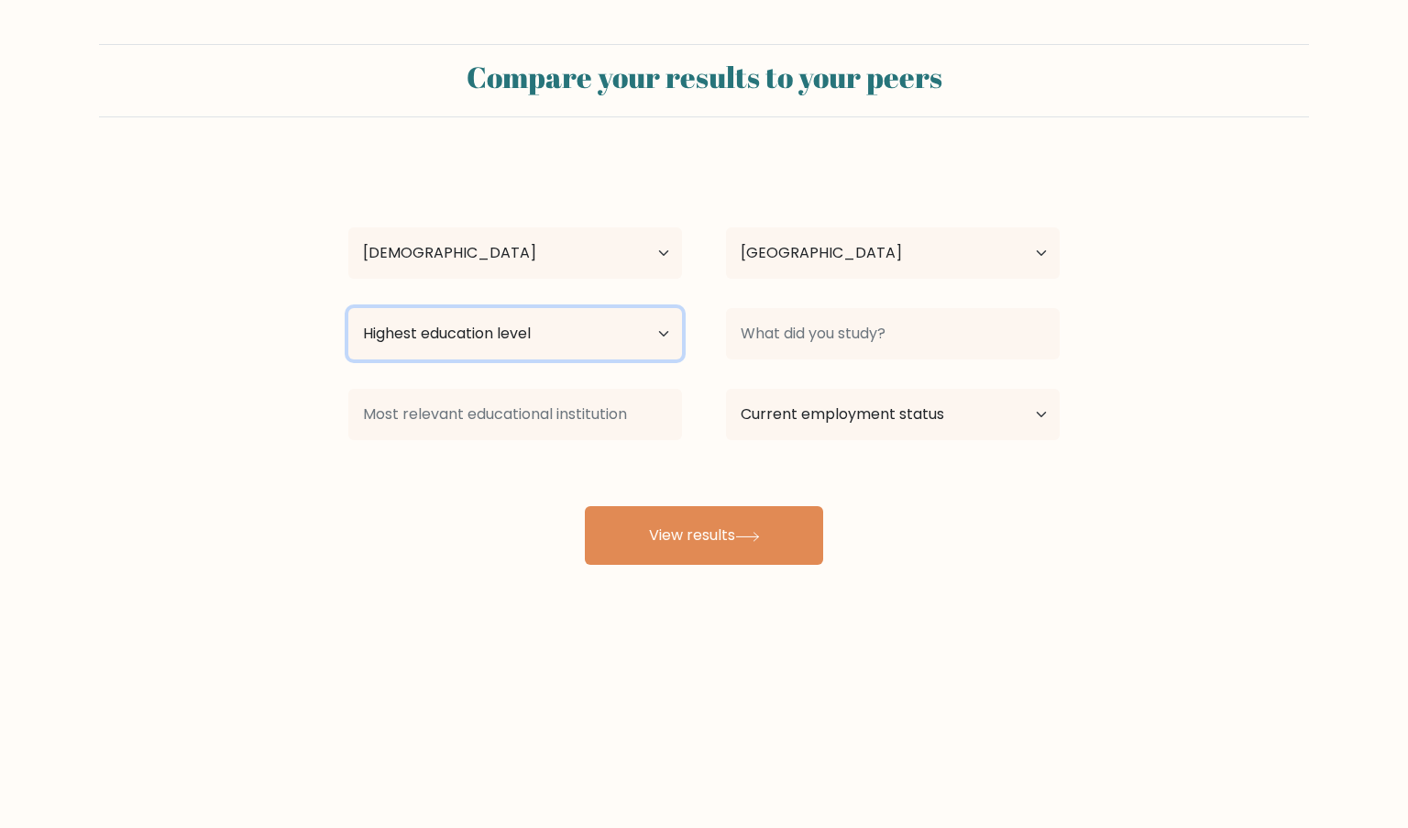
select select "bachelors_degree"
click at [348, 308] on select "Highest education level No schooling Primary Lower Secondary Upper Secondary Oc…" at bounding box center [515, 333] width 334 height 51
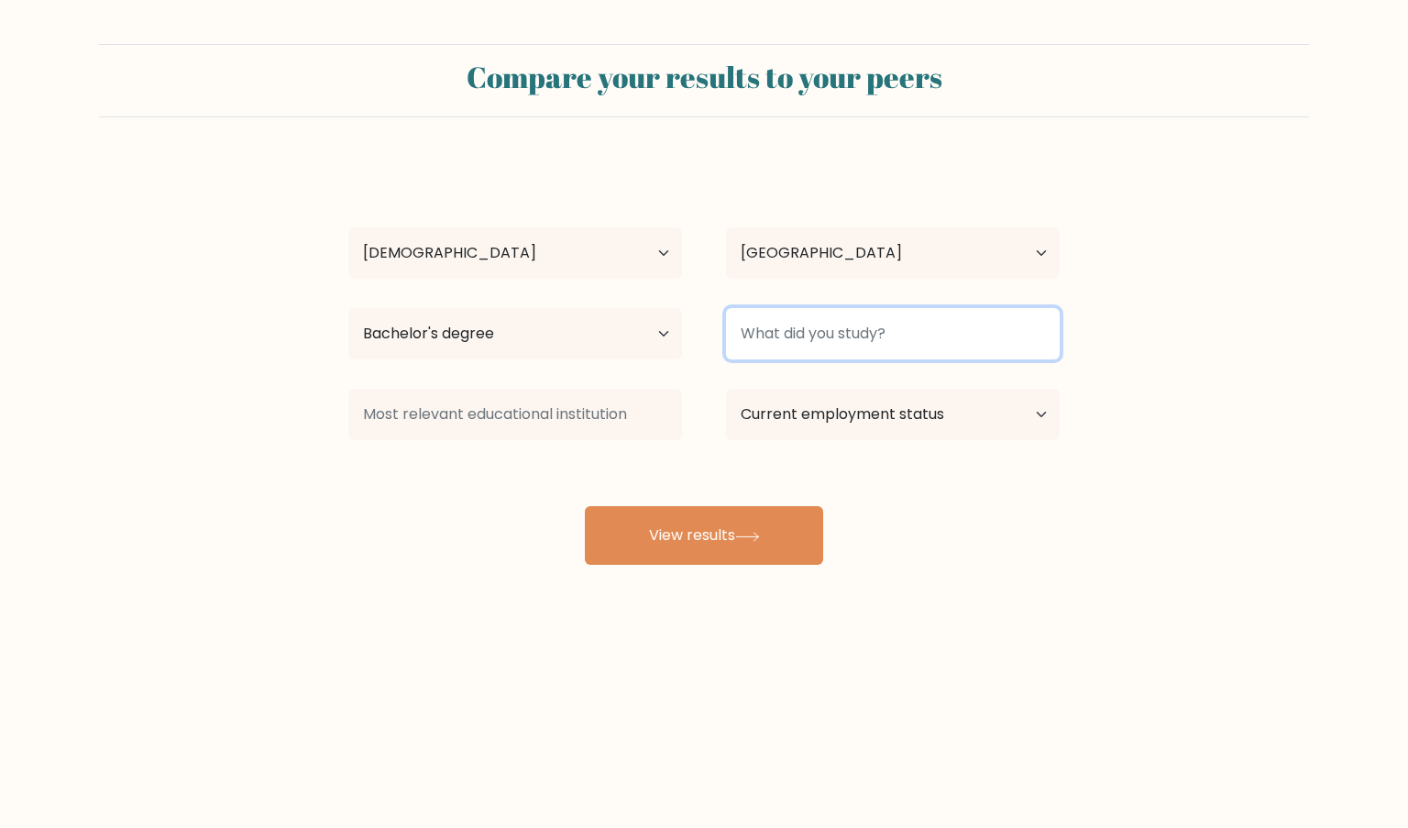
click at [962, 345] on input at bounding box center [893, 333] width 334 height 51
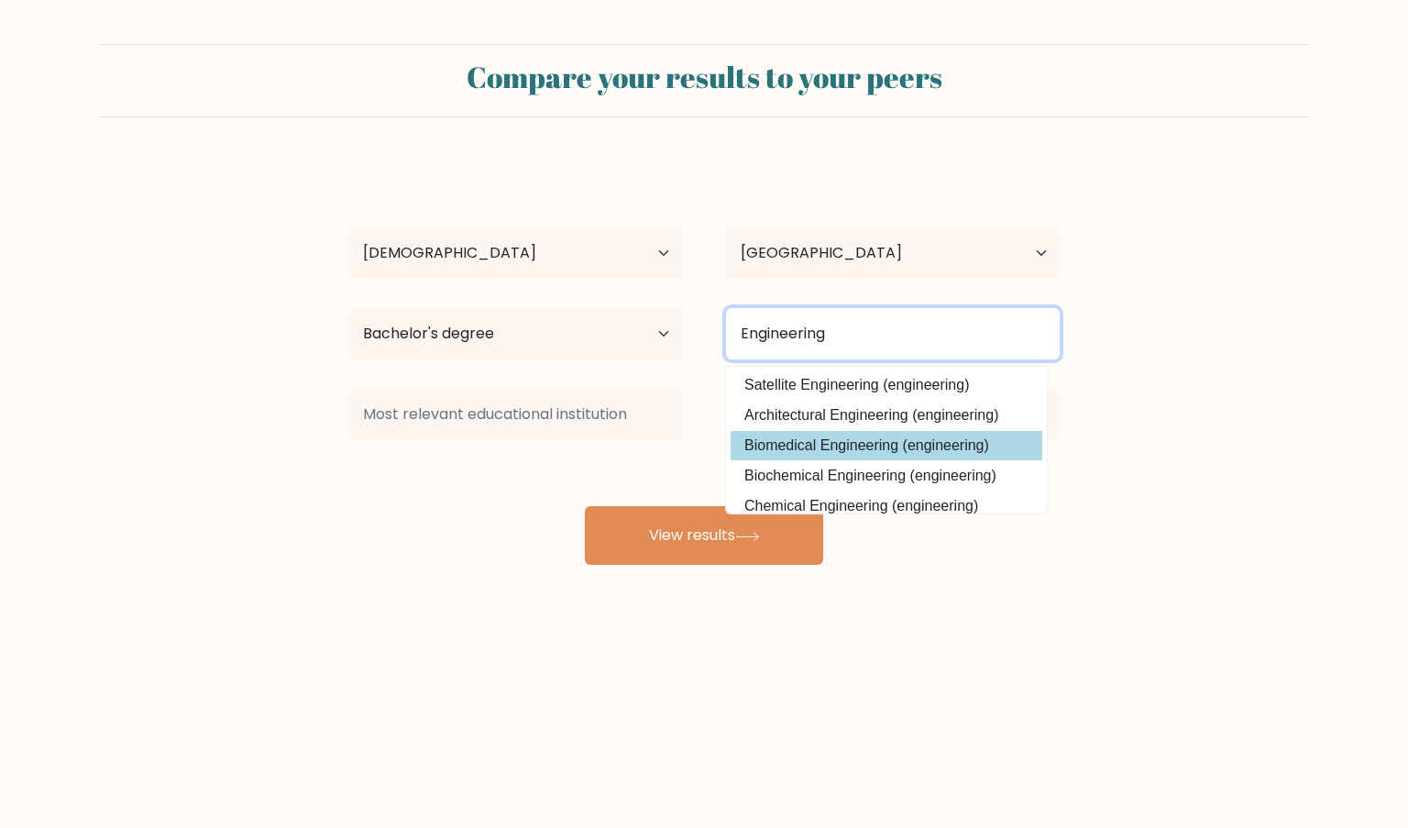
scroll to position [165, 0]
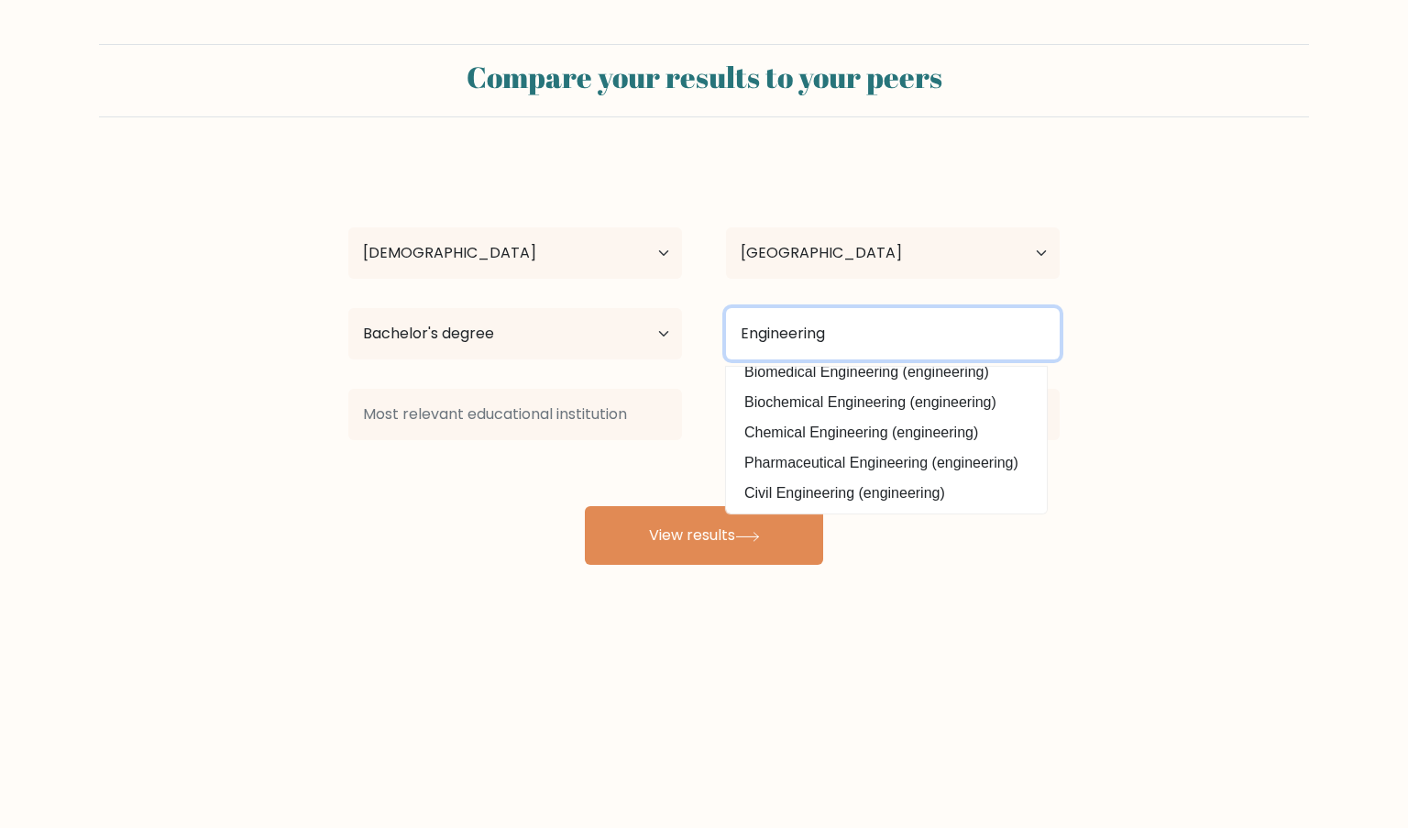
type input "Engineering"
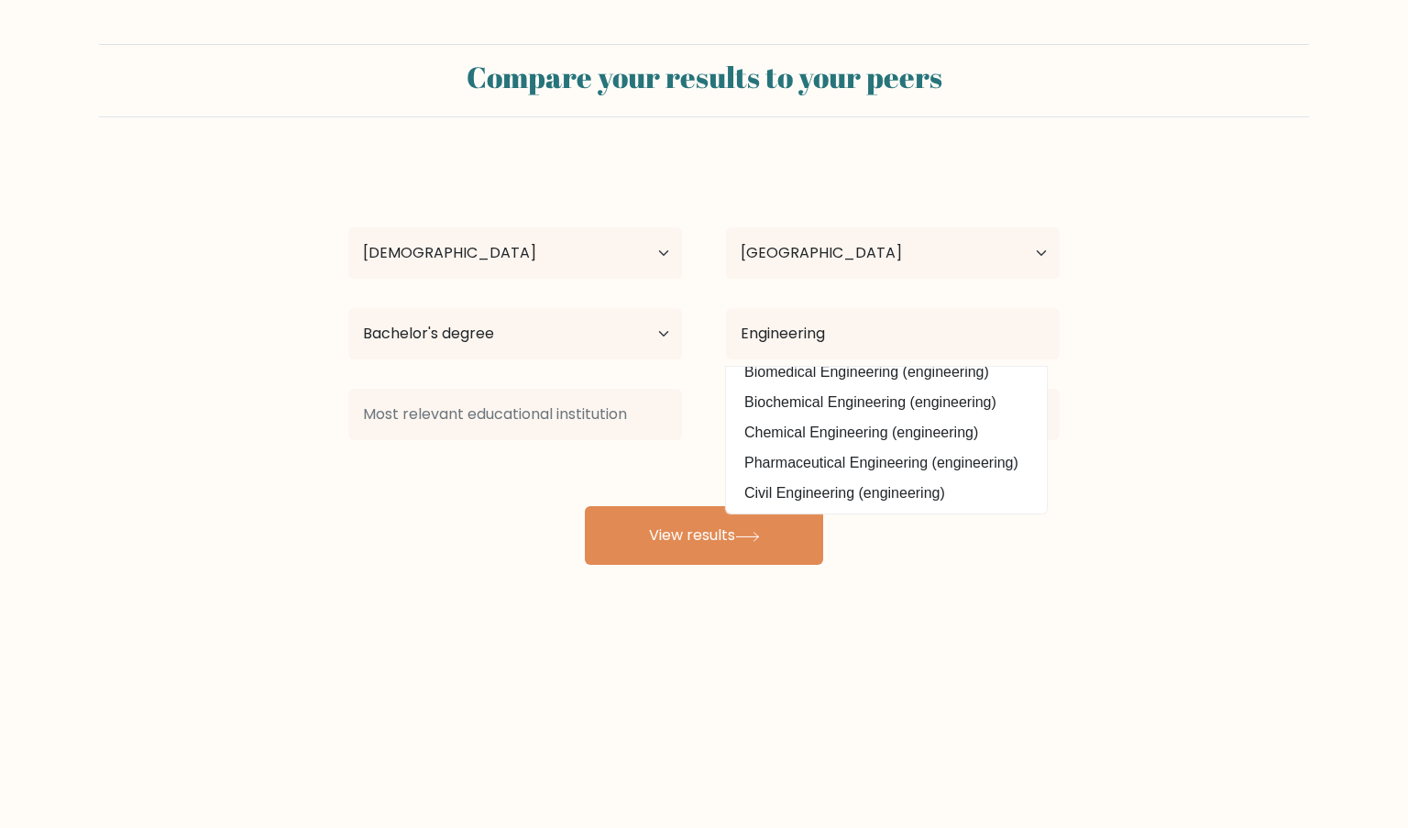
click at [940, 601] on div "Compare your results to your peers [PERSON_NAME] Age Under [DEMOGRAPHIC_DATA] […" at bounding box center [704, 347] width 1408 height 695
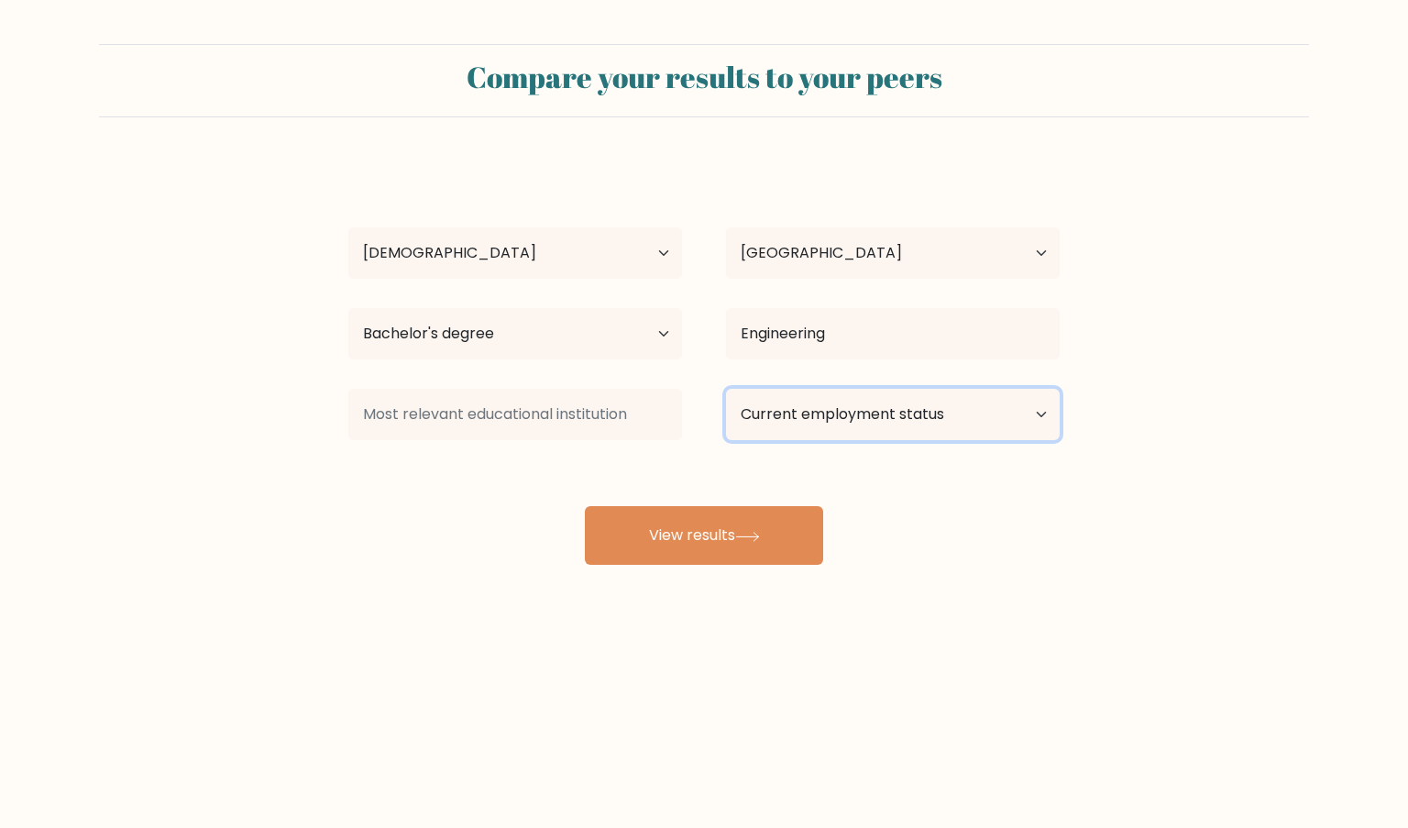
click at [1048, 412] on select "Current employment status Employed Student Retired Other / prefer not to answer" at bounding box center [893, 414] width 334 height 51
select select "other"
click at [726, 389] on select "Current employment status Employed Student Retired Other / prefer not to answer" at bounding box center [893, 414] width 334 height 51
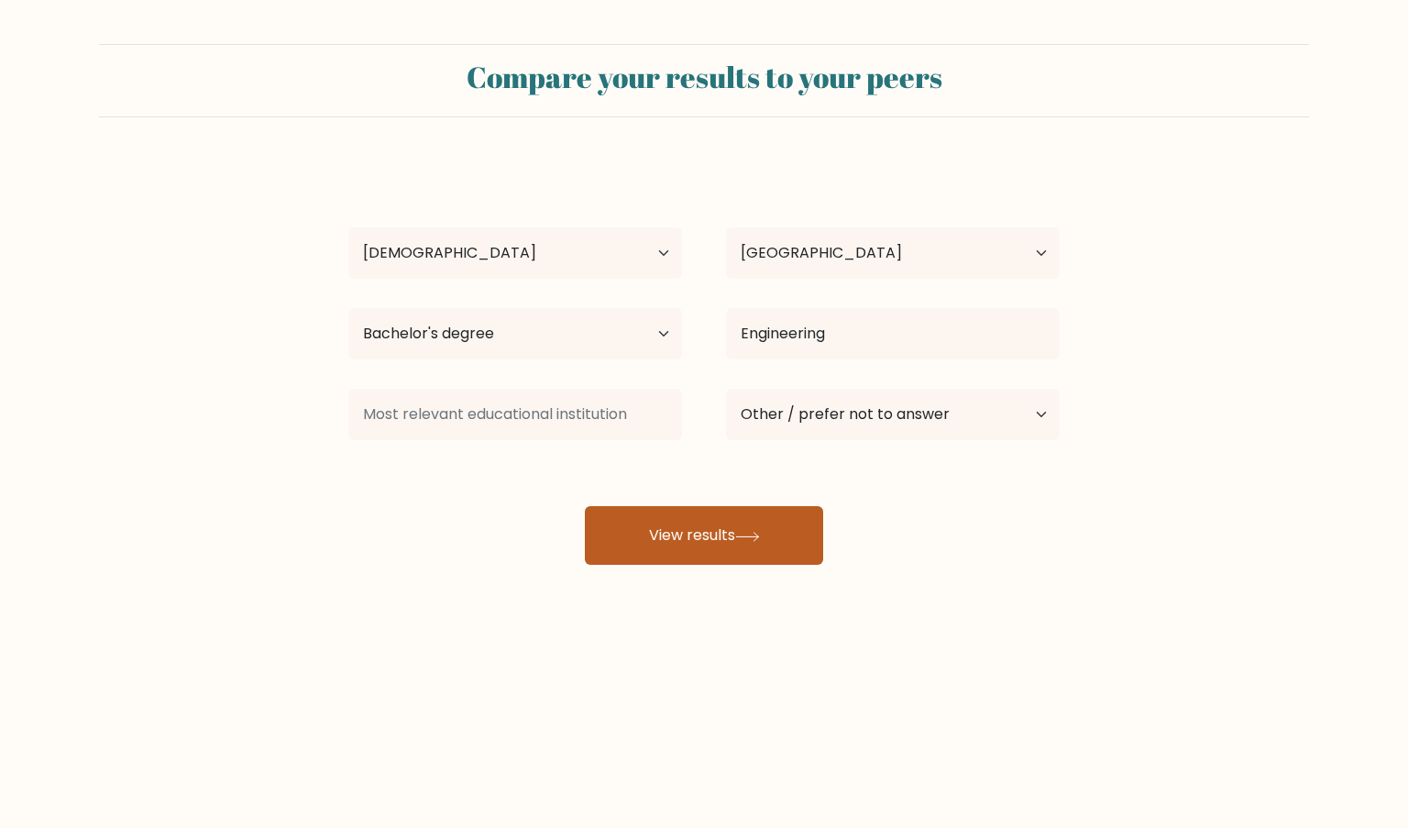
click at [753, 547] on button "View results" at bounding box center [704, 535] width 238 height 59
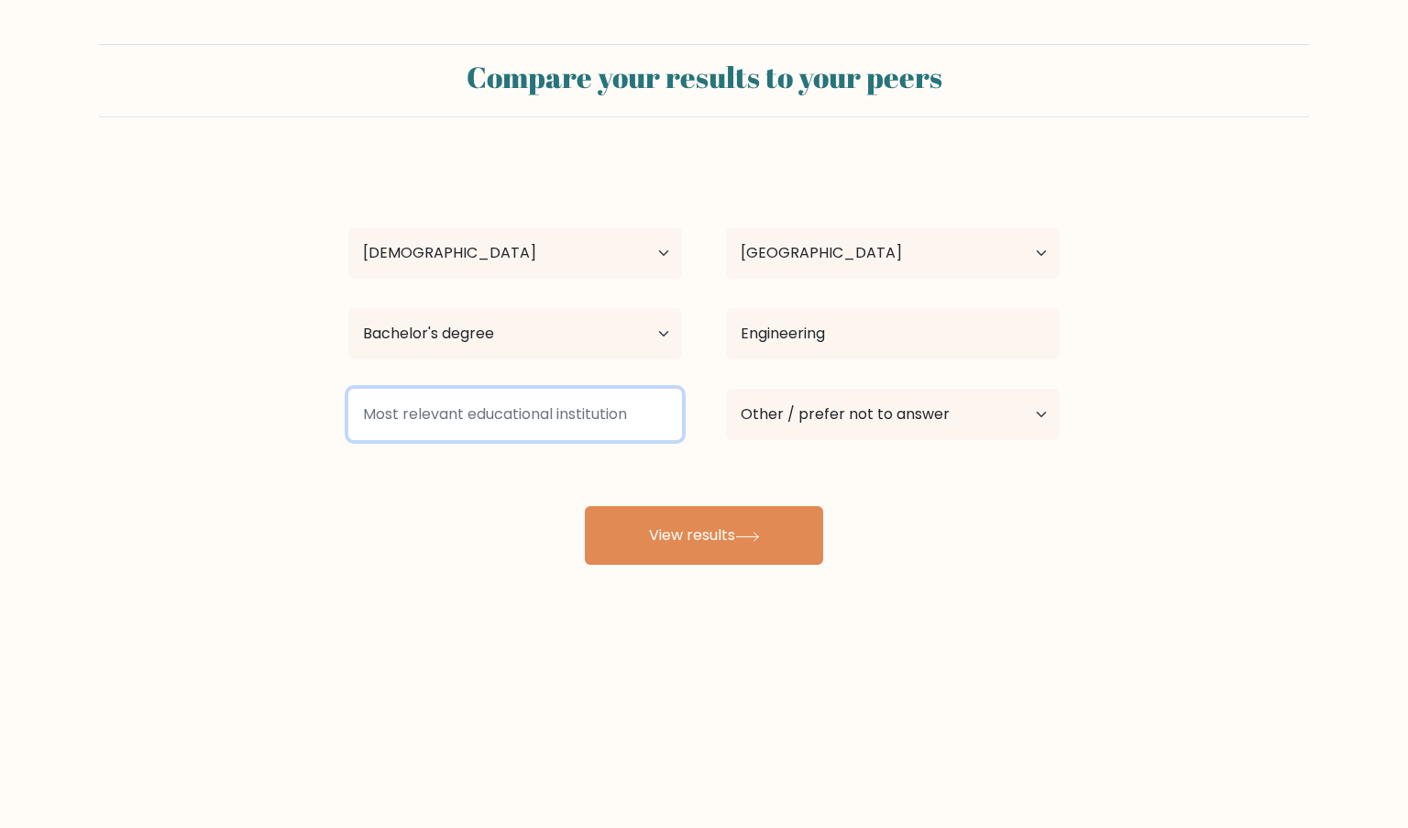
click at [423, 415] on input at bounding box center [515, 414] width 334 height 51
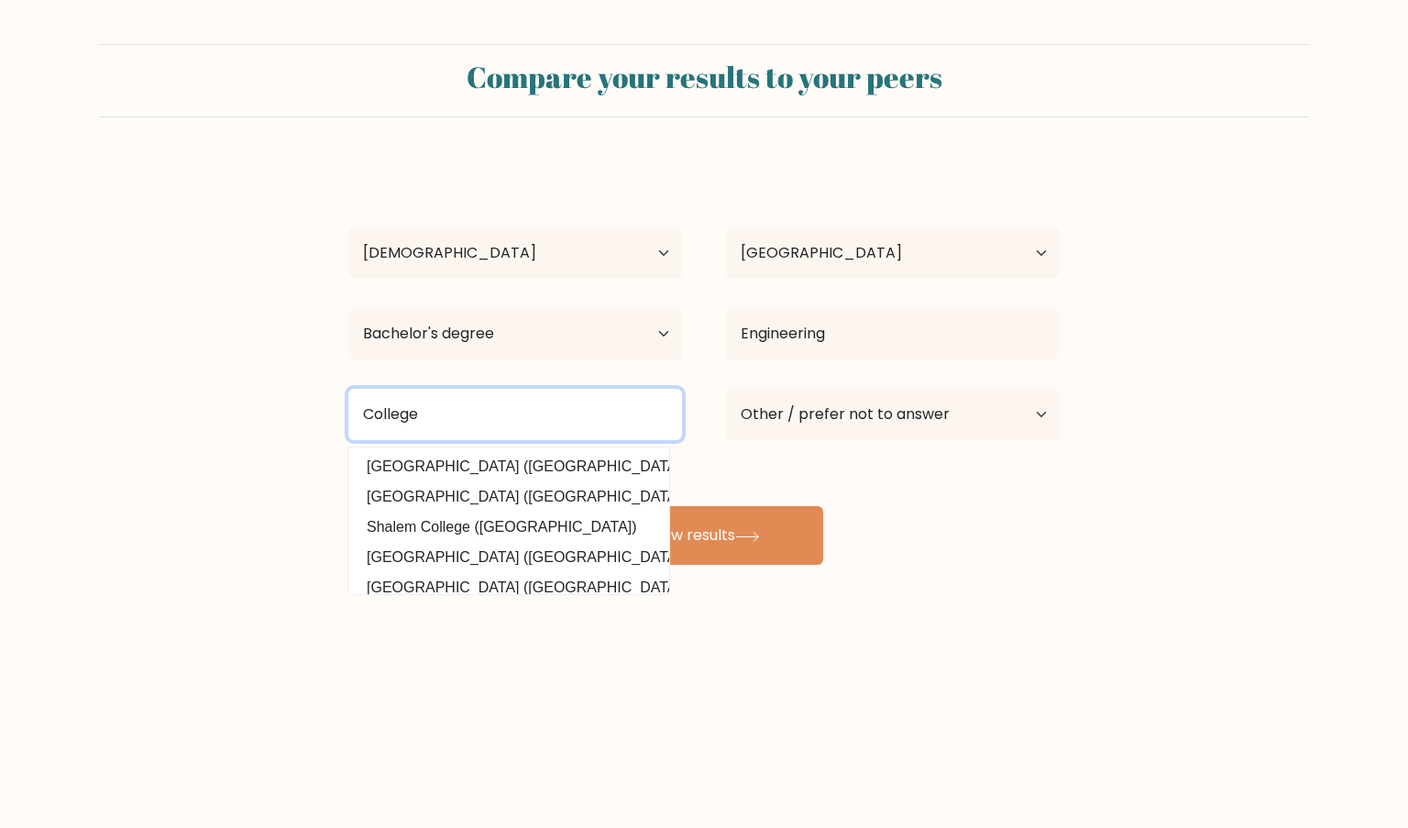
drag, startPoint x: 422, startPoint y: 407, endPoint x: 312, endPoint y: 397, distance: 110.5
click at [312, 397] on form "Compare your results to your peers Goldylynn Mopra Age Under 18 years old 18-24…" at bounding box center [704, 304] width 1408 height 521
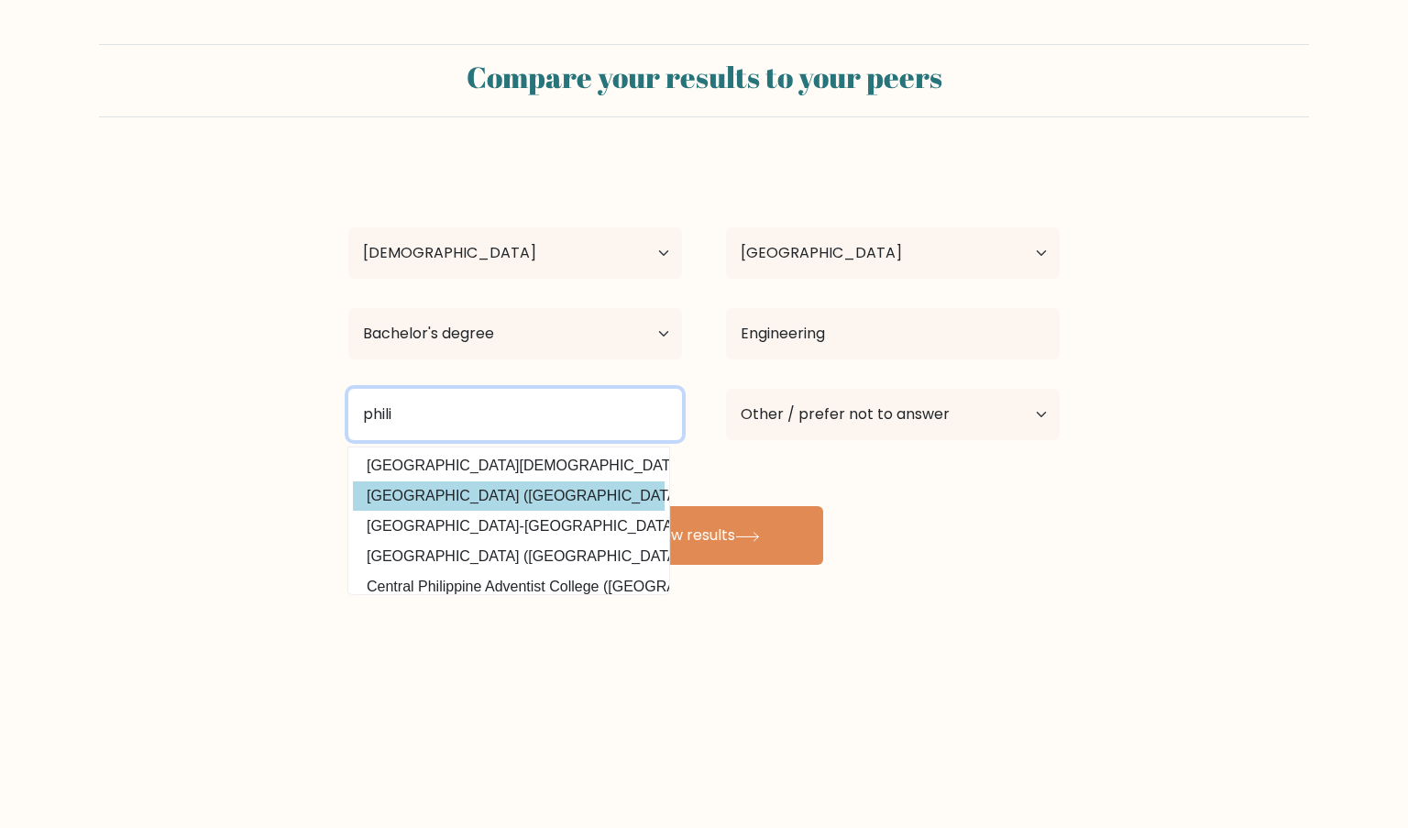
scroll to position [179, 0]
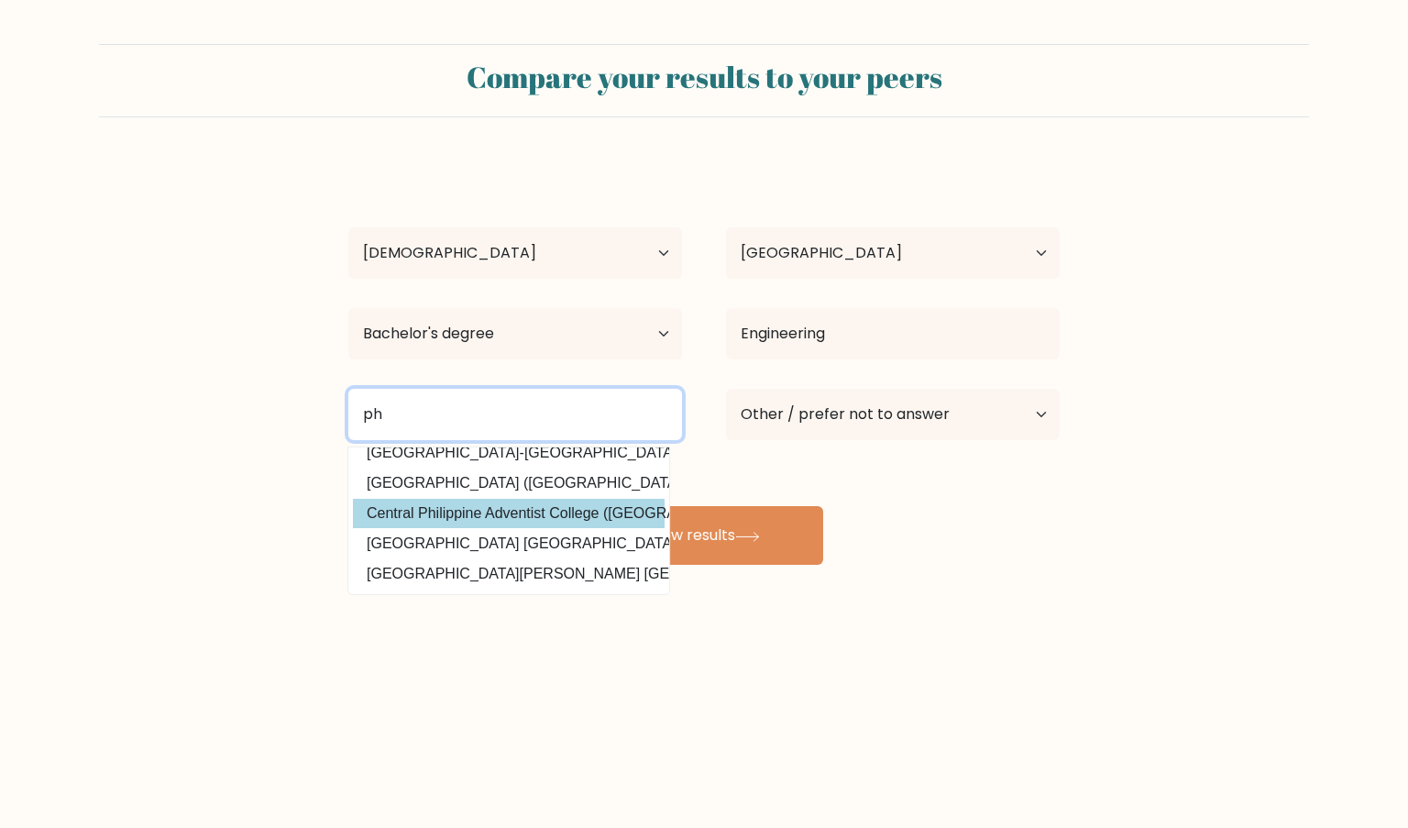
type input "p"
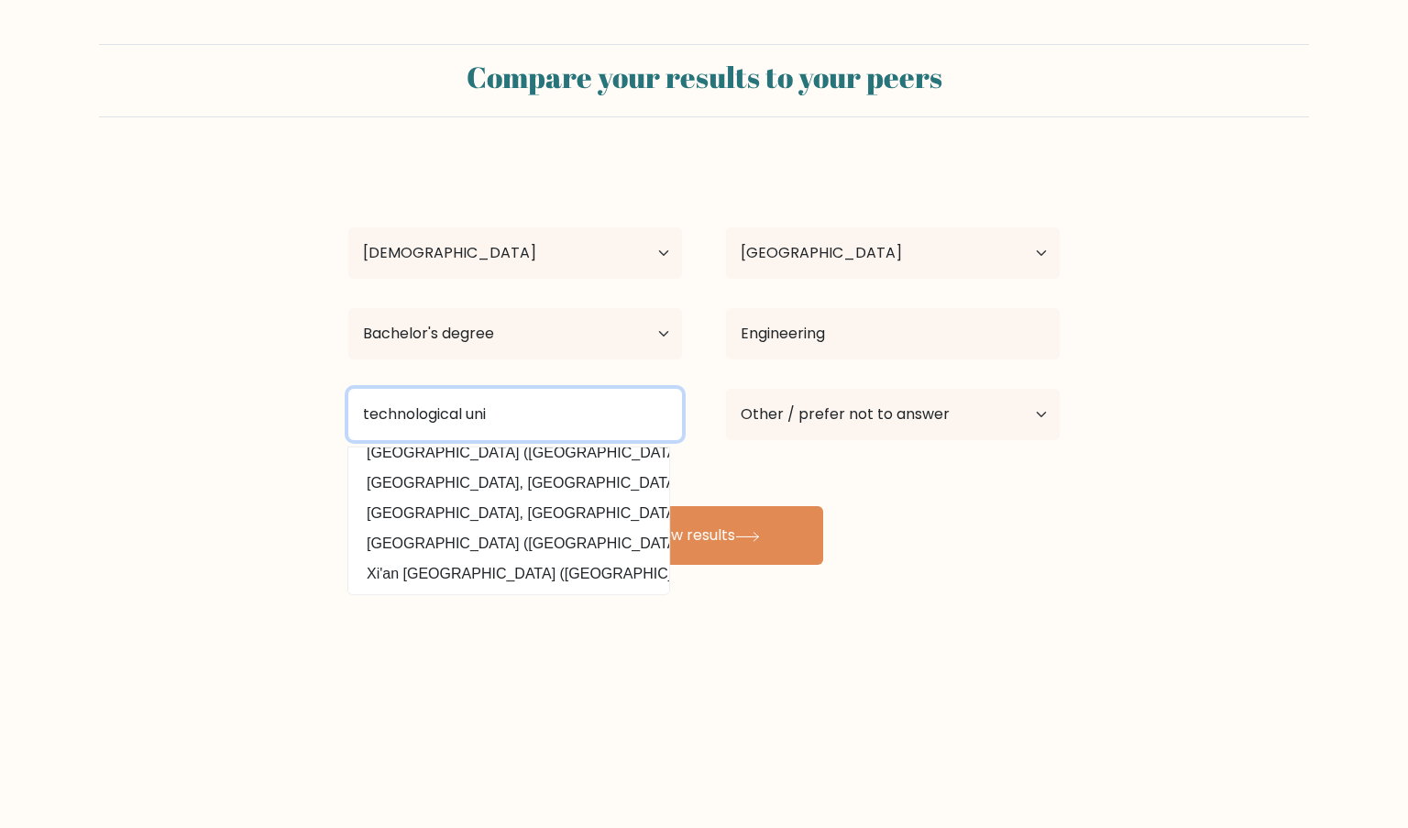
drag, startPoint x: 536, startPoint y: 407, endPoint x: 332, endPoint y: 388, distance: 205.3
click at [332, 388] on div "technological uni Visvesvaraya Technological University (India) Osh Technologic…" at bounding box center [515, 414] width 378 height 66
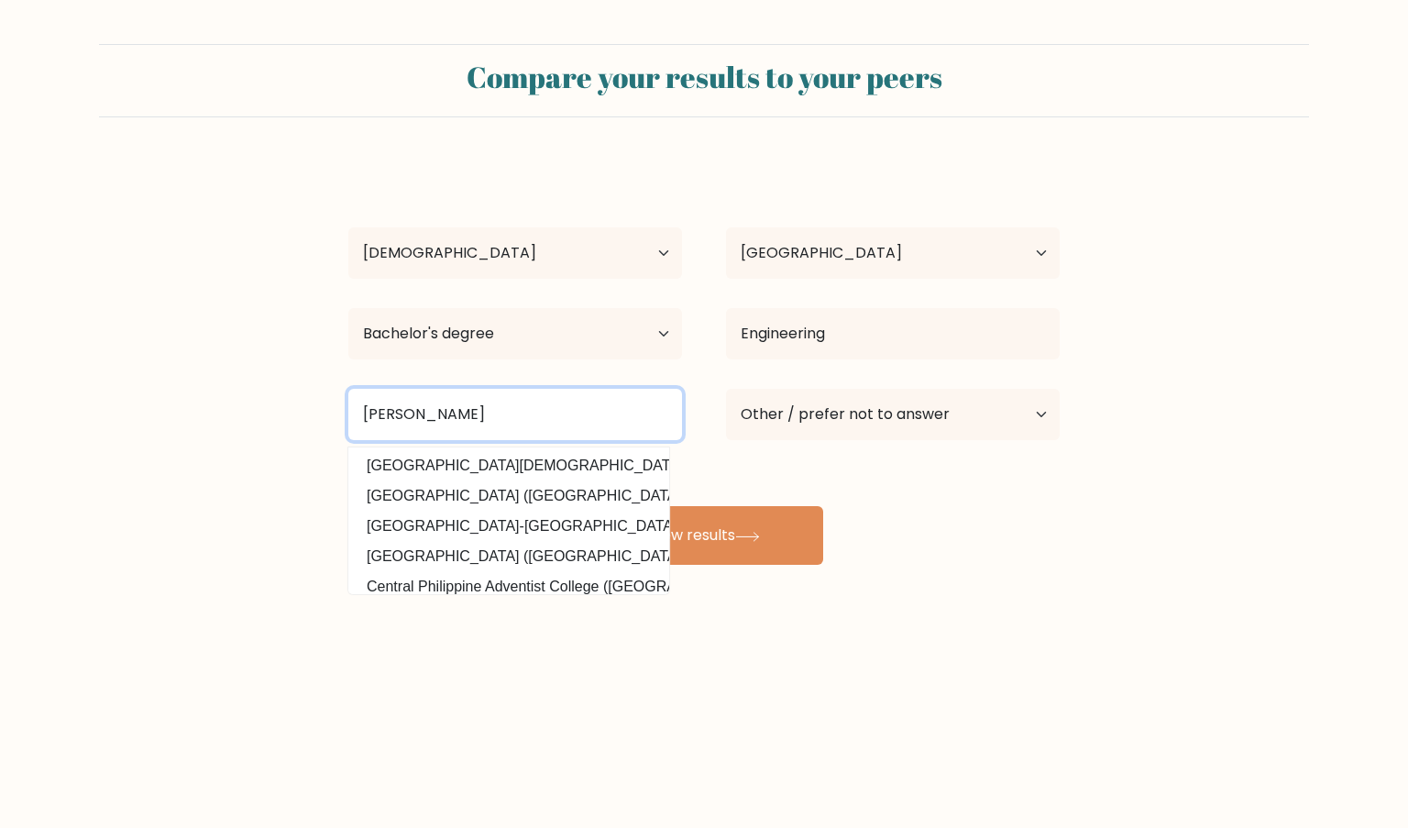
scroll to position [87, 0]
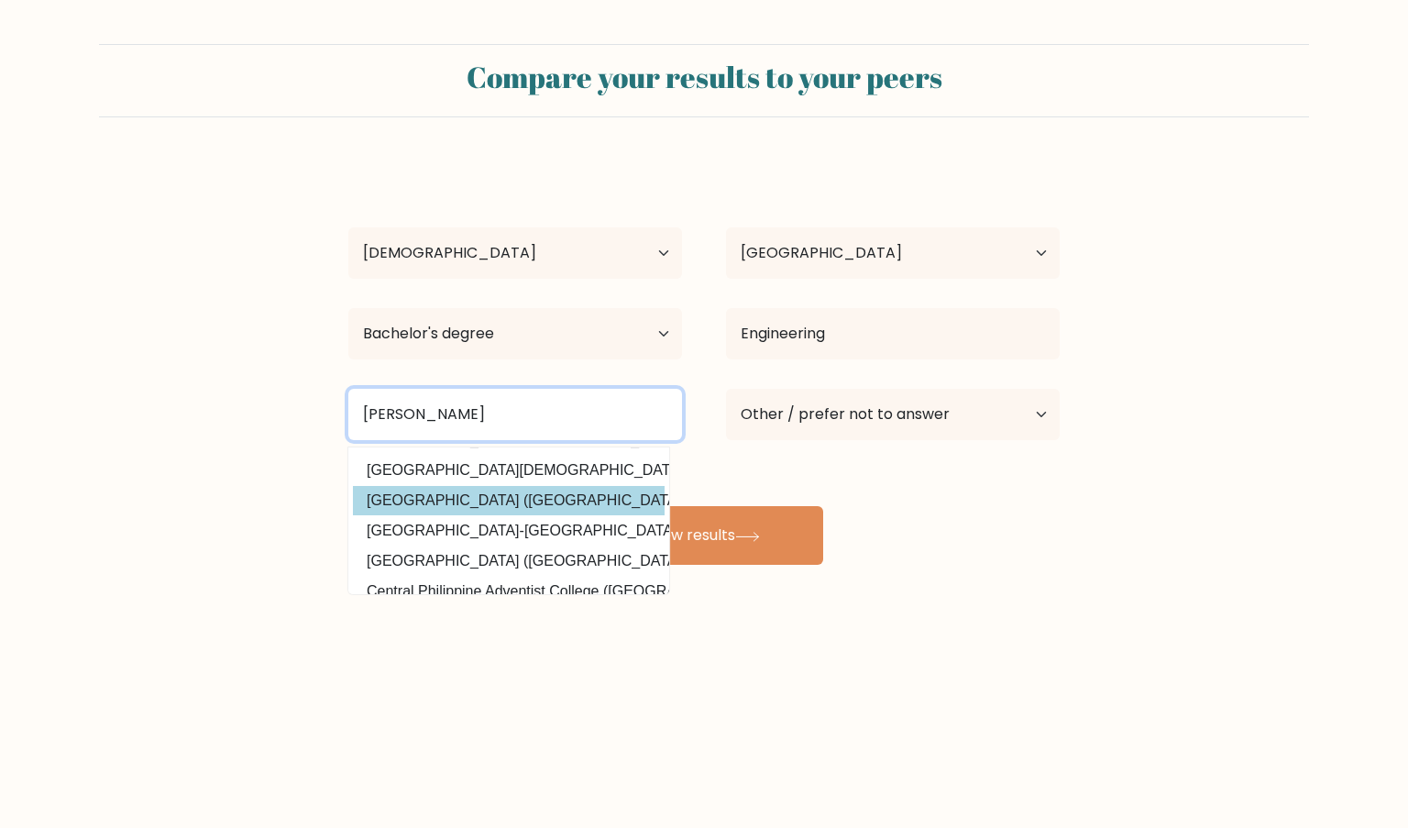
type input "philipp"
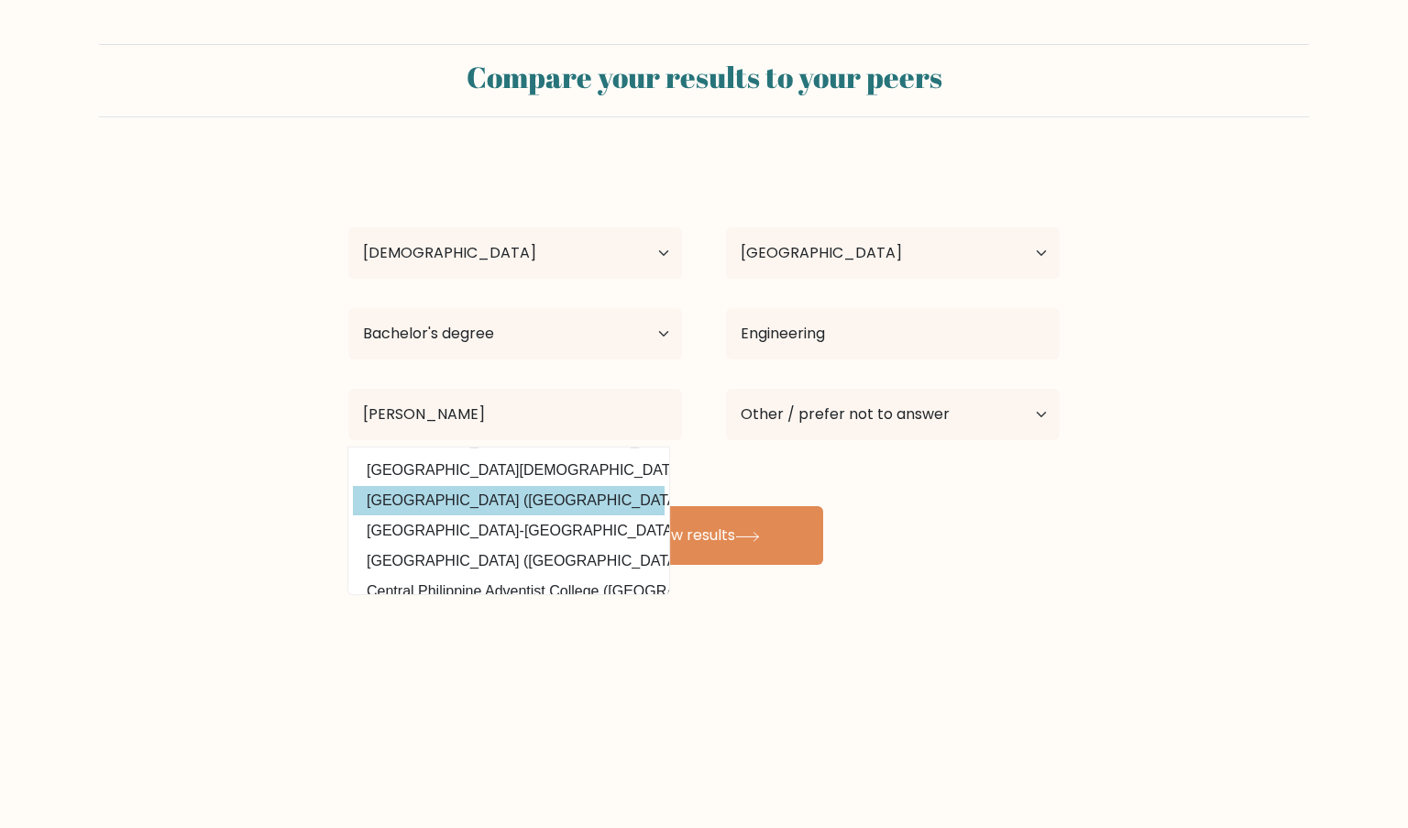
click at [499, 496] on div "Goldylynn Mopra Age Under 18 years old 18-24 years old 25-34 years old 35-44 ye…" at bounding box center [703, 362] width 733 height 403
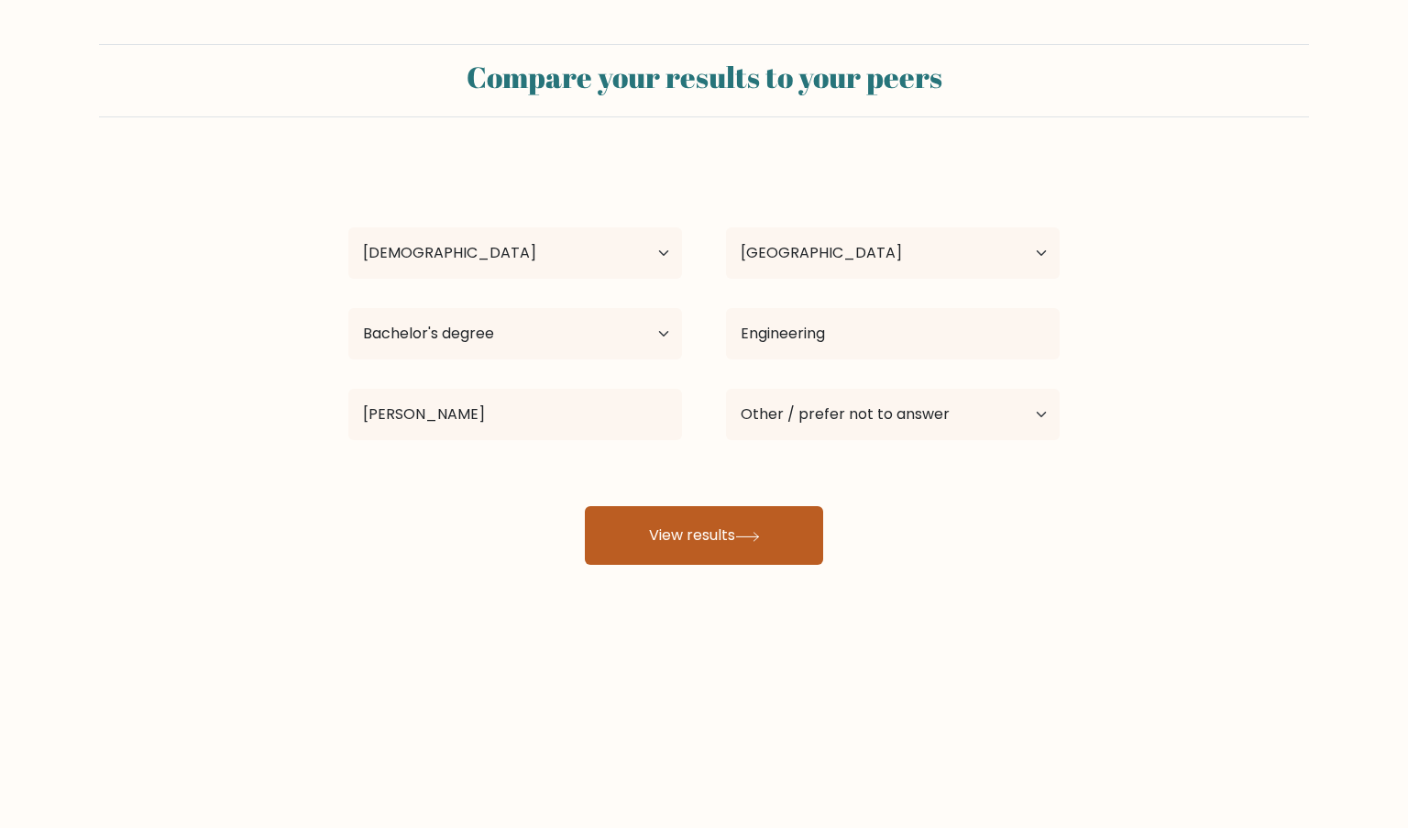
click at [746, 527] on button "View results" at bounding box center [704, 535] width 238 height 59
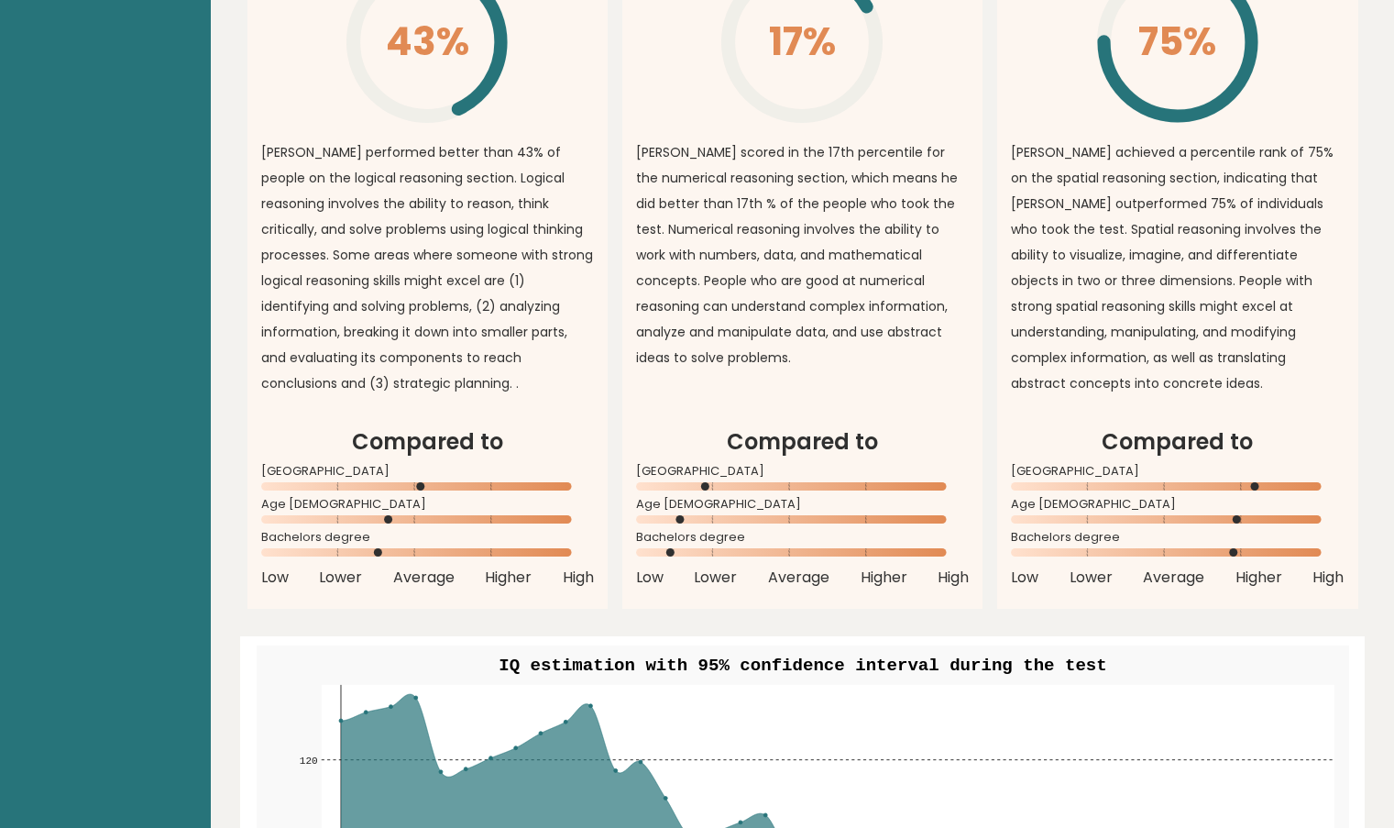
scroll to position [1432, 0]
